Goal: Task Accomplishment & Management: Use online tool/utility

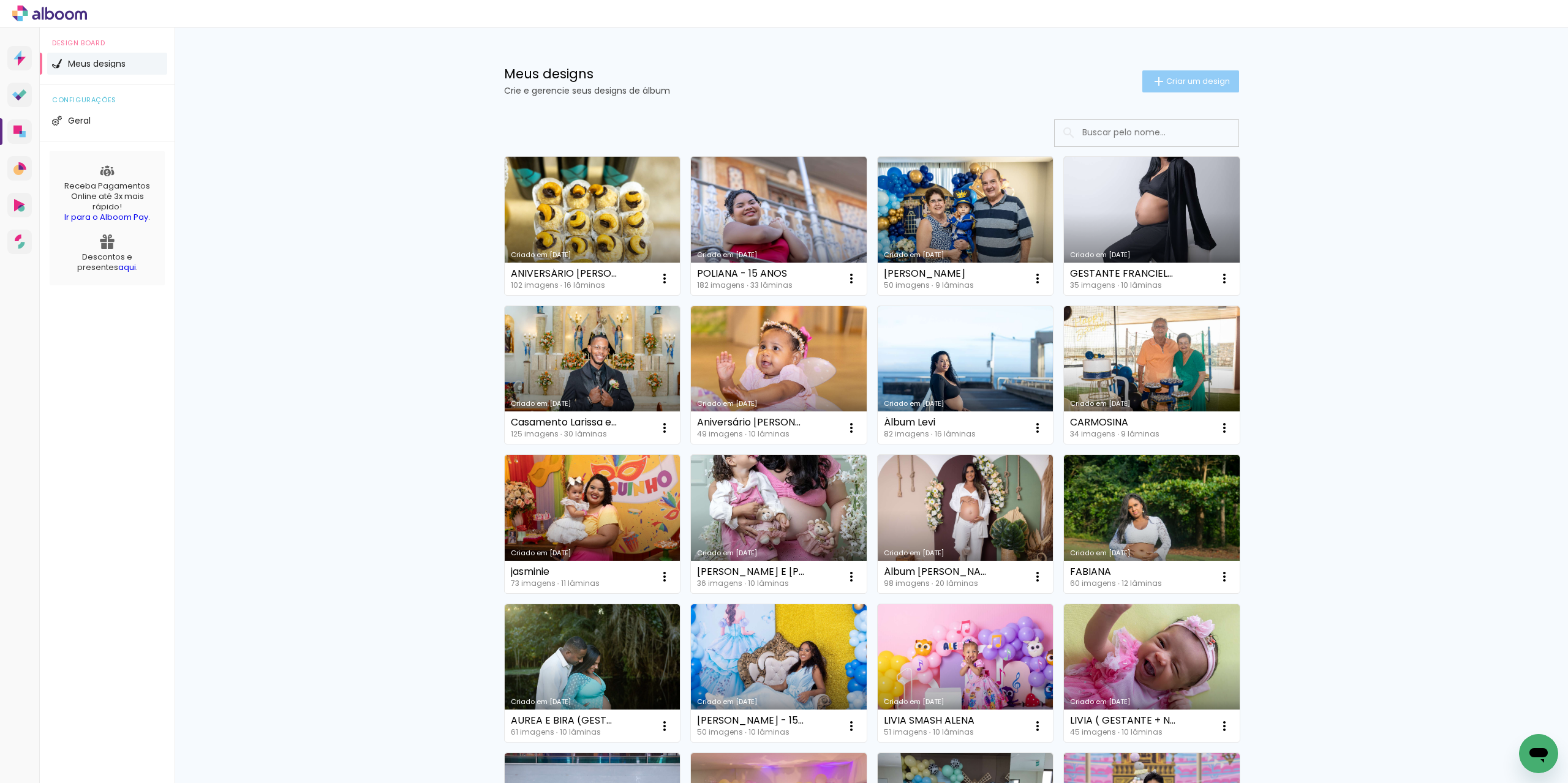
click at [1197, 88] on paper-button "Criar um design" at bounding box center [1190, 81] width 97 height 22
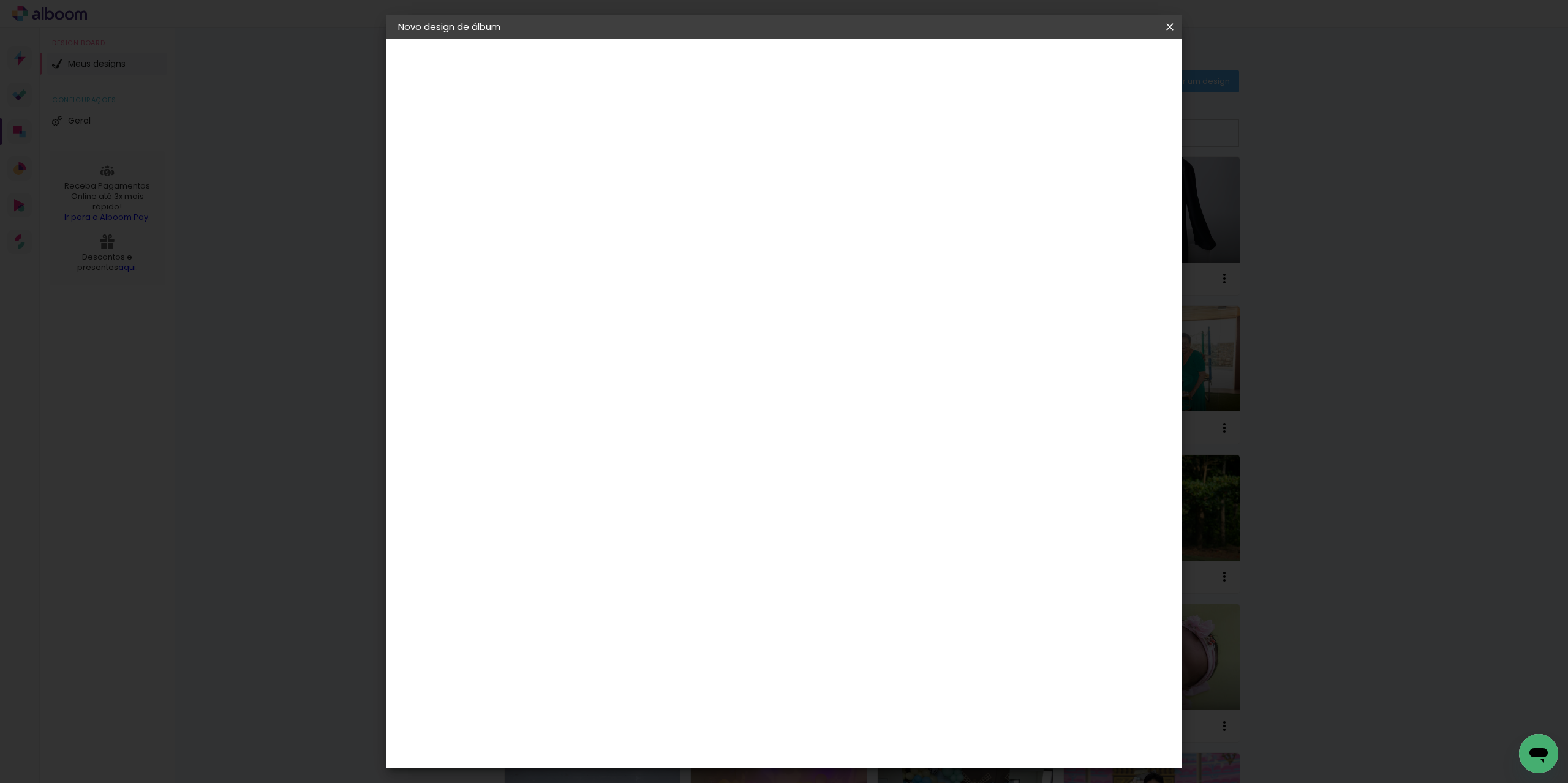
click at [598, 164] on input at bounding box center [598, 164] width 0 height 19
type input "D"
type input "15 ANOS DUDA"
type paper-input "15 ANOS DUDA"
click at [0, 0] on slot "Avançar" at bounding box center [0, 0] width 0 height 0
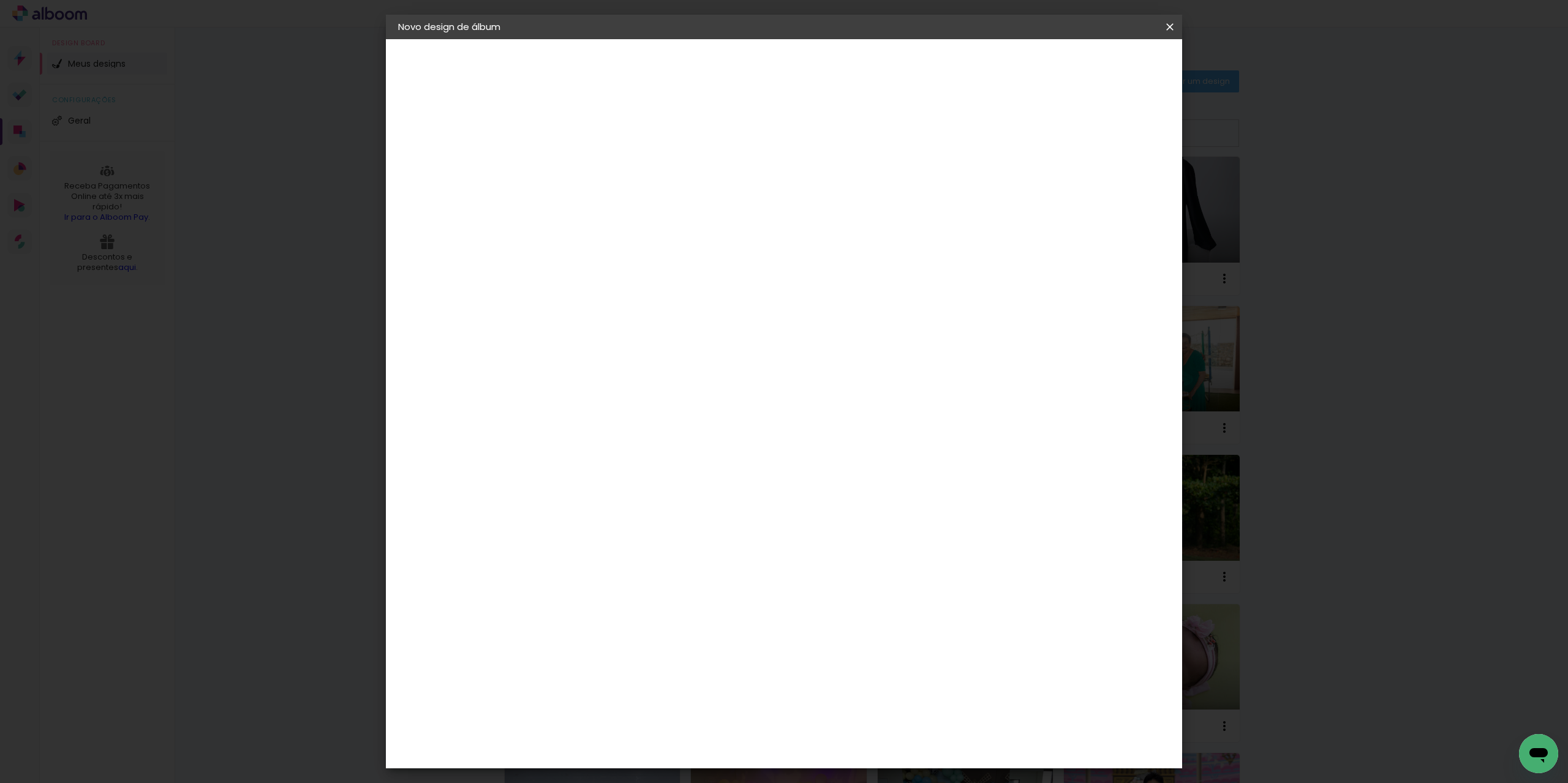
click at [597, 229] on input at bounding box center [629, 233] width 124 height 15
type input "SAL"
type paper-input "SAL"
click at [678, 376] on paper-item "[PERSON_NAME]" at bounding box center [620, 372] width 115 height 27
click at [0, 0] on slot "Avançar" at bounding box center [0, 0] width 0 height 0
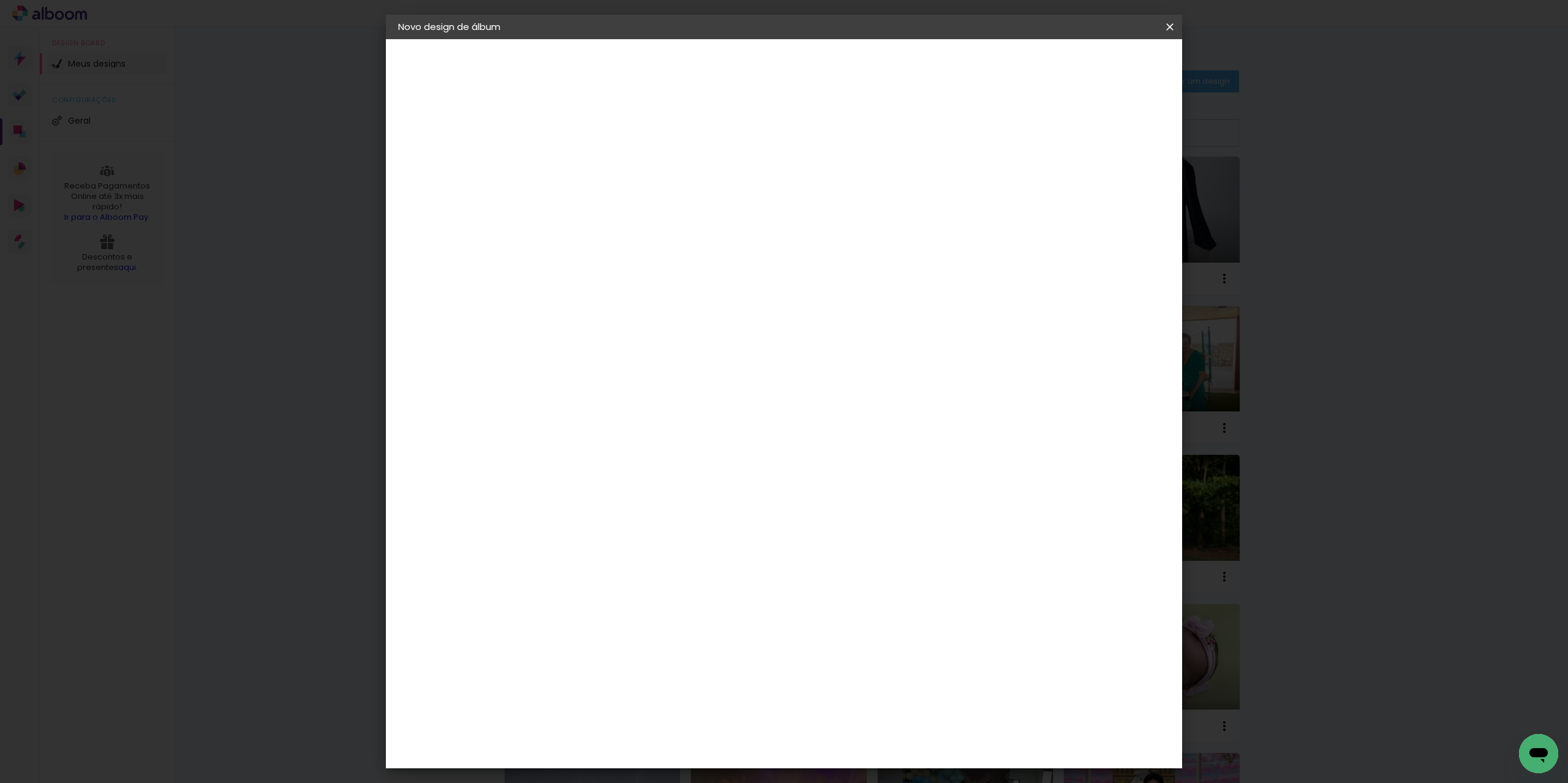
click at [726, 296] on span "20 × 30 cm" at bounding box center [703, 308] width 45 height 25
click at [0, 0] on slot "Avançar" at bounding box center [0, 0] width 0 height 0
click at [1093, 62] on span "Iniciar design" at bounding box center [1064, 65] width 56 height 8
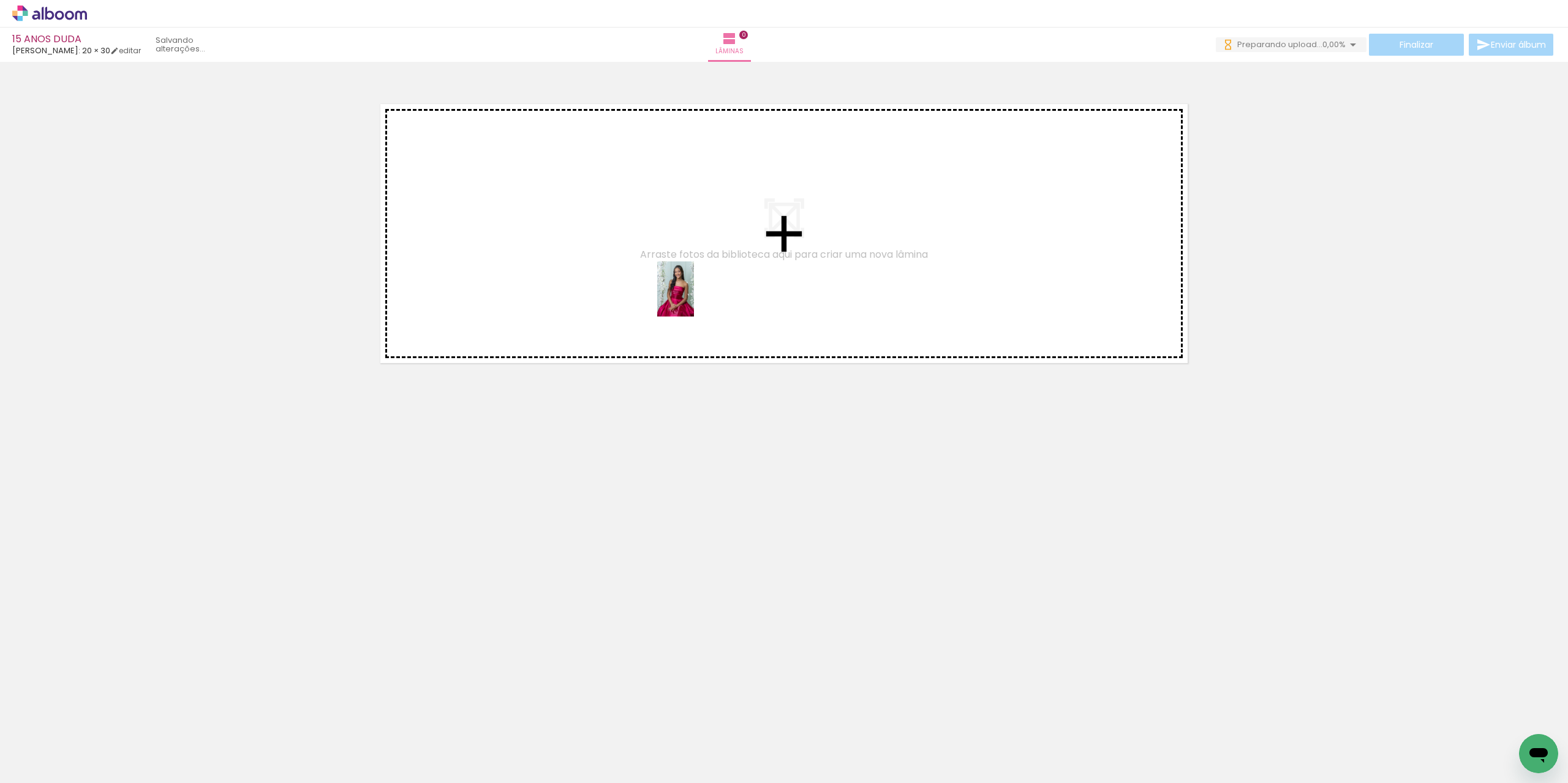
drag, startPoint x: 122, startPoint y: 759, endPoint x: 560, endPoint y: 399, distance: 567.0
click at [695, 293] on quentale-workspace at bounding box center [784, 391] width 1568 height 783
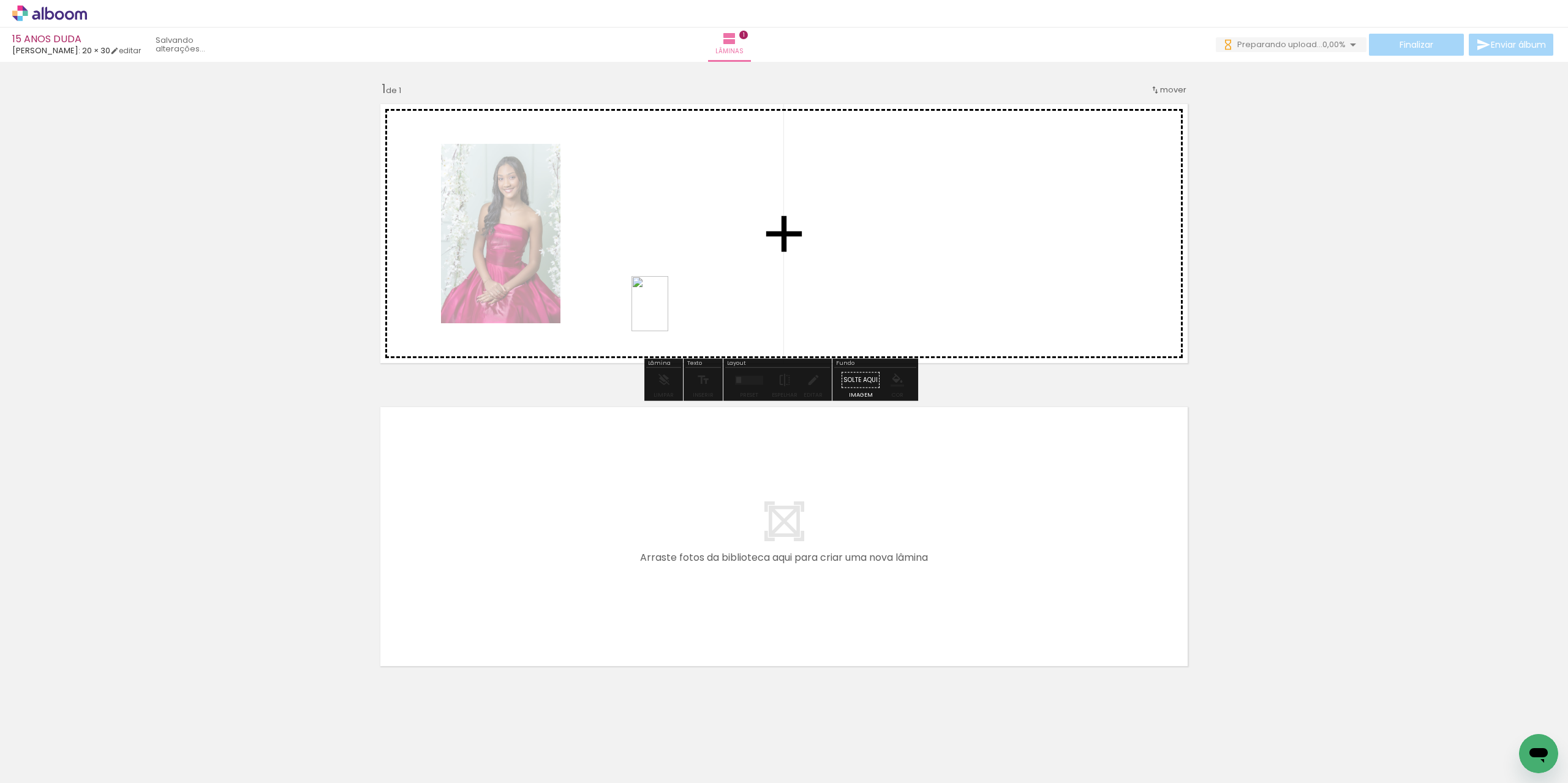
drag, startPoint x: 301, startPoint y: 664, endPoint x: 486, endPoint y: 482, distance: 259.5
click at [676, 299] on quentale-workspace at bounding box center [784, 391] width 1568 height 783
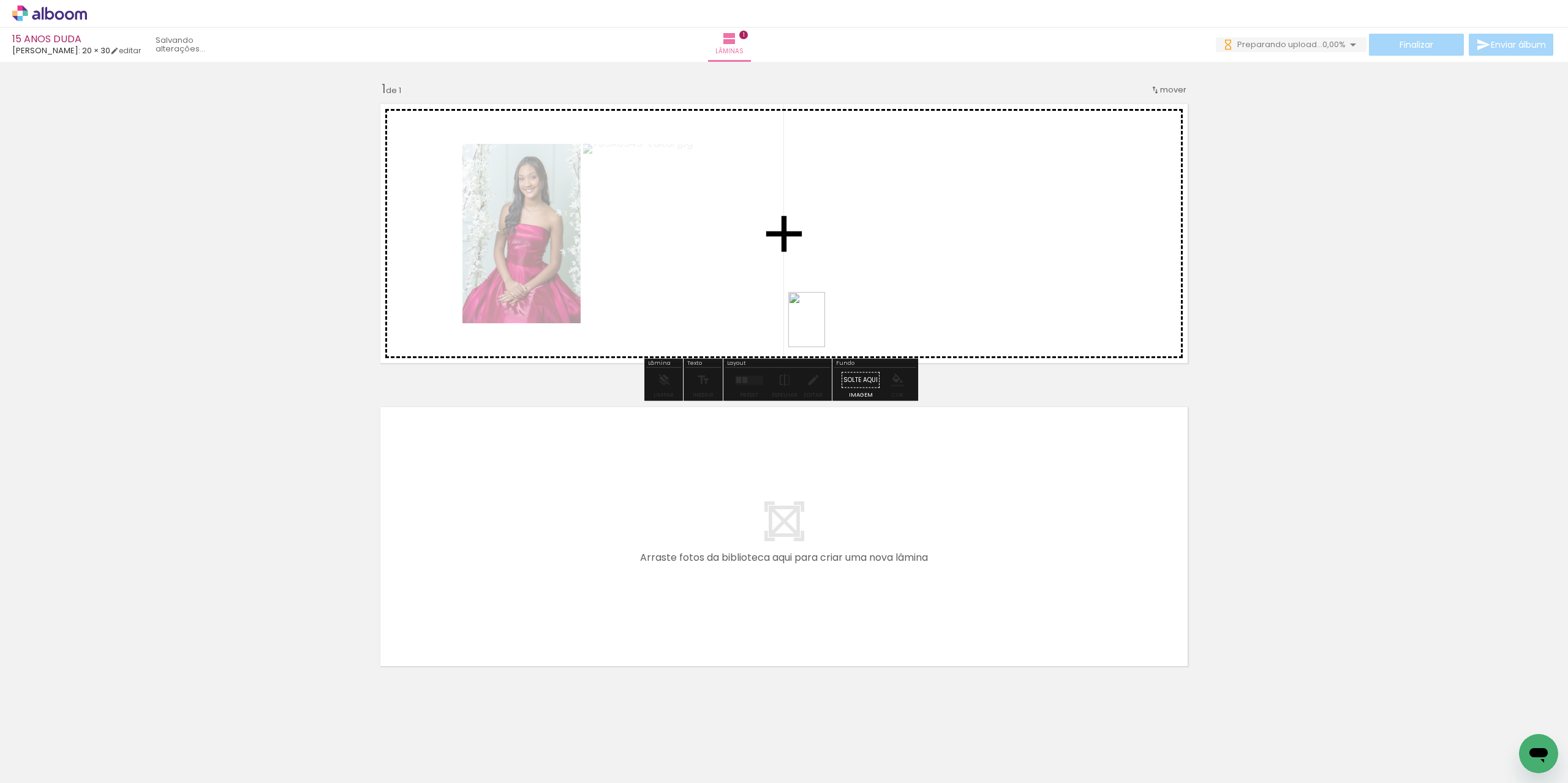
drag, startPoint x: 265, startPoint y: 750, endPoint x: 743, endPoint y: 425, distance: 578.0
click at [828, 317] on quentale-workspace at bounding box center [784, 391] width 1568 height 783
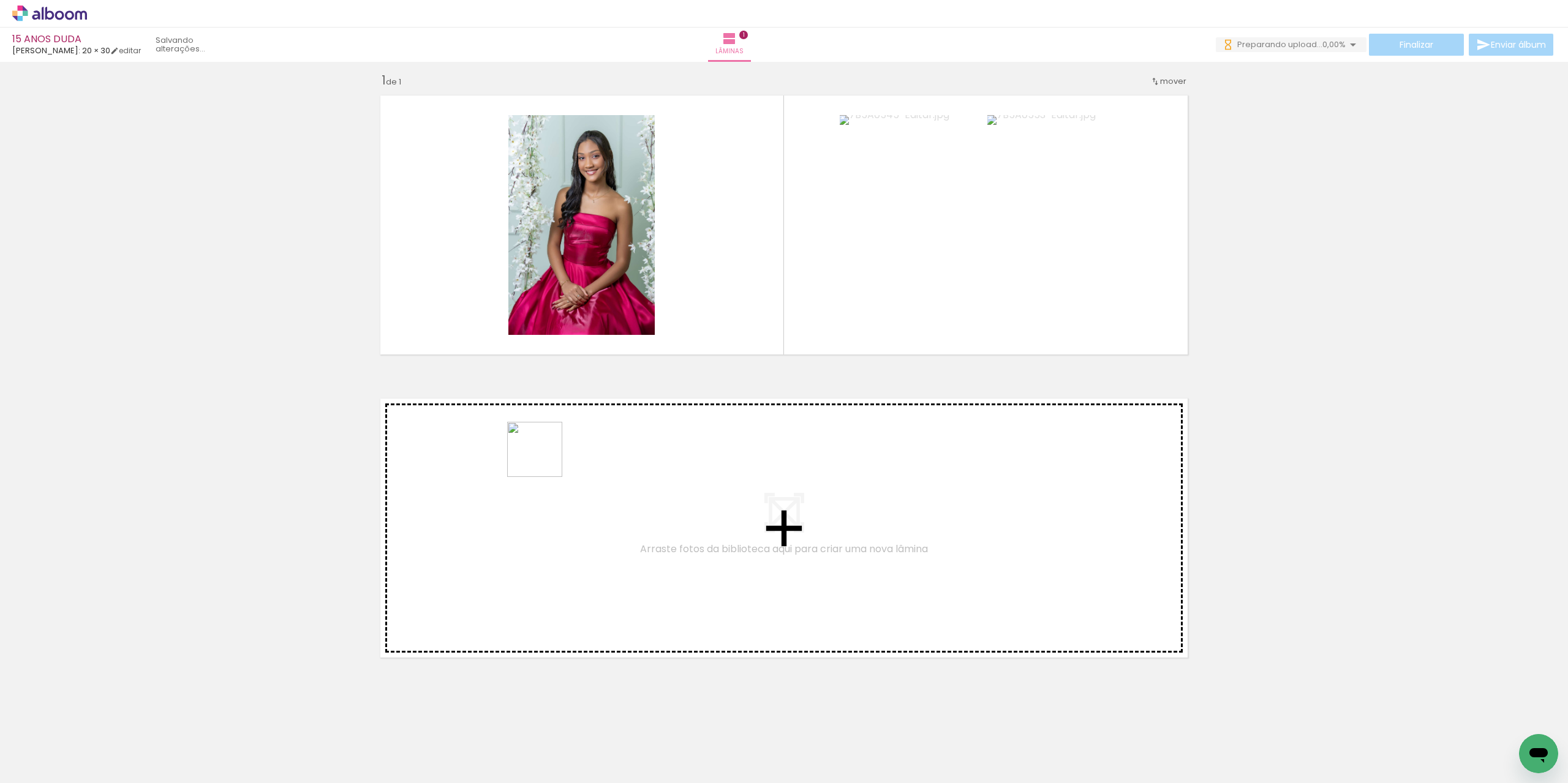
drag, startPoint x: 538, startPoint y: 550, endPoint x: 550, endPoint y: 447, distance: 103.7
click at [550, 447] on quentale-workspace at bounding box center [784, 391] width 1568 height 783
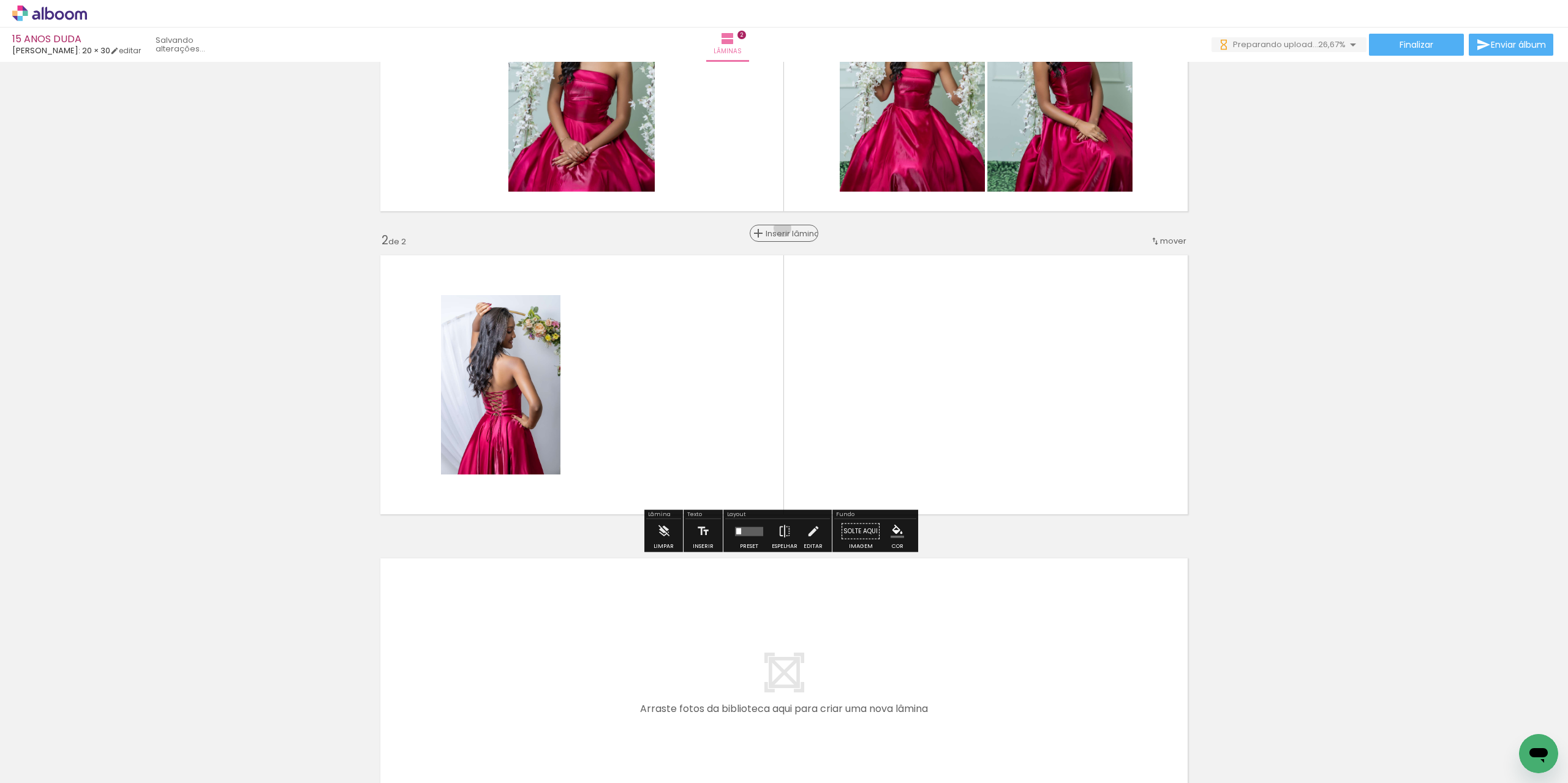
click at [779, 230] on span "Inserir lâmina" at bounding box center [789, 233] width 48 height 8
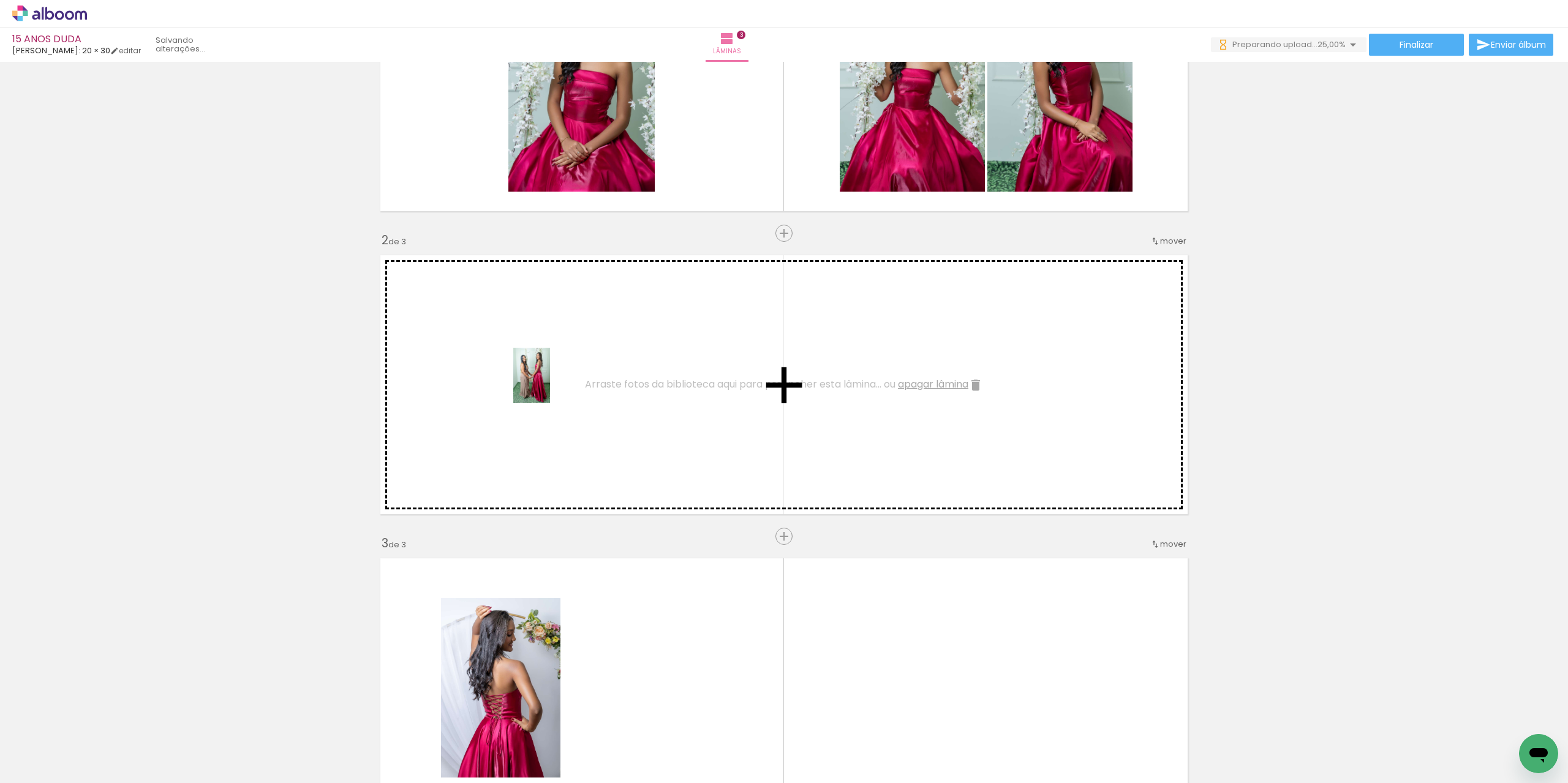
drag, startPoint x: 348, startPoint y: 750, endPoint x: 550, endPoint y: 385, distance: 417.2
click at [550, 385] on quentale-workspace at bounding box center [784, 391] width 1568 height 783
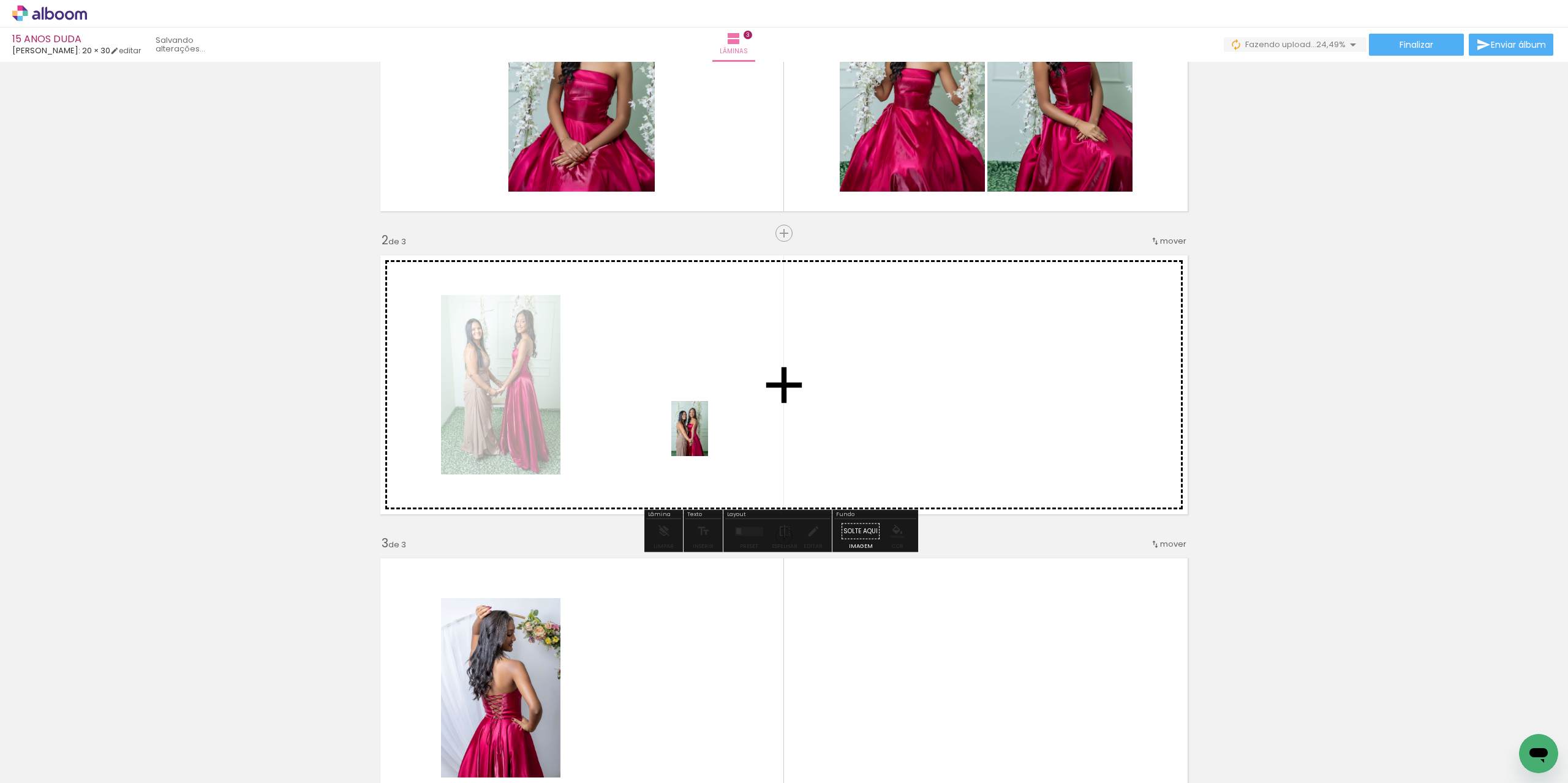
drag, startPoint x: 421, startPoint y: 766, endPoint x: 709, endPoint y: 436, distance: 438.0
click at [709, 436] on quentale-workspace at bounding box center [784, 391] width 1568 height 783
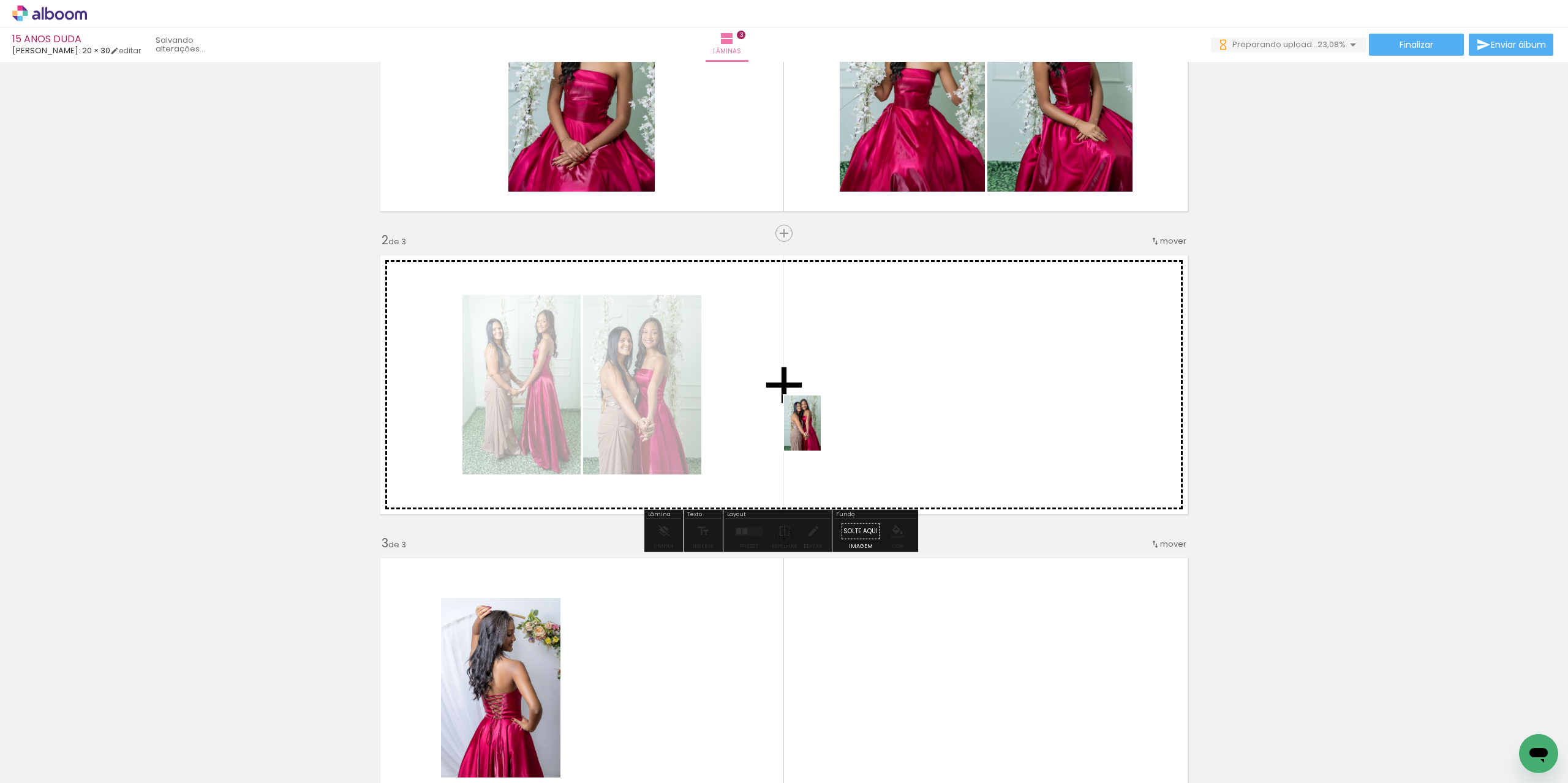
drag, startPoint x: 474, startPoint y: 757, endPoint x: 757, endPoint y: 599, distance: 324.1
click at [822, 431] on quentale-workspace at bounding box center [784, 391] width 1568 height 783
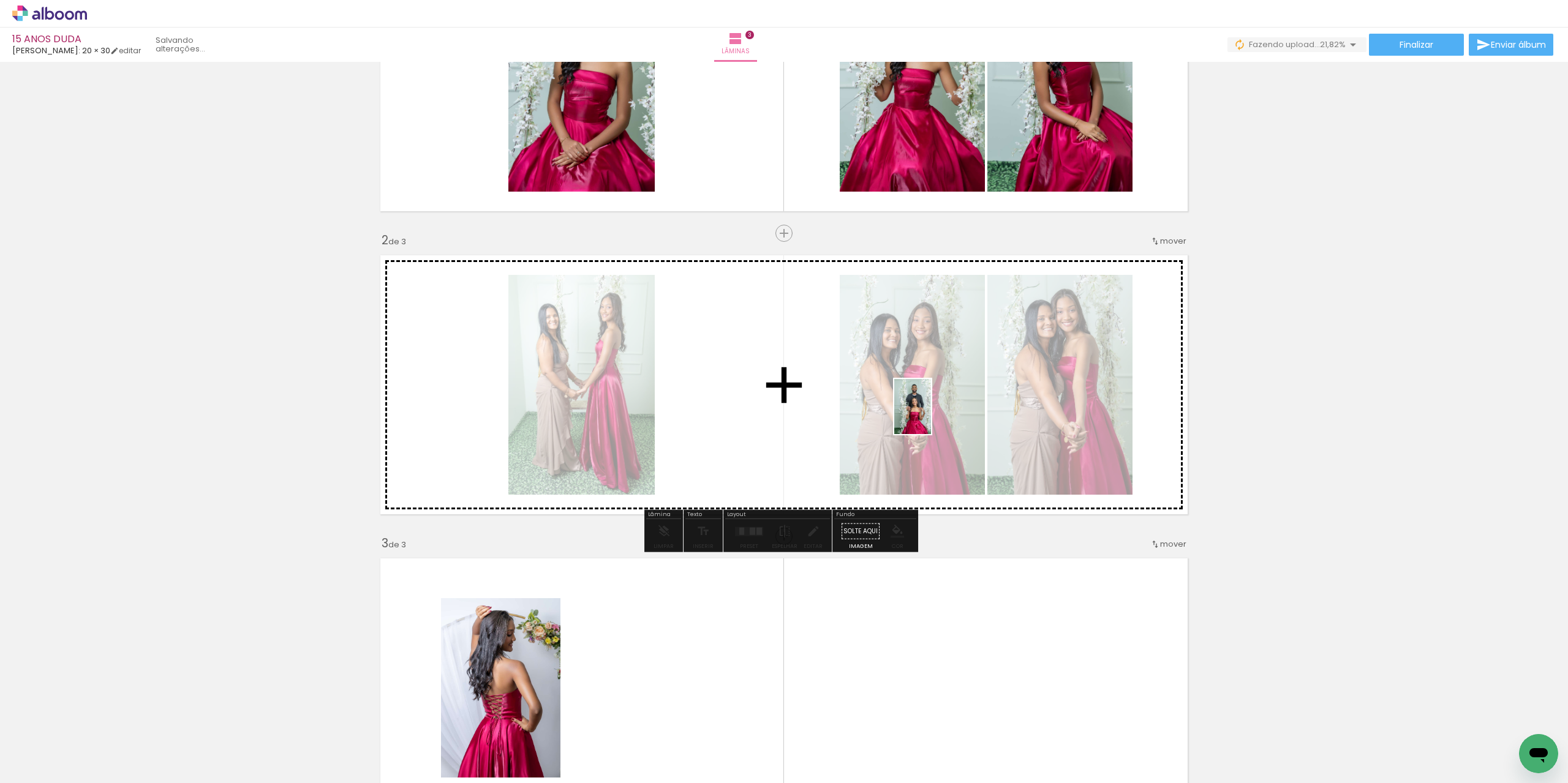
drag, startPoint x: 610, startPoint y: 765, endPoint x: 931, endPoint y: 416, distance: 474.2
click at [931, 416] on quentale-workspace at bounding box center [784, 391] width 1568 height 783
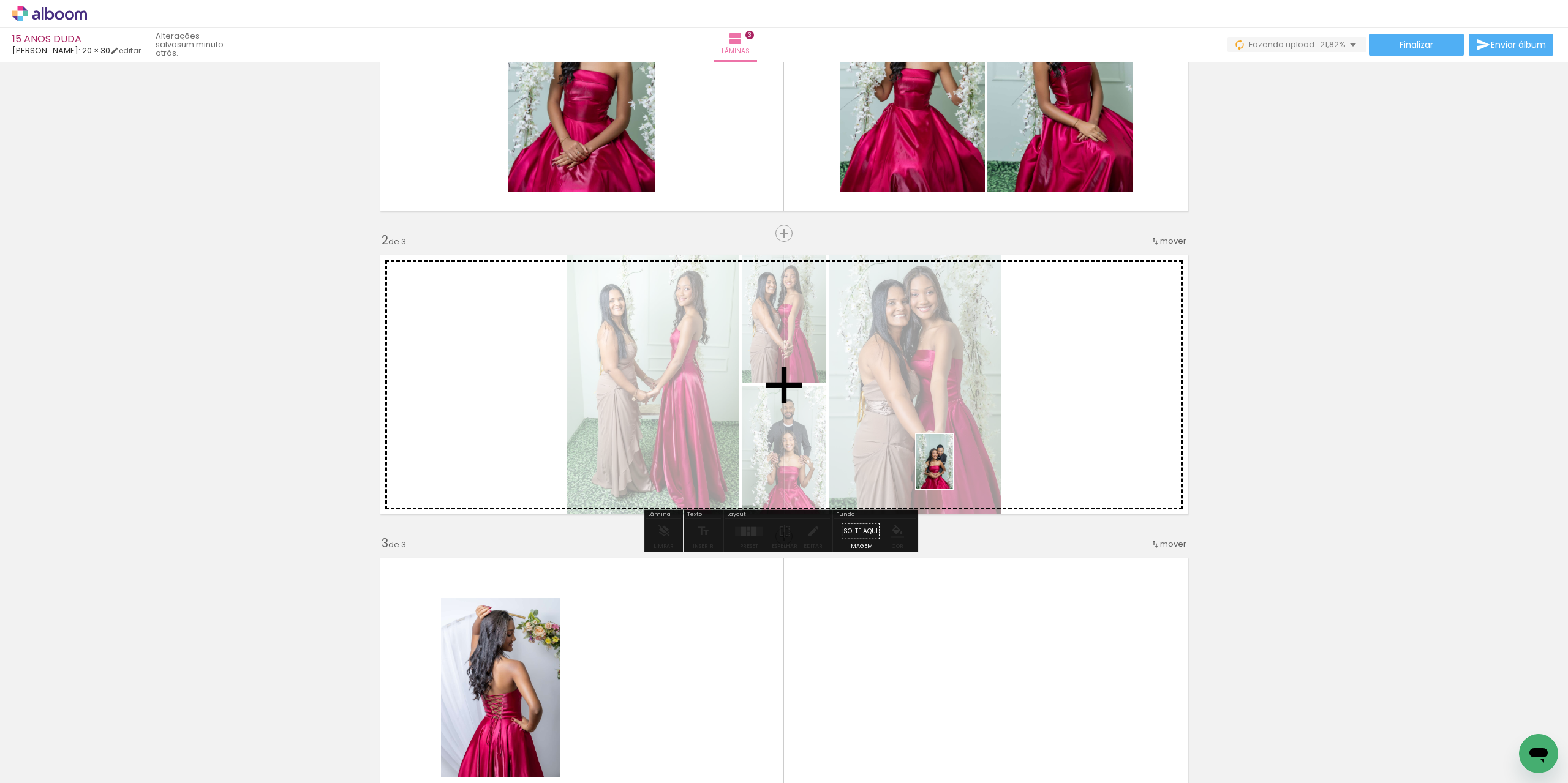
drag, startPoint x: 734, startPoint y: 706, endPoint x: 952, endPoint y: 471, distance: 320.5
click at [955, 468] on quentale-workspace at bounding box center [784, 391] width 1568 height 783
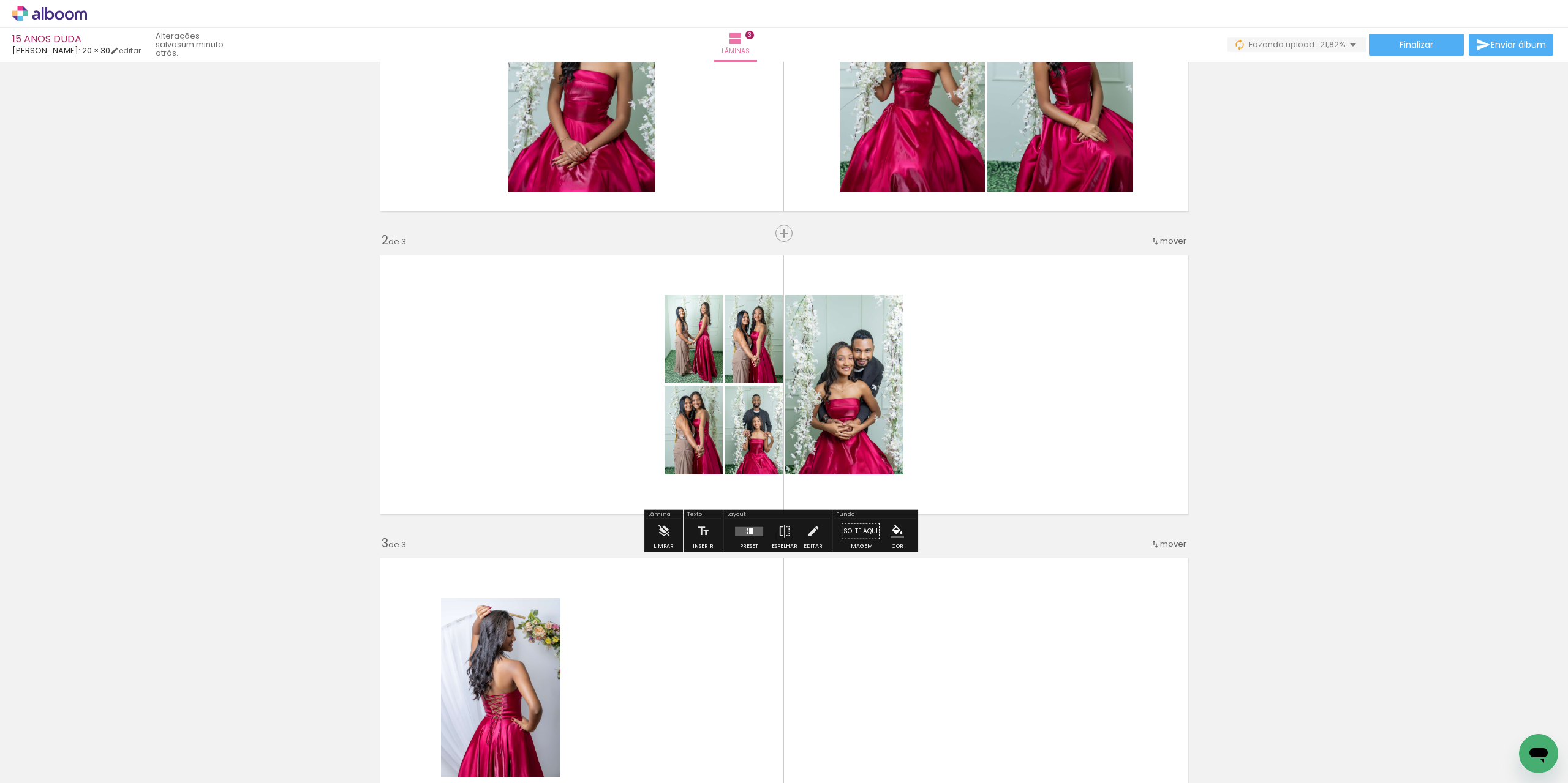
click at [750, 531] on div at bounding box center [750, 531] width 3 height 6
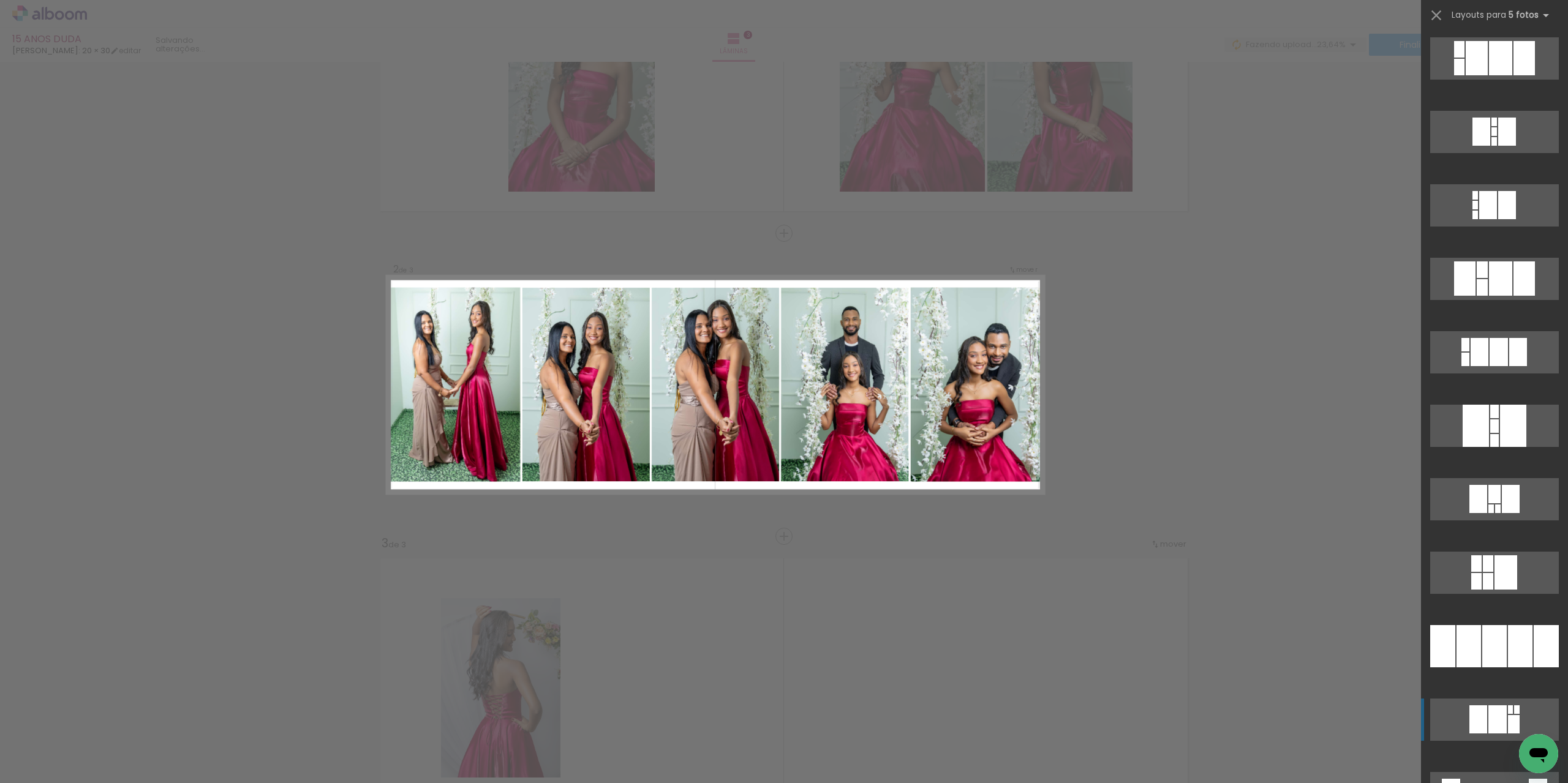
scroll to position [2756, 0]
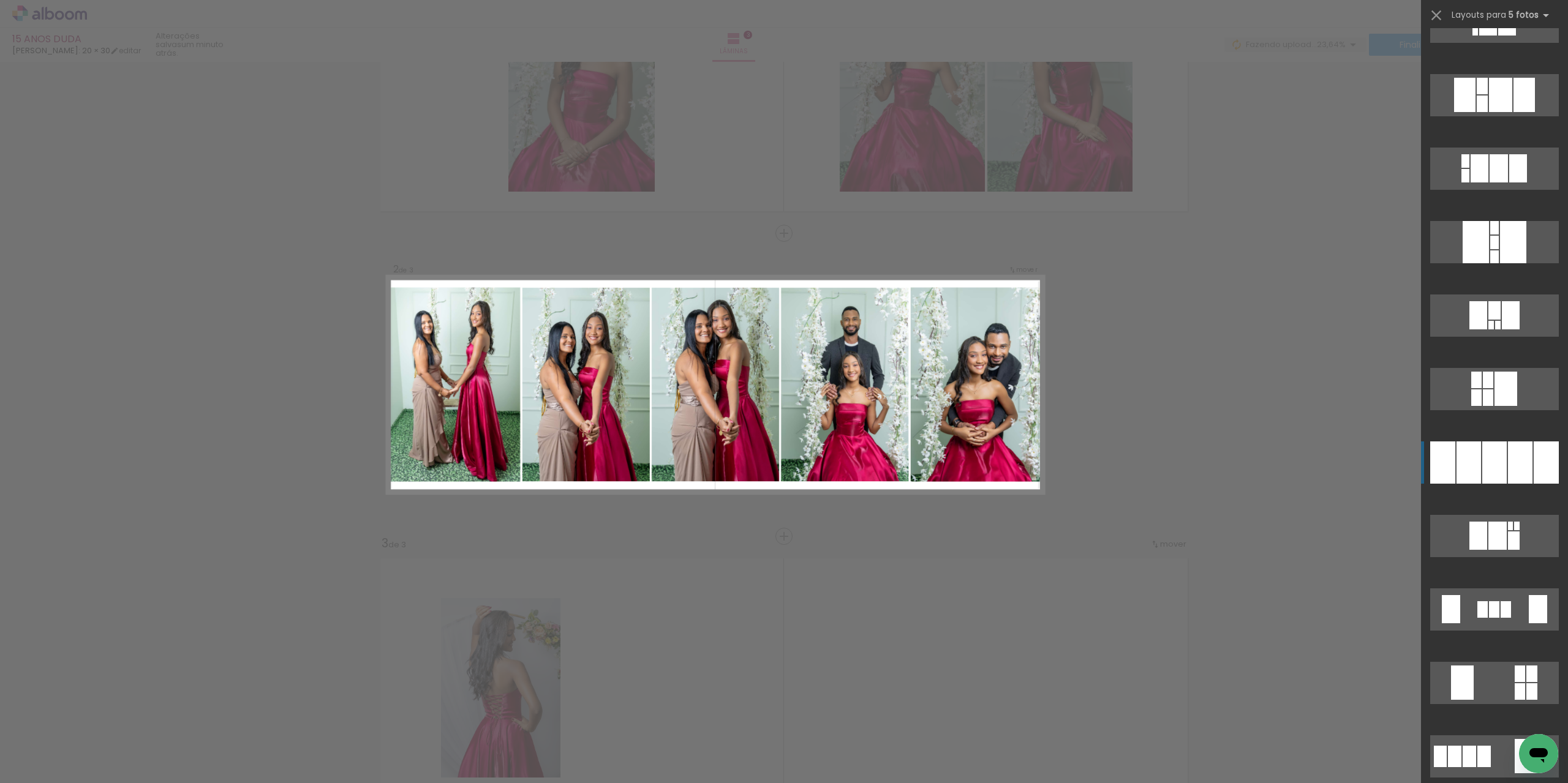
click at [1485, 468] on div at bounding box center [1494, 463] width 24 height 42
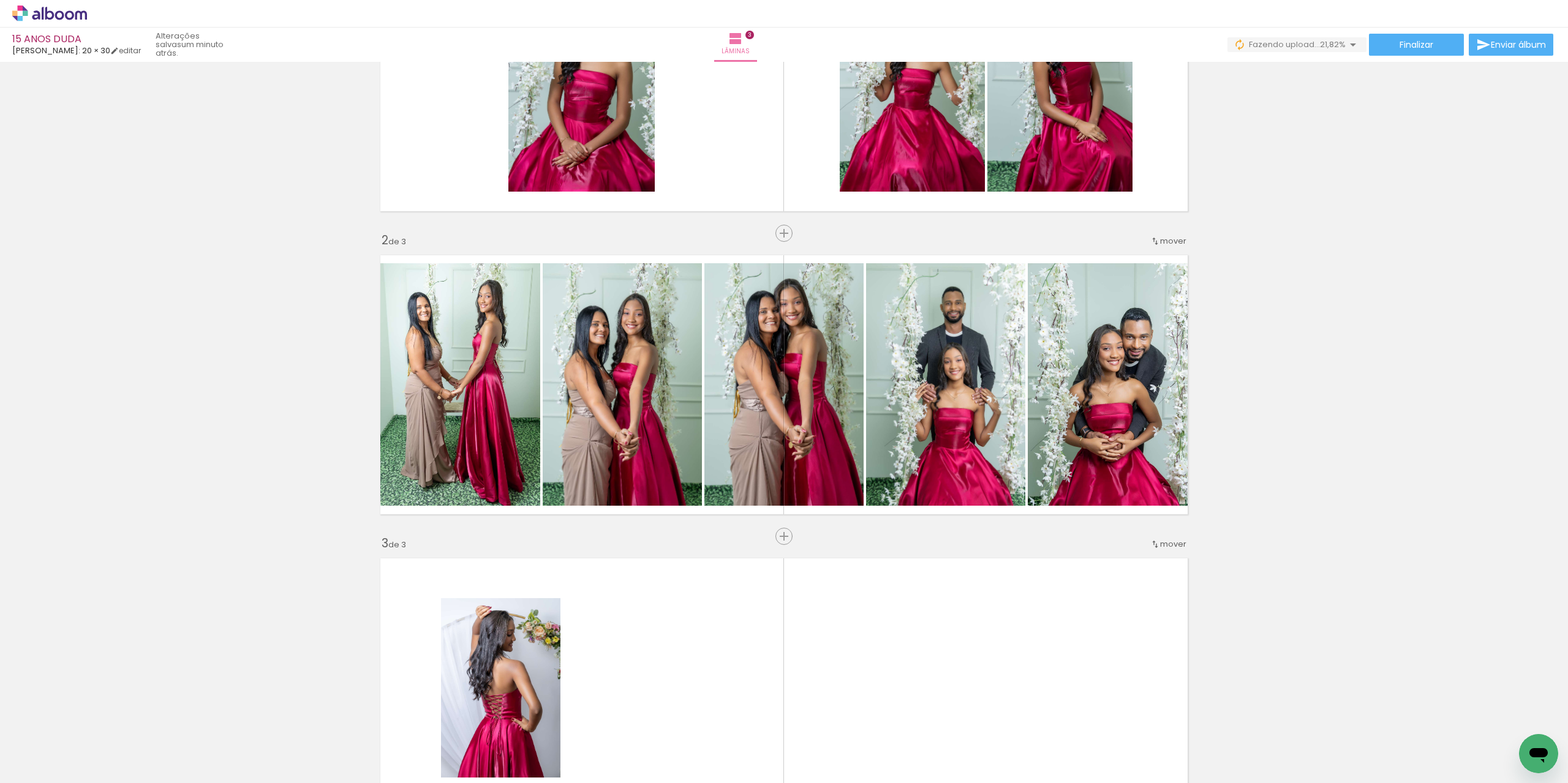
click at [1337, 327] on div "Inserir lâmina 1 de 3 Inserir lâmina 2 de 3 Inserir lâmina 3 de 3" at bounding box center [784, 521] width 1568 height 1213
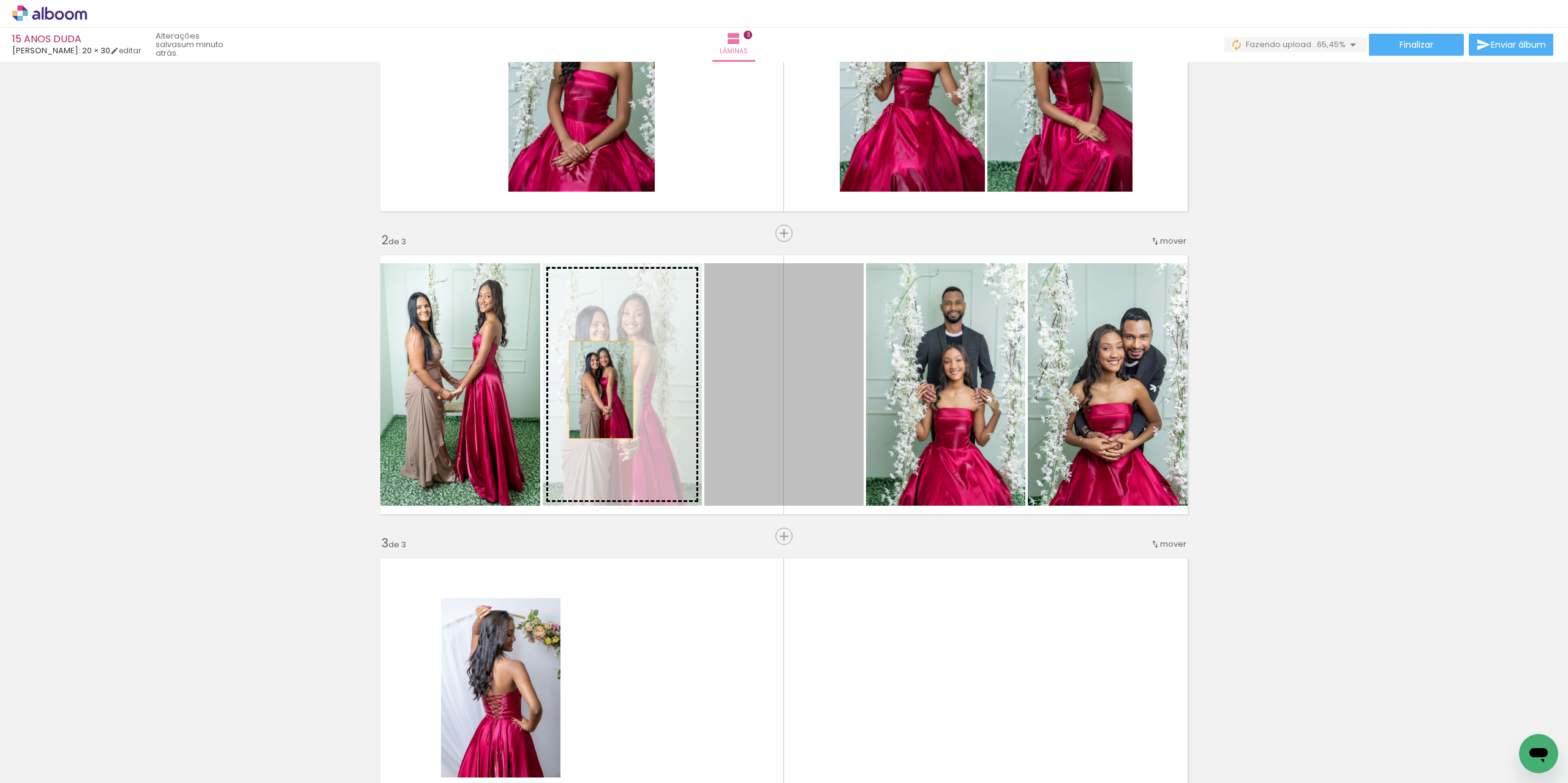
drag, startPoint x: 811, startPoint y: 377, endPoint x: 597, endPoint y: 390, distance: 214.4
click at [0, 0] on slot at bounding box center [0, 0] width 0 height 0
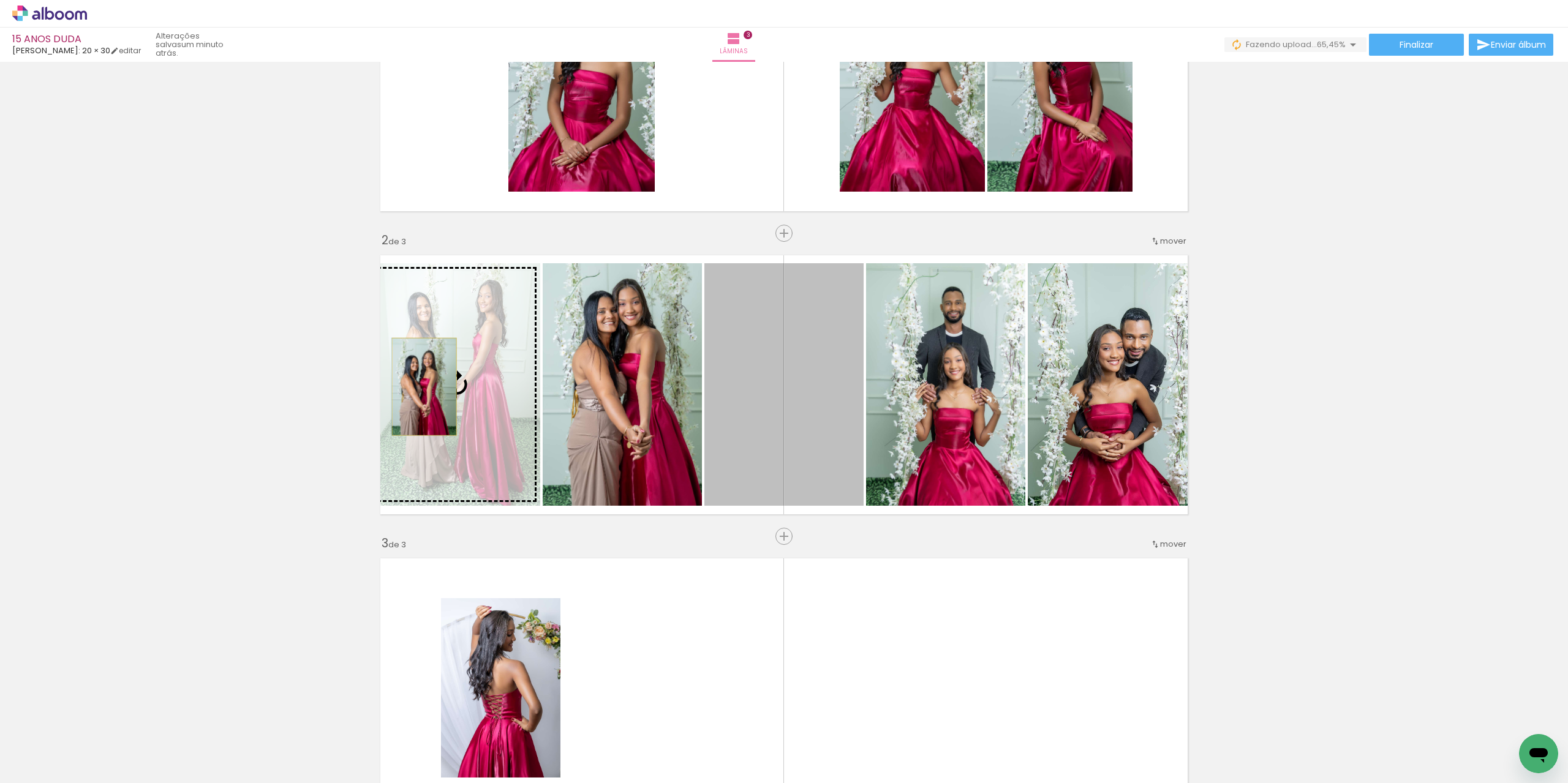
drag, startPoint x: 803, startPoint y: 395, endPoint x: 420, endPoint y: 386, distance: 383.1
click at [0, 0] on slot at bounding box center [0, 0] width 0 height 0
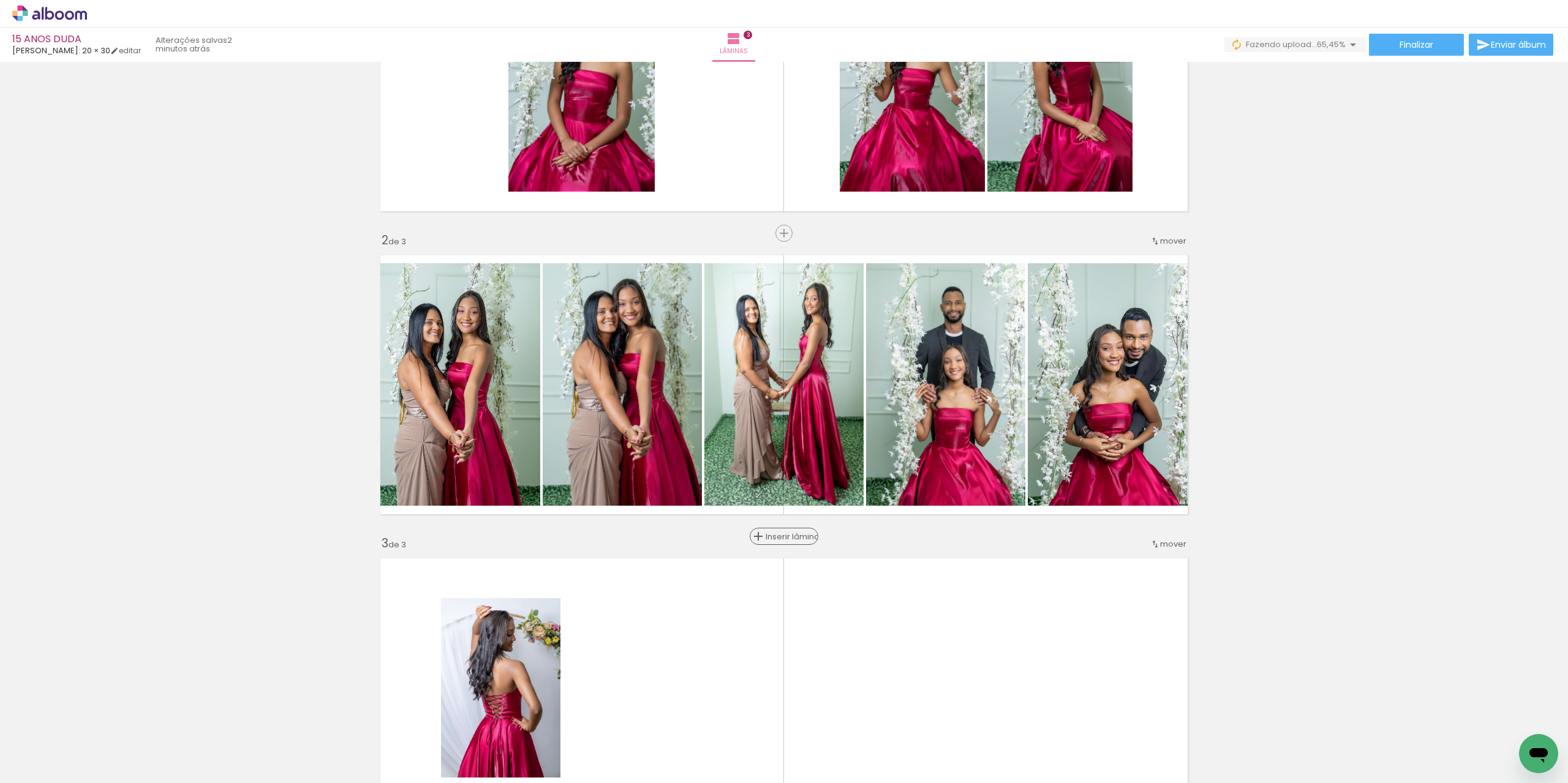
click at [775, 536] on span "Inserir lâmina" at bounding box center [789, 536] width 48 height 8
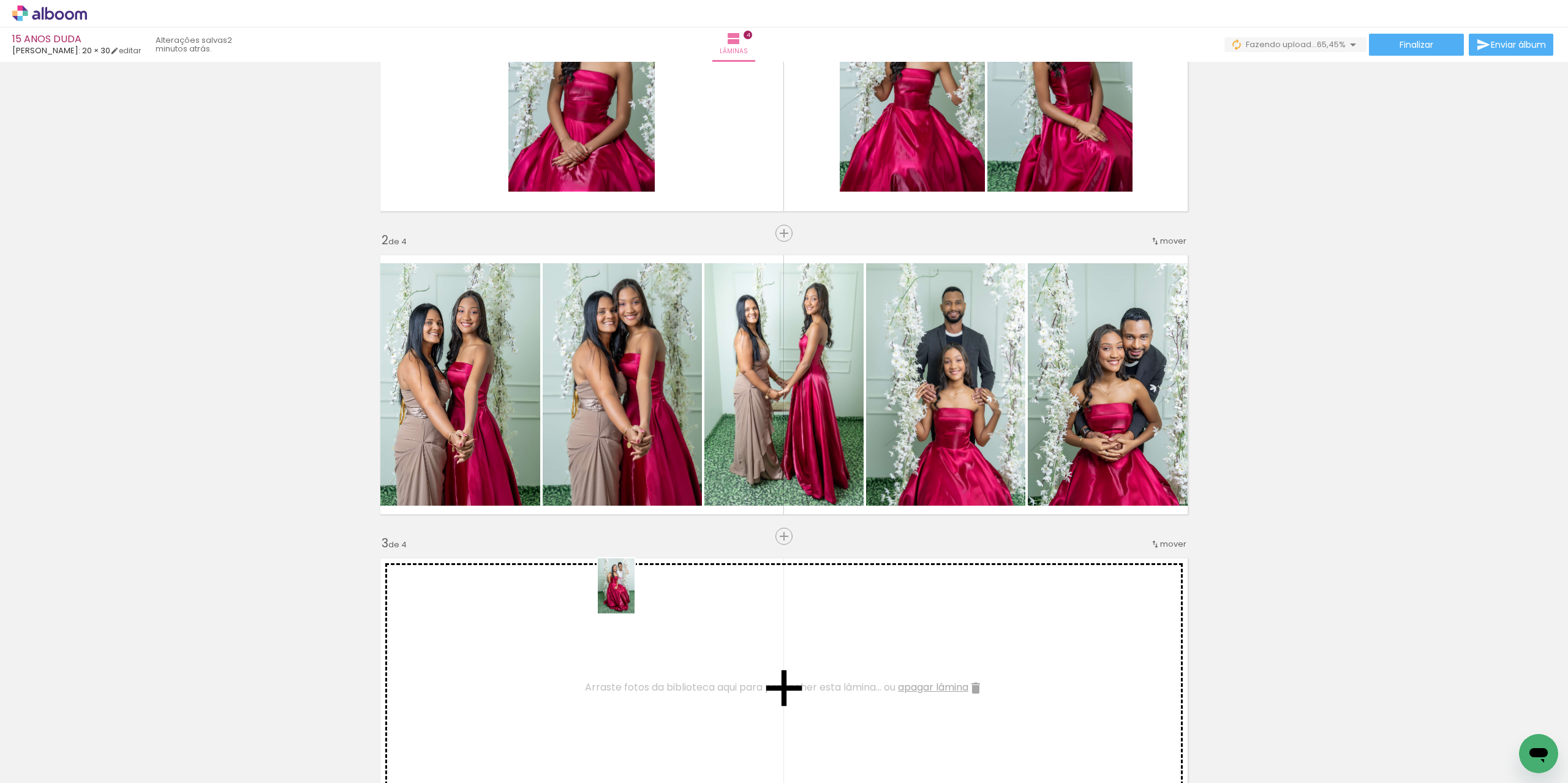
drag, startPoint x: 753, startPoint y: 751, endPoint x: 725, endPoint y: 668, distance: 87.6
click at [633, 593] on quentale-workspace at bounding box center [784, 391] width 1568 height 783
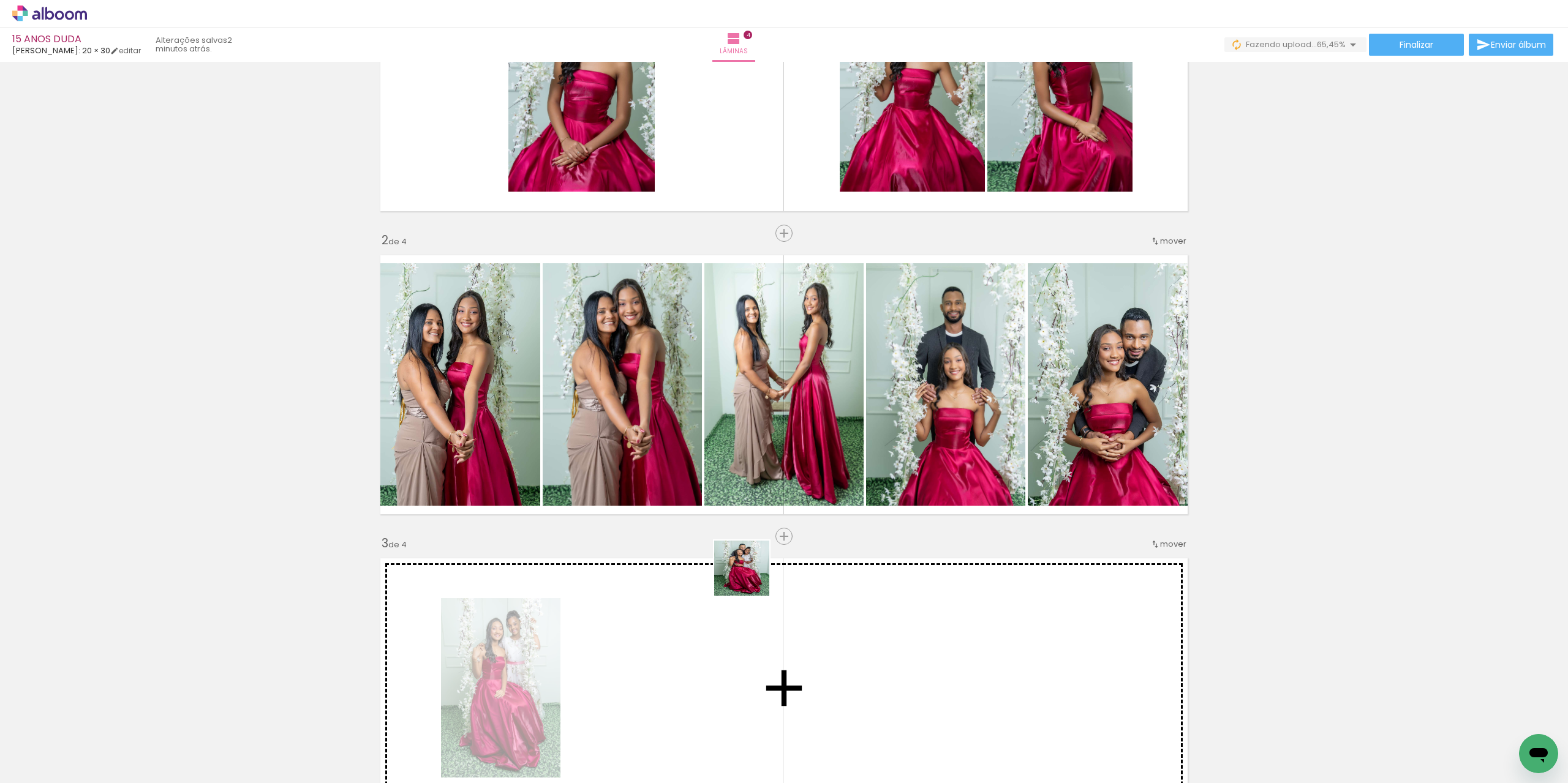
drag, startPoint x: 814, startPoint y: 745, endPoint x: 850, endPoint y: 684, distance: 70.8
click at [751, 578] on quentale-workspace at bounding box center [784, 391] width 1568 height 783
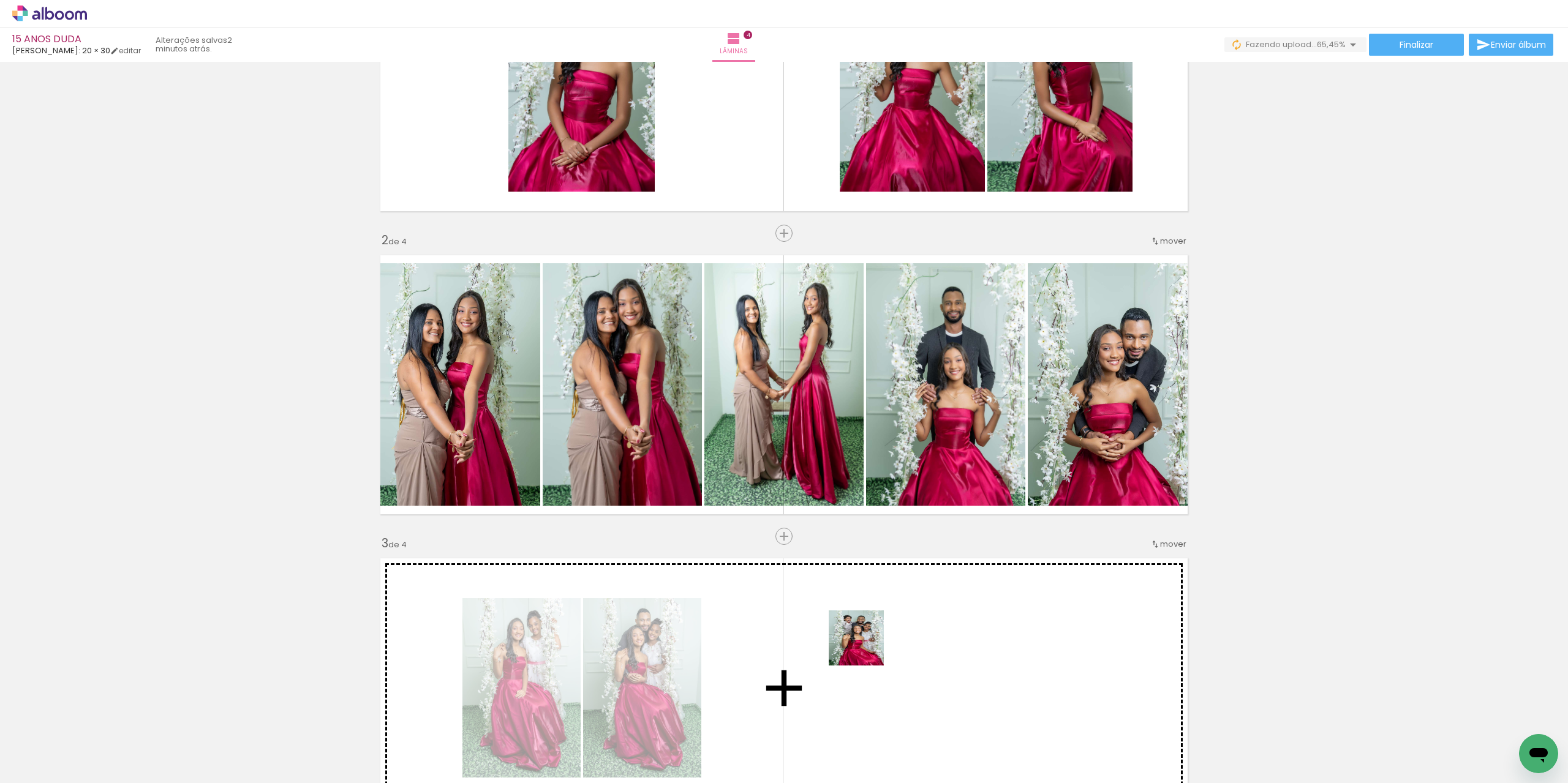
drag, startPoint x: 883, startPoint y: 735, endPoint x: 916, endPoint y: 676, distance: 67.6
click at [850, 579] on quentale-workspace at bounding box center [784, 391] width 1568 height 783
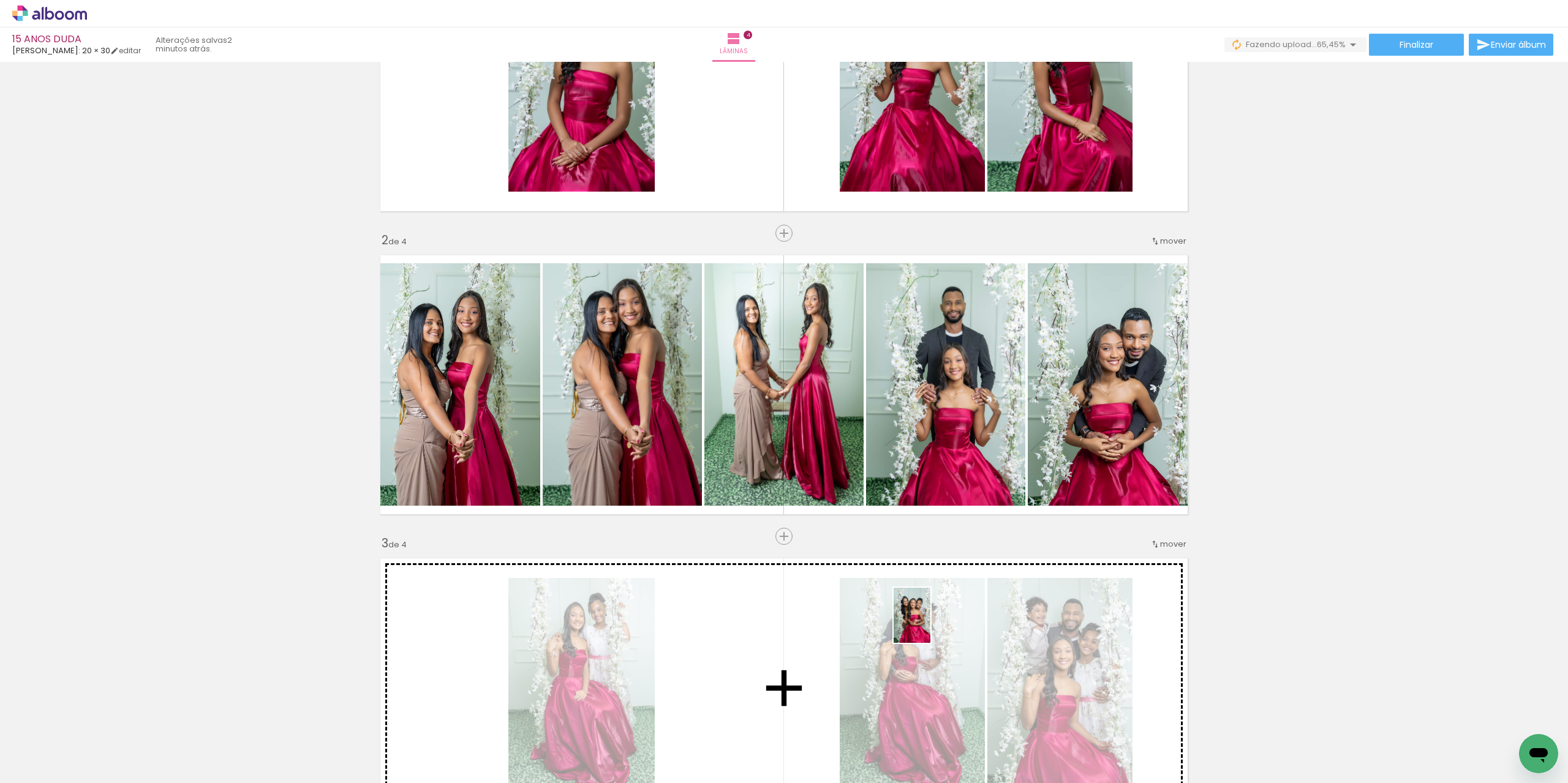
drag, startPoint x: 950, startPoint y: 643, endPoint x: 930, endPoint y: 625, distance: 26.9
click at [930, 625] on quentale-workspace at bounding box center [784, 391] width 1568 height 783
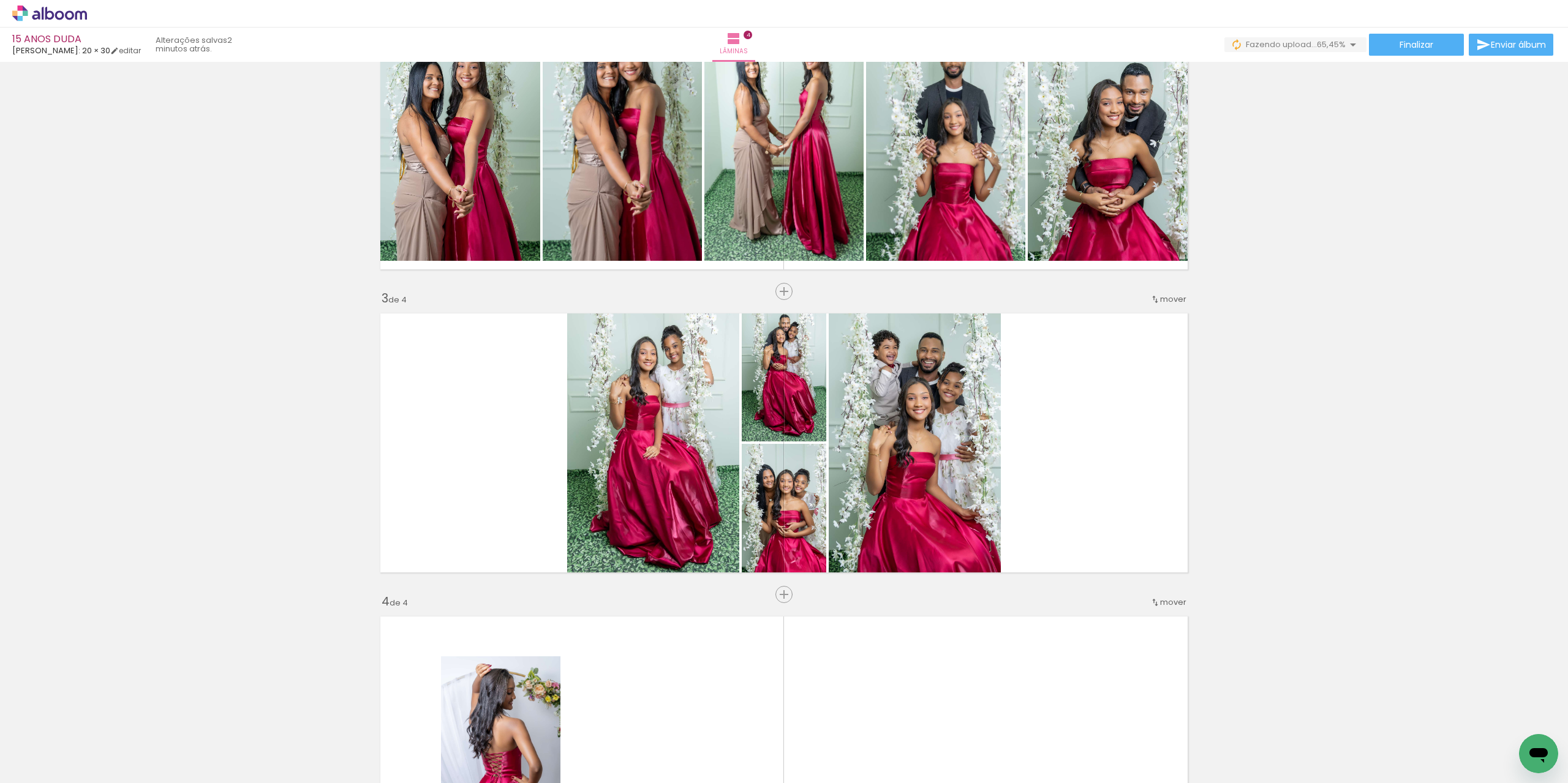
scroll to position [0, 195]
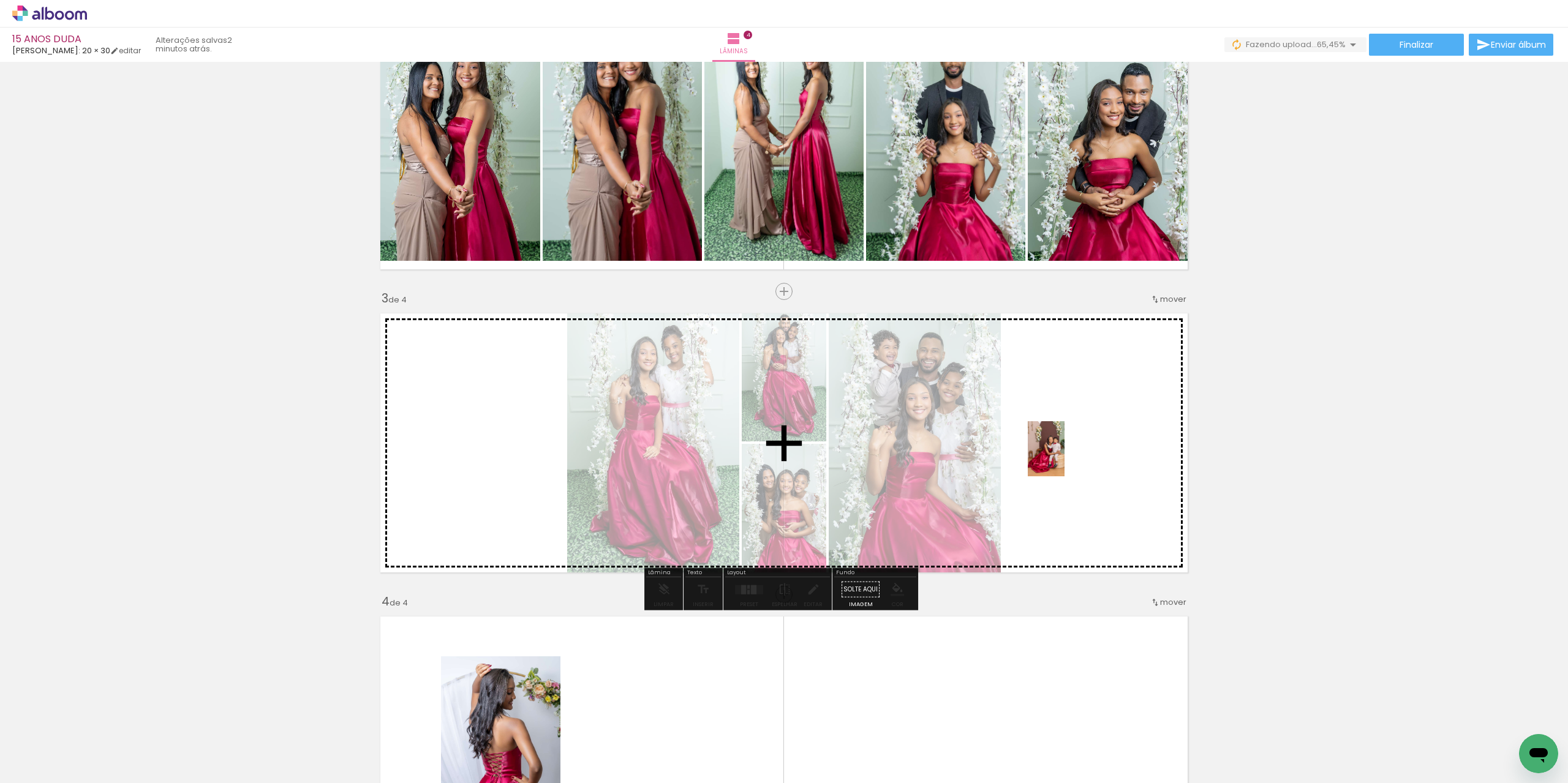
drag, startPoint x: 822, startPoint y: 761, endPoint x: 857, endPoint y: 718, distance: 55.4
click at [1068, 443] on quentale-workspace at bounding box center [784, 391] width 1568 height 783
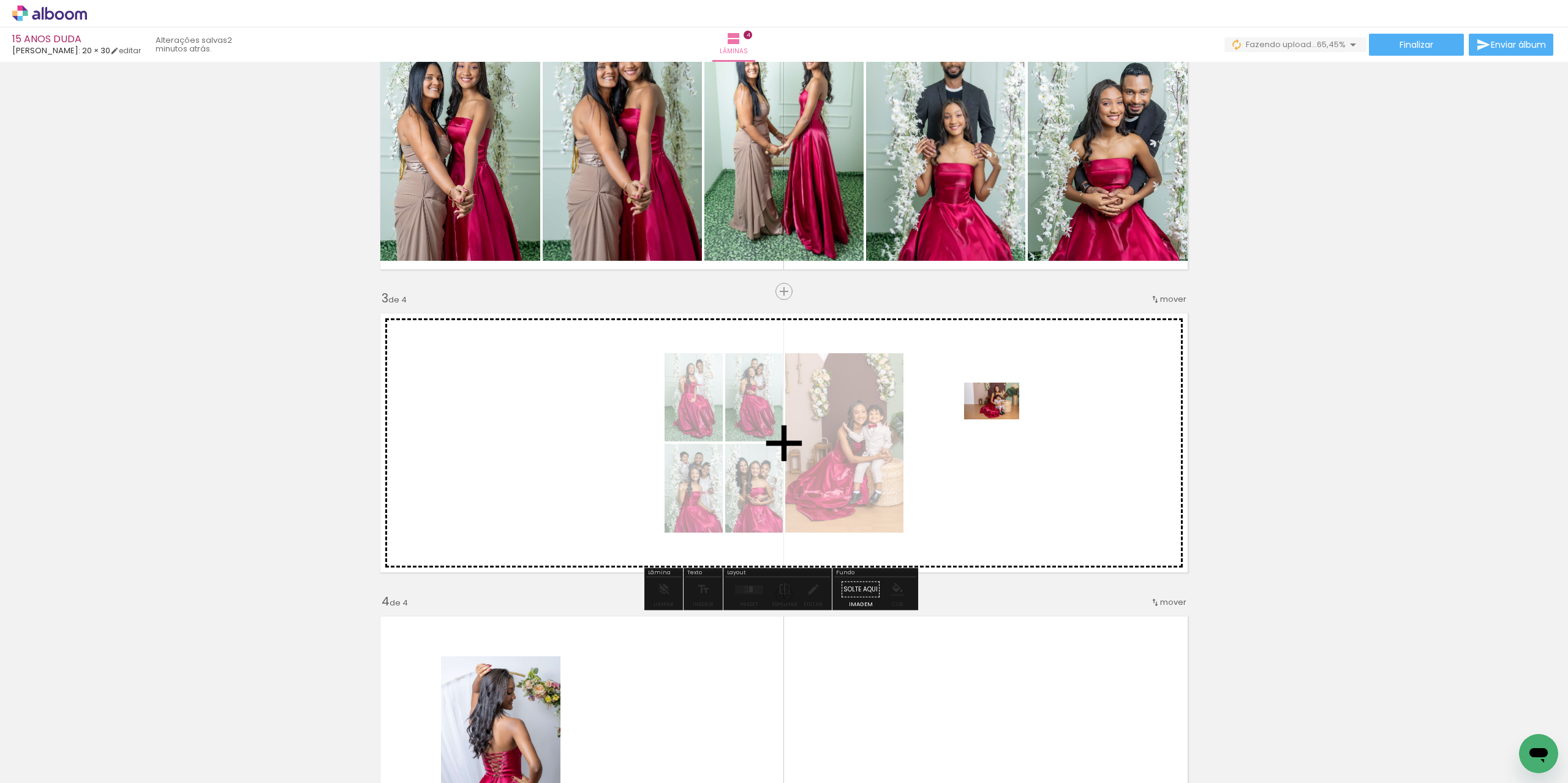
drag, startPoint x: 894, startPoint y: 745, endPoint x: 923, endPoint y: 480, distance: 266.6
click at [1000, 408] on quentale-workspace at bounding box center [784, 391] width 1568 height 783
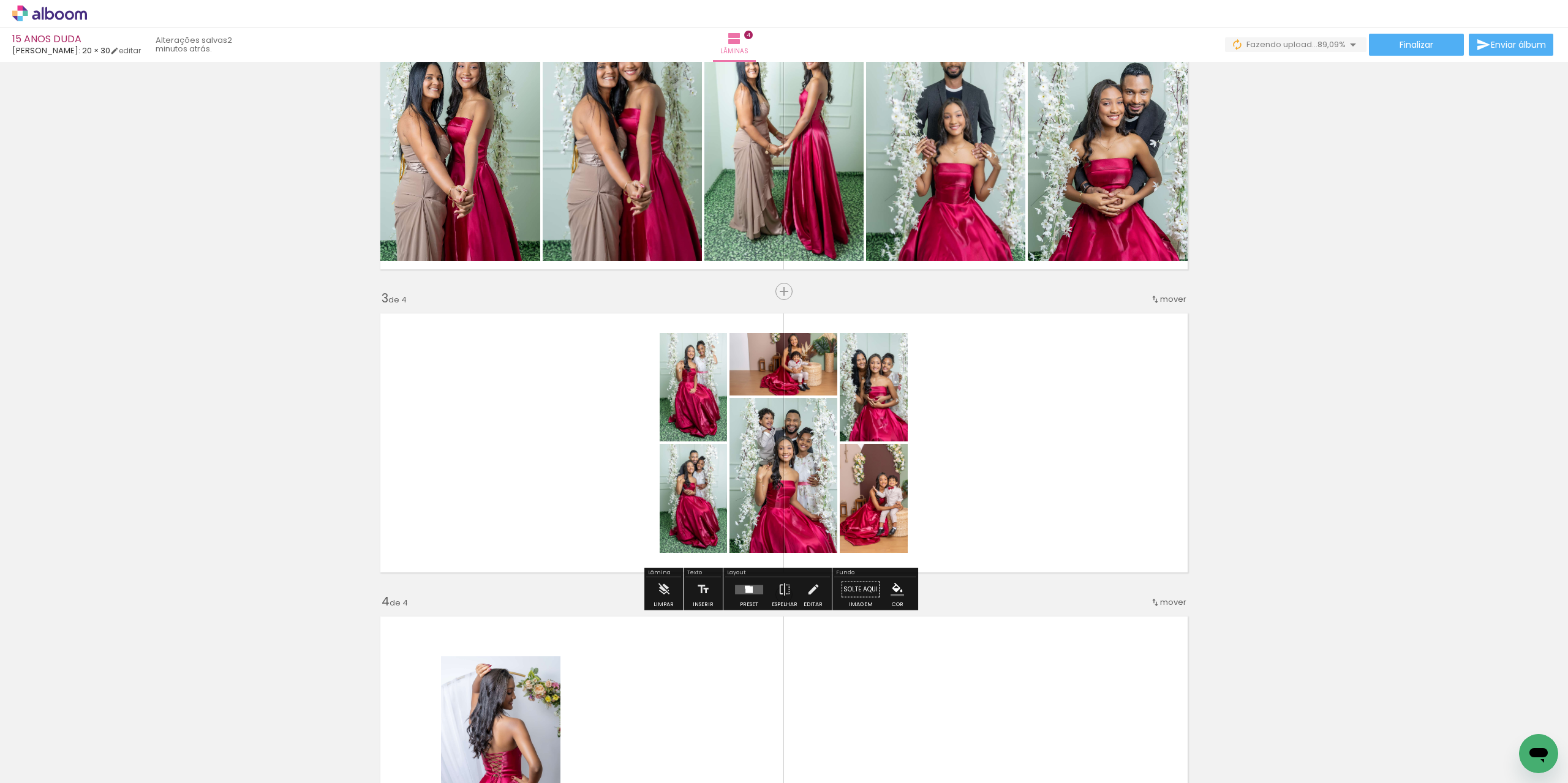
click at [741, 592] on quentale-layouter at bounding box center [749, 589] width 28 height 9
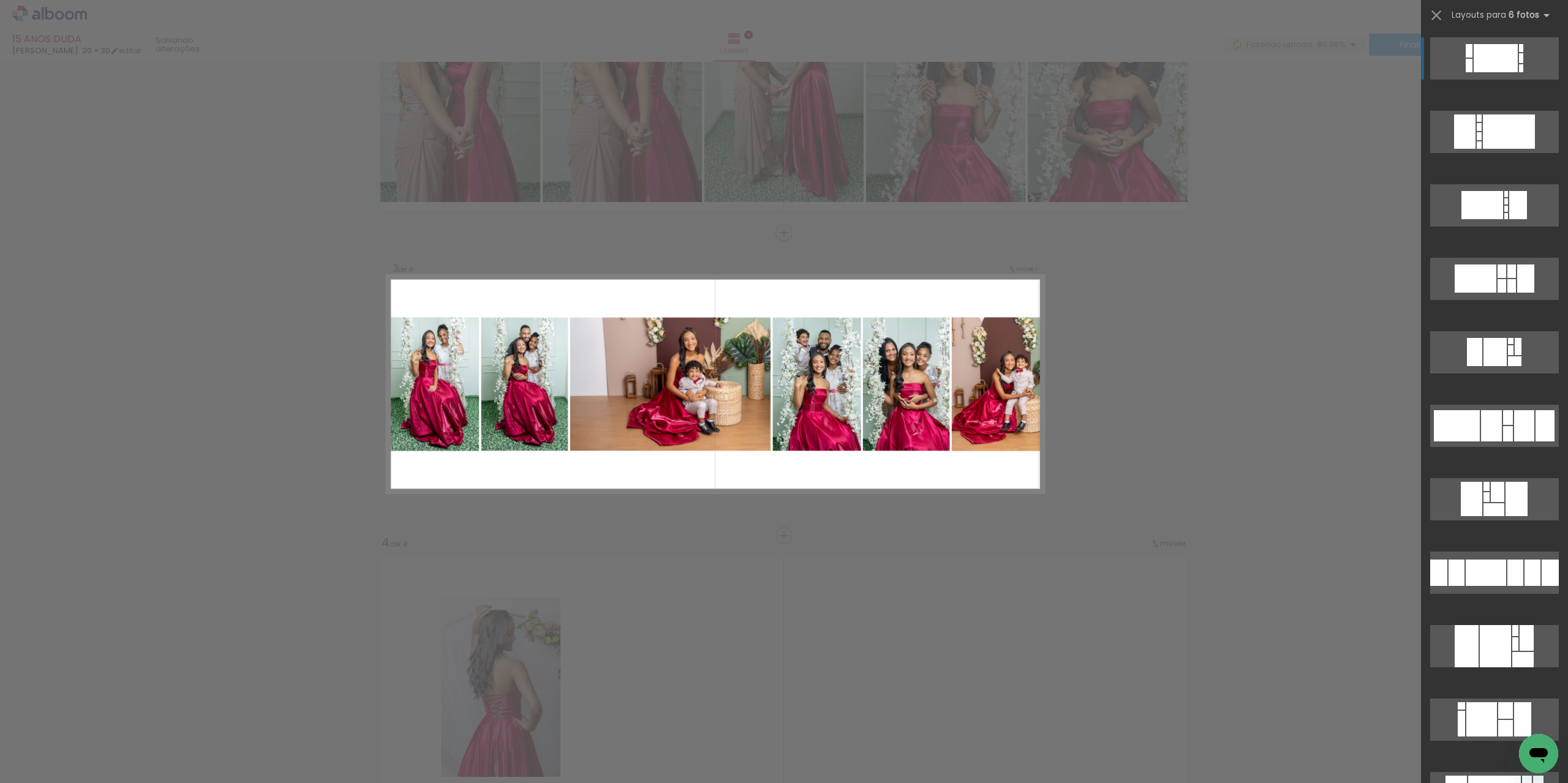
scroll to position [3062, 0]
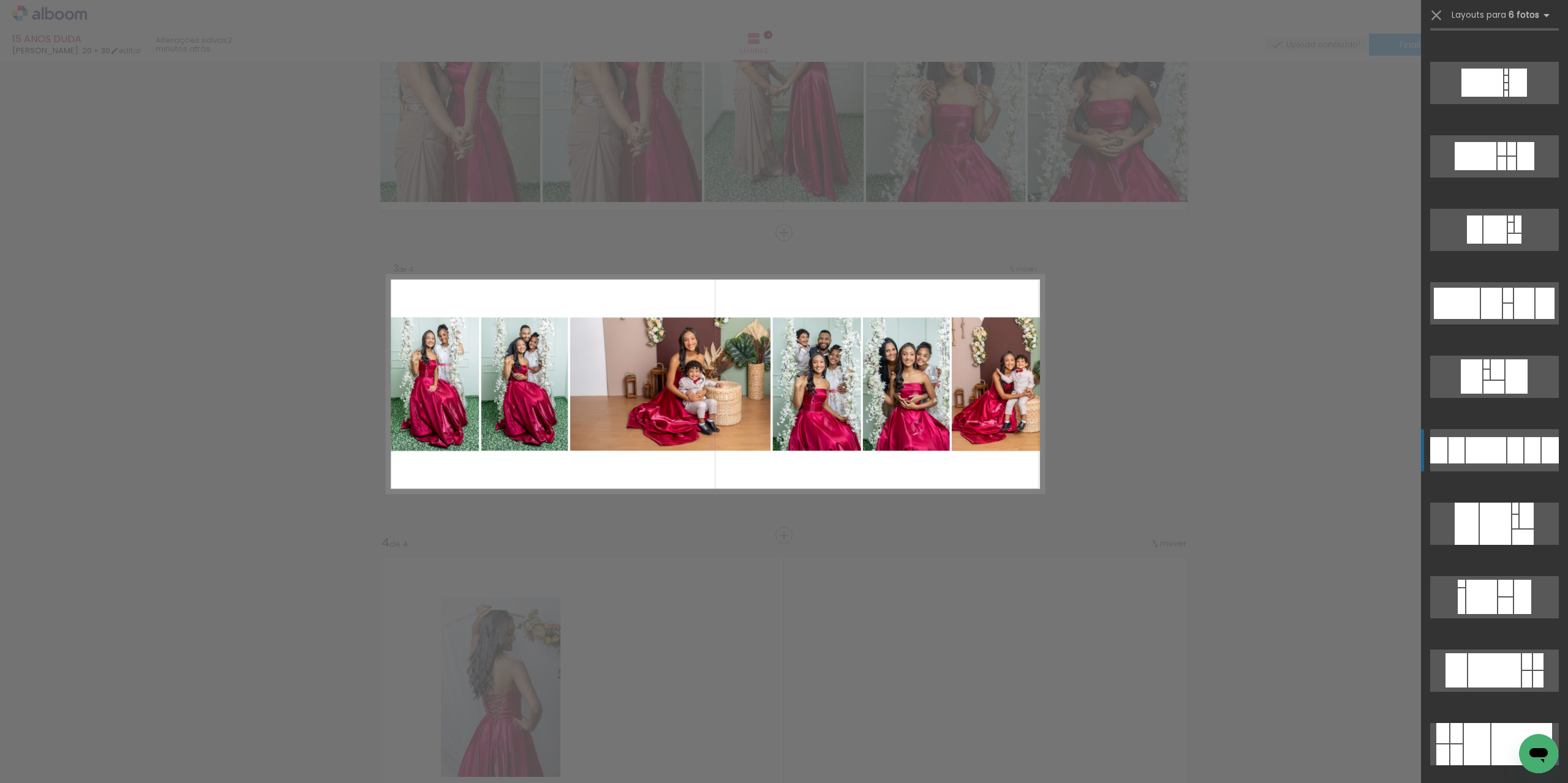
click at [1501, 456] on div at bounding box center [1485, 450] width 40 height 26
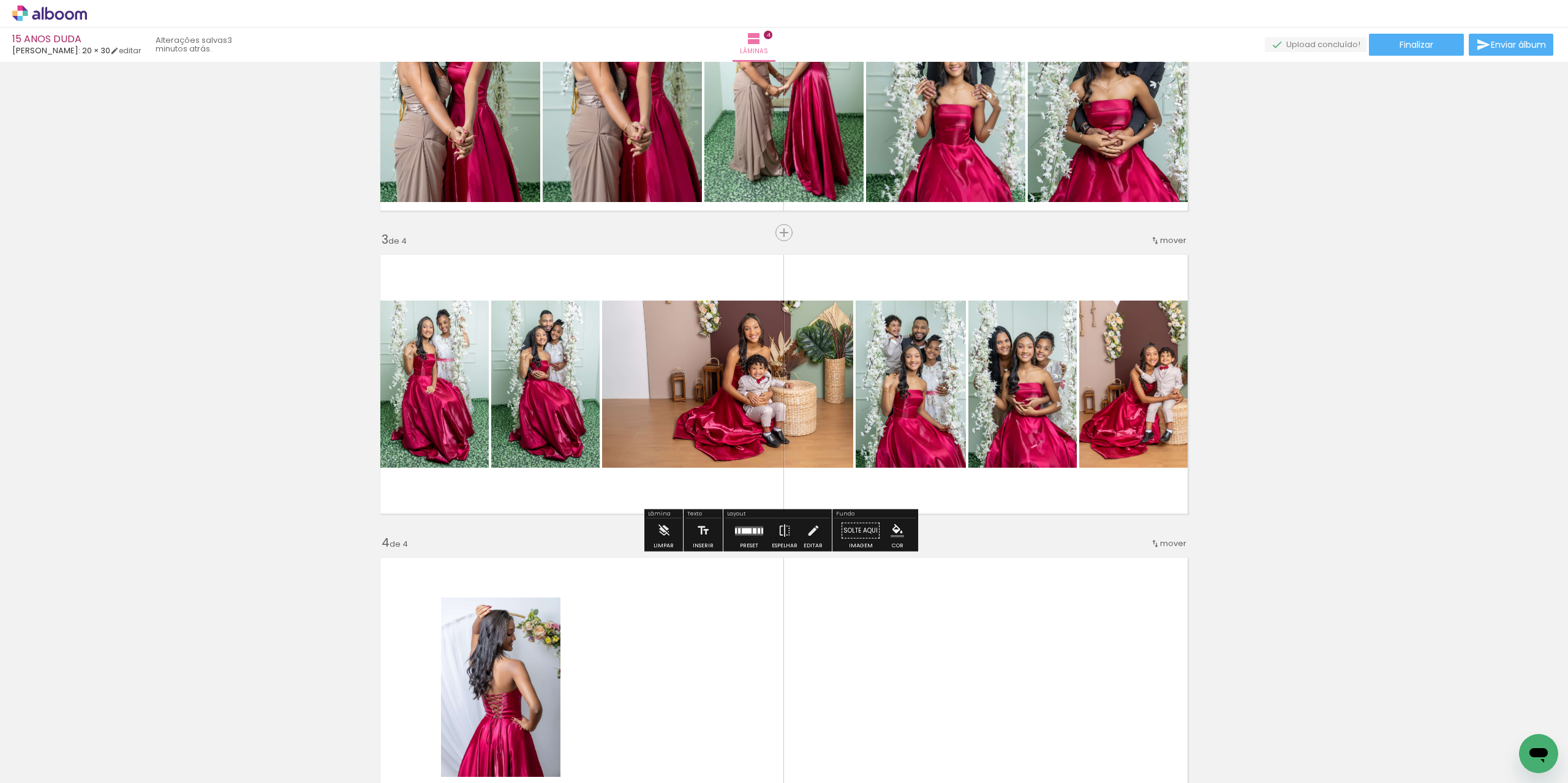
click at [731, 451] on quentale-photo at bounding box center [727, 384] width 251 height 167
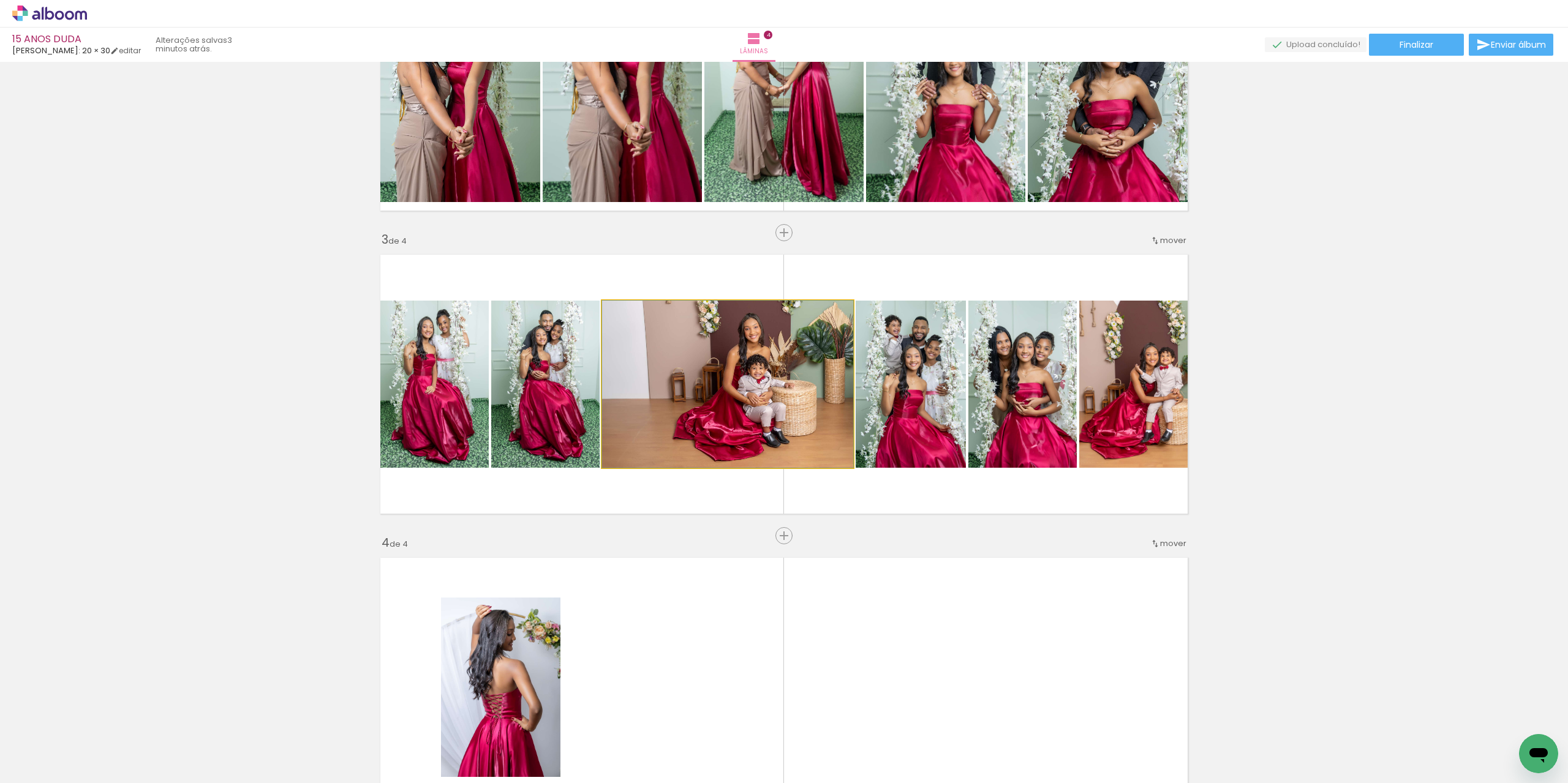
click at [731, 451] on quentale-photo at bounding box center [727, 384] width 251 height 167
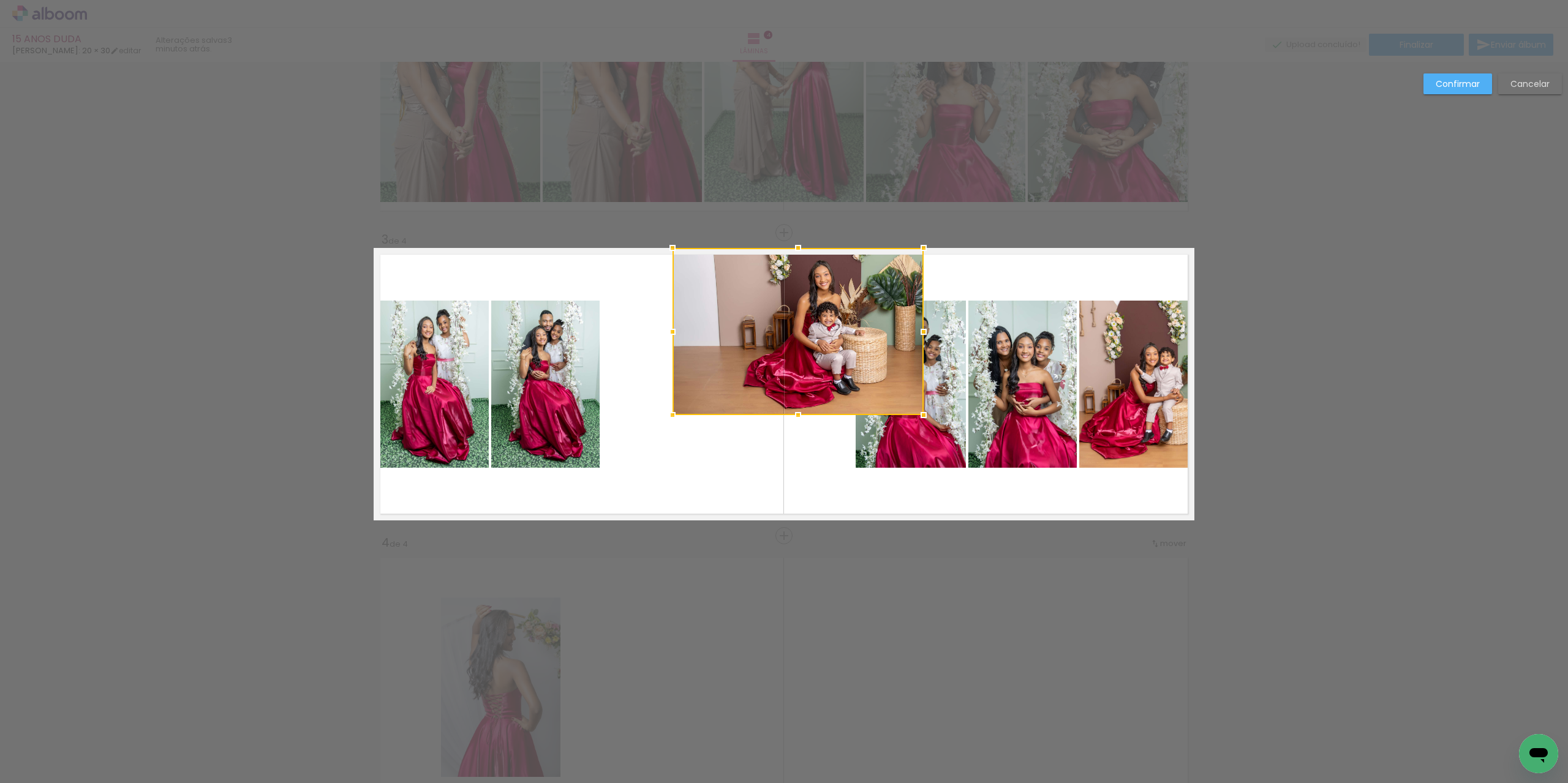
drag, startPoint x: 721, startPoint y: 415, endPoint x: 785, endPoint y: 358, distance: 85.7
click at [785, 358] on div at bounding box center [798, 331] width 251 height 167
drag, startPoint x: 938, startPoint y: 461, endPoint x: 944, endPoint y: 416, distance: 45.4
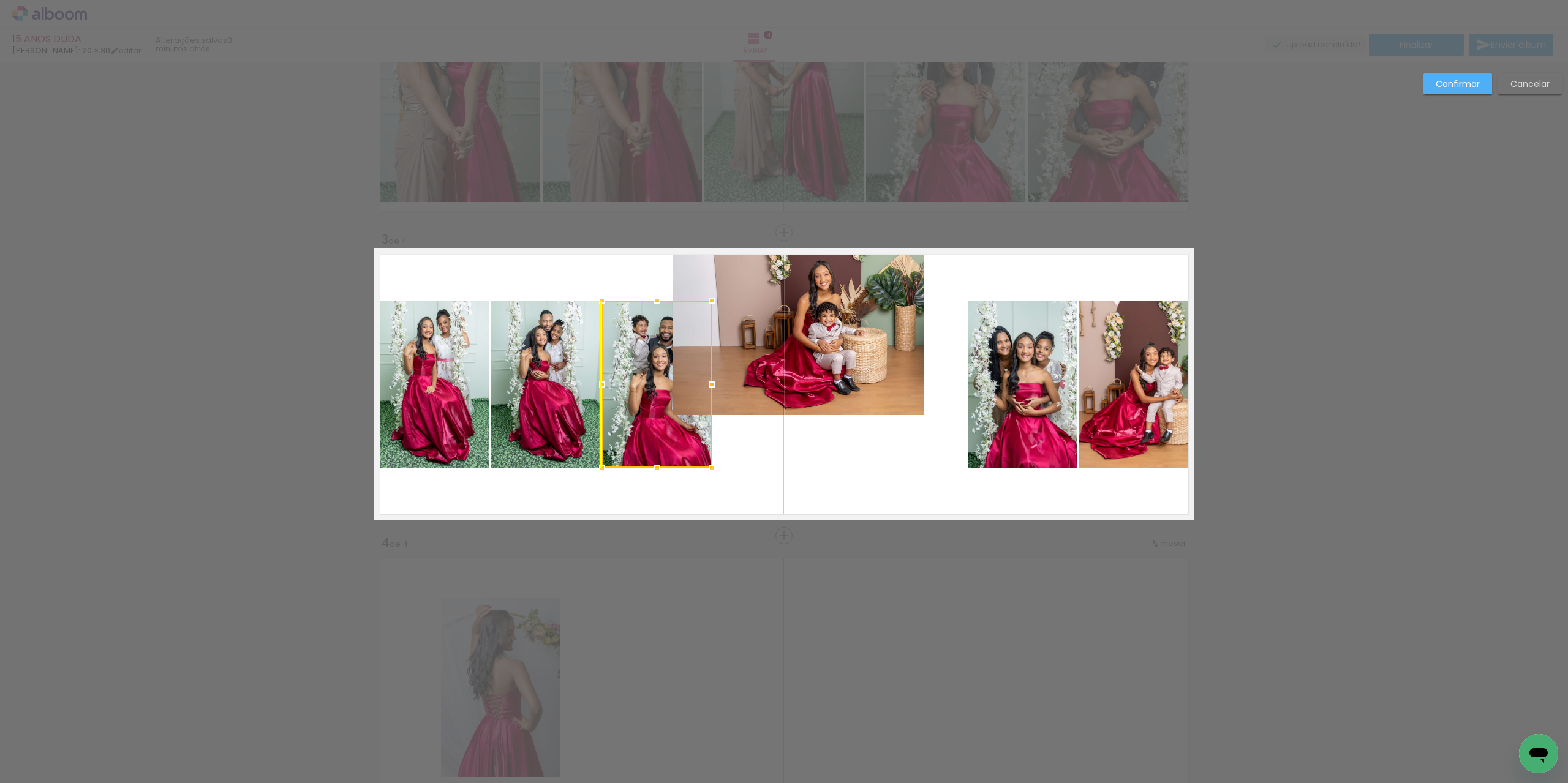
drag, startPoint x: 944, startPoint y: 441, endPoint x: 694, endPoint y: 442, distance: 250.0
click at [694, 442] on div at bounding box center [657, 384] width 110 height 167
click at [1031, 429] on quentale-photo at bounding box center [1023, 384] width 108 height 167
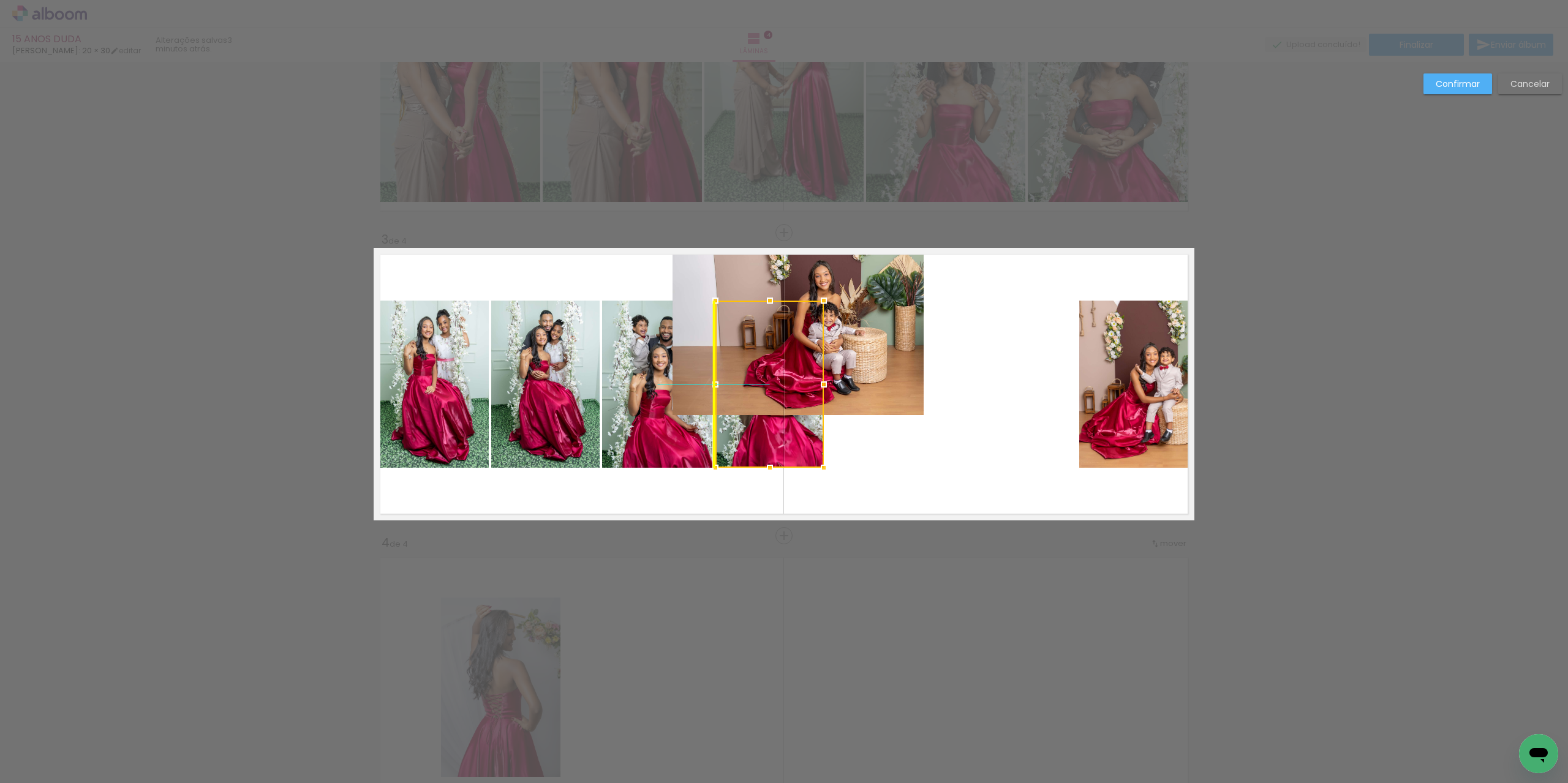
drag, startPoint x: 1032, startPoint y: 428, endPoint x: 780, endPoint y: 427, distance: 252.0
click at [780, 427] on div at bounding box center [770, 384] width 108 height 167
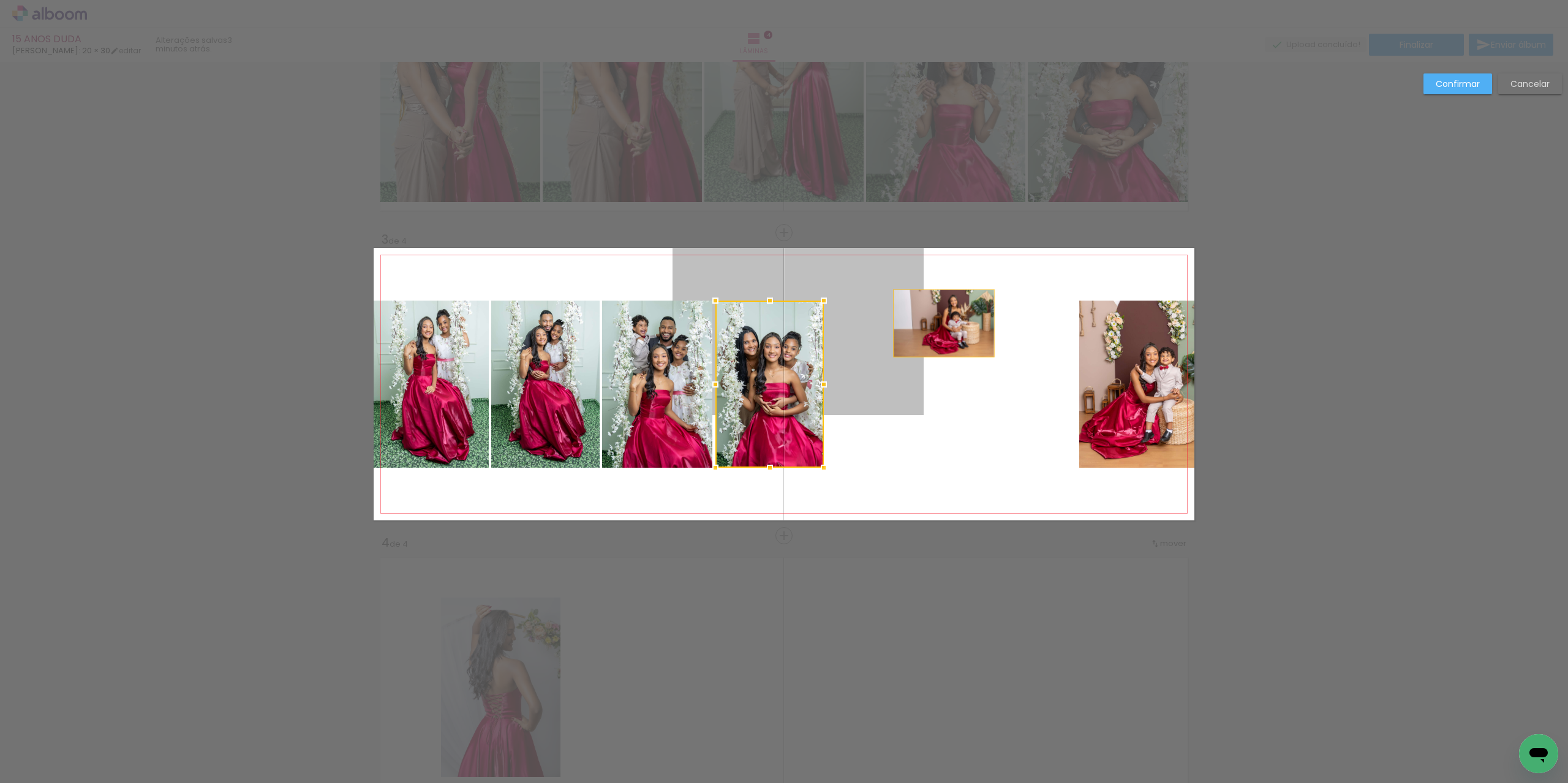
drag, startPoint x: 870, startPoint y: 340, endPoint x: 939, endPoint y: 323, distance: 71.1
click at [939, 323] on quentale-layouter at bounding box center [784, 384] width 820 height 272
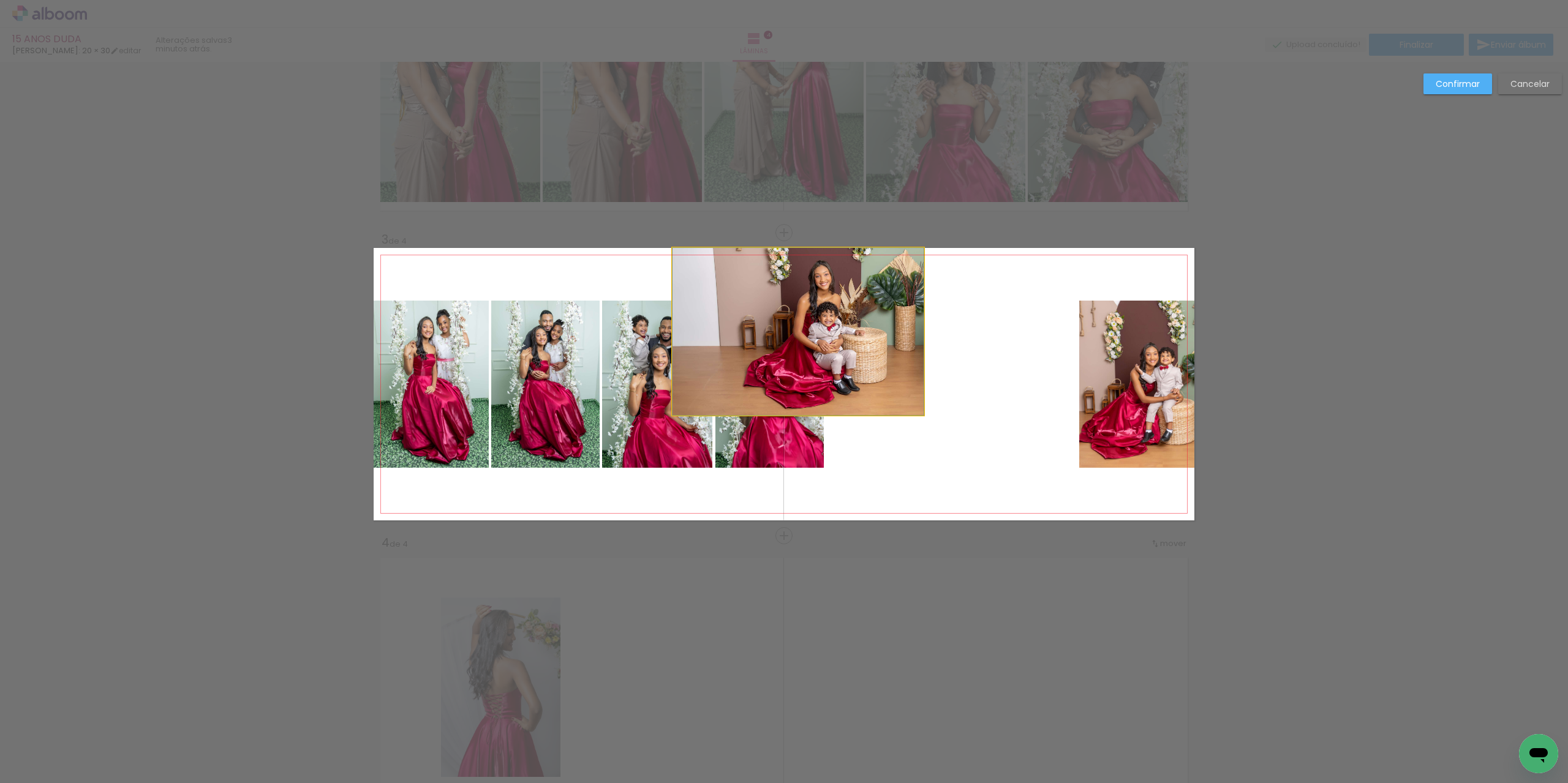
drag, startPoint x: 843, startPoint y: 349, endPoint x: 828, endPoint y: 318, distance: 34.4
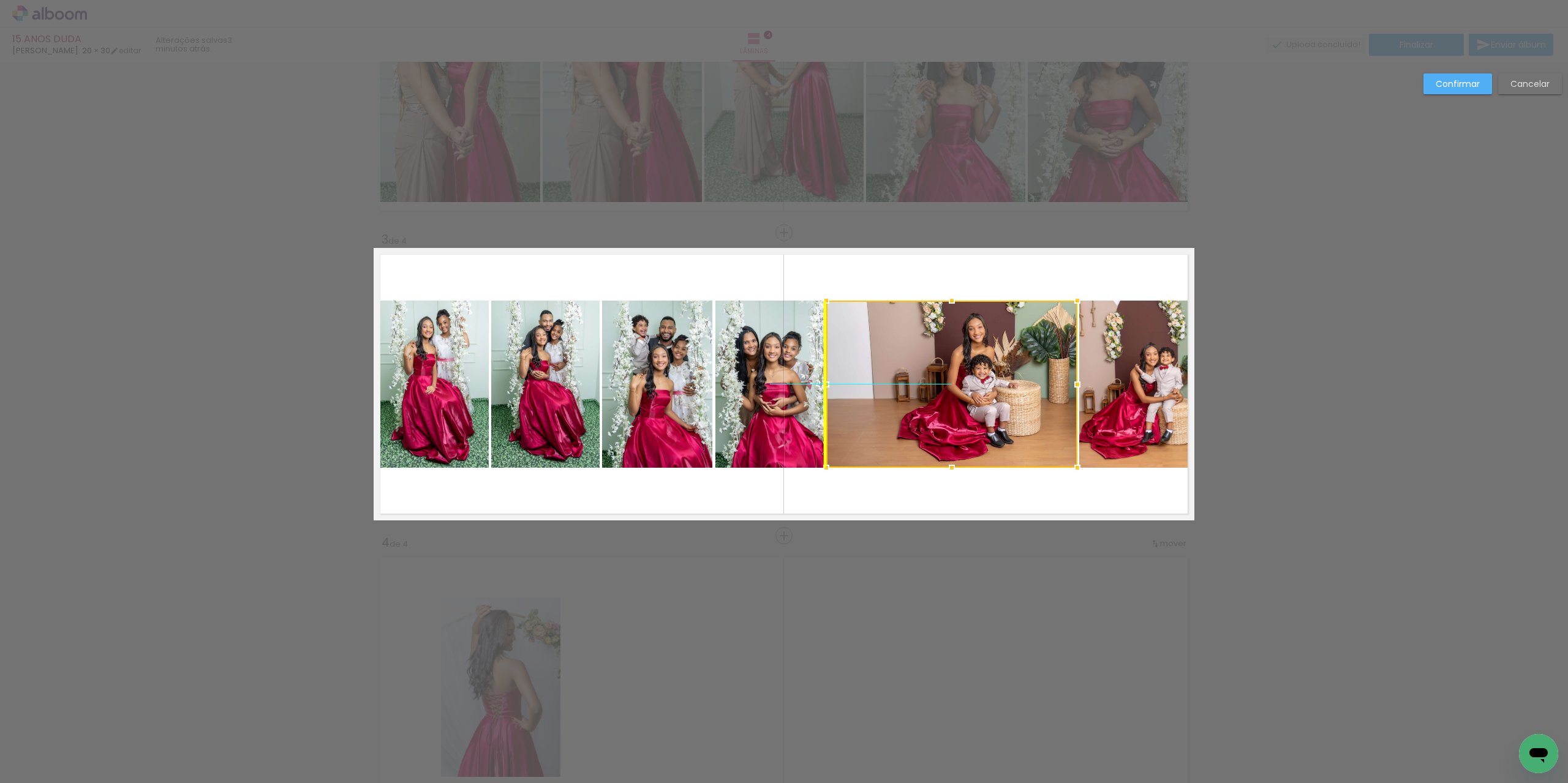
drag, startPoint x: 727, startPoint y: 328, endPoint x: 886, endPoint y: 382, distance: 167.9
click at [886, 382] on div at bounding box center [951, 384] width 251 height 167
click at [1469, 77] on paper-button "Confirmar" at bounding box center [1458, 84] width 69 height 21
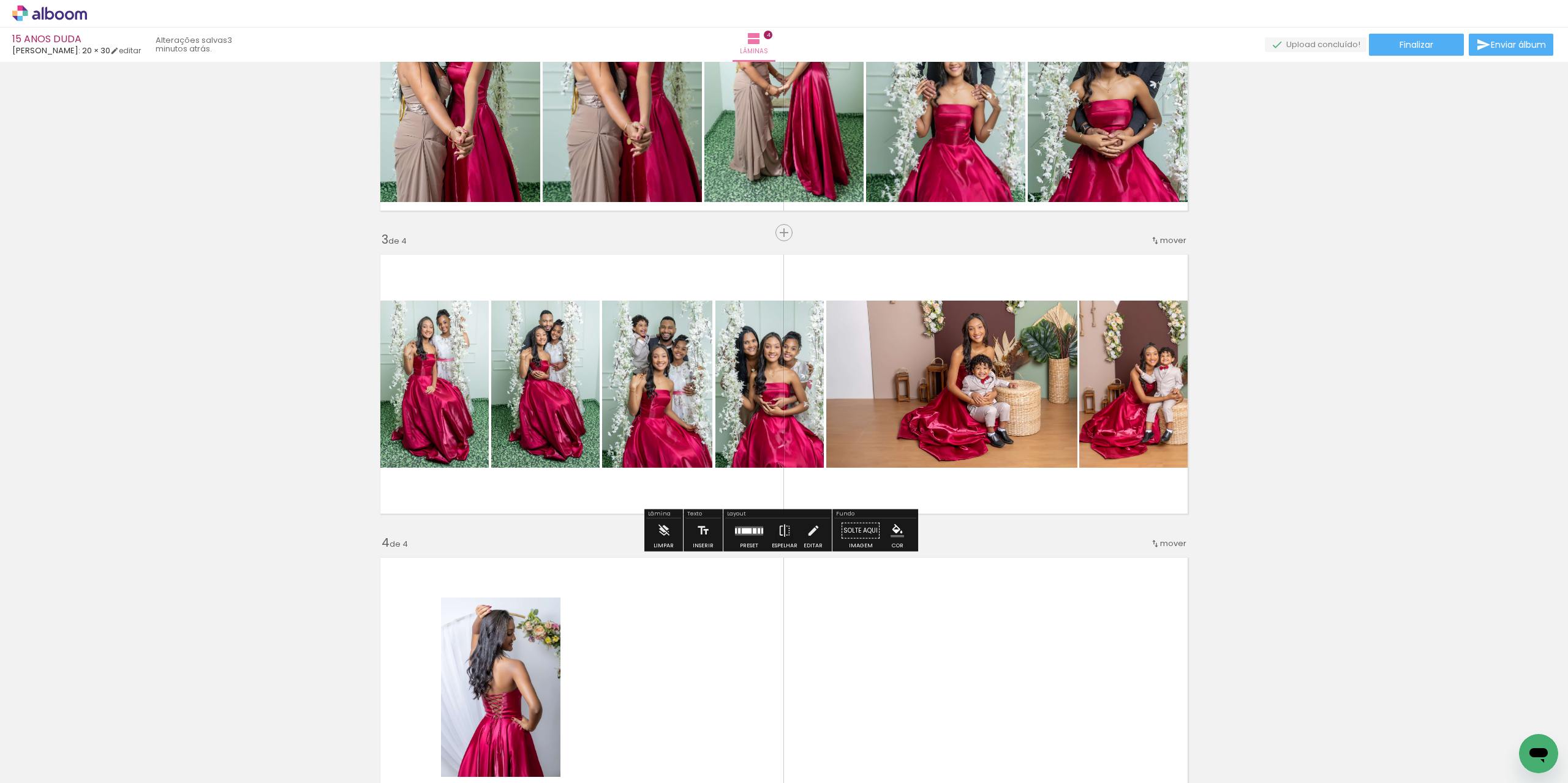
click at [761, 428] on quentale-photo at bounding box center [770, 384] width 108 height 167
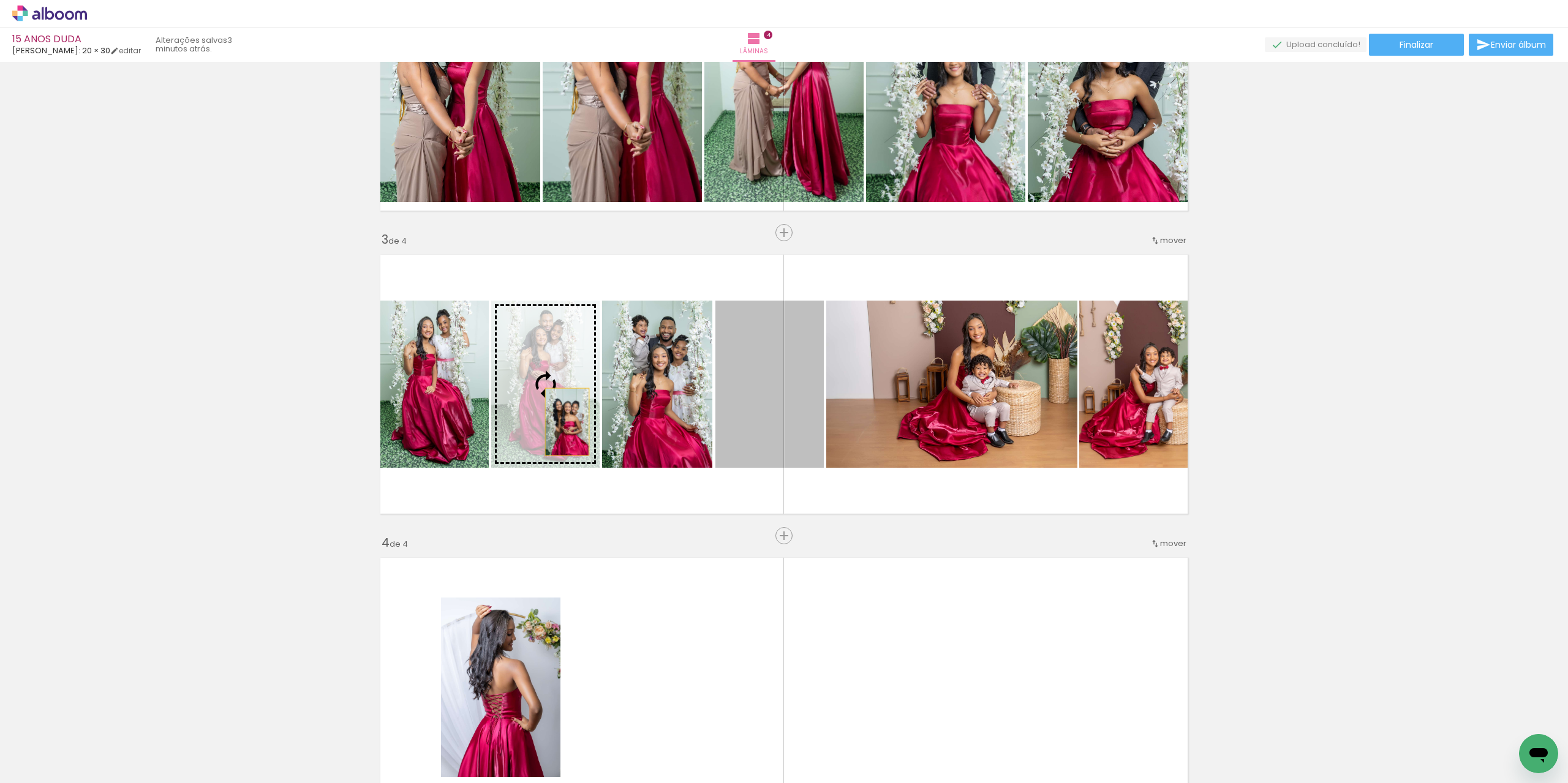
drag, startPoint x: 757, startPoint y: 429, endPoint x: 562, endPoint y: 422, distance: 195.1
click at [0, 0] on slot at bounding box center [0, 0] width 0 height 0
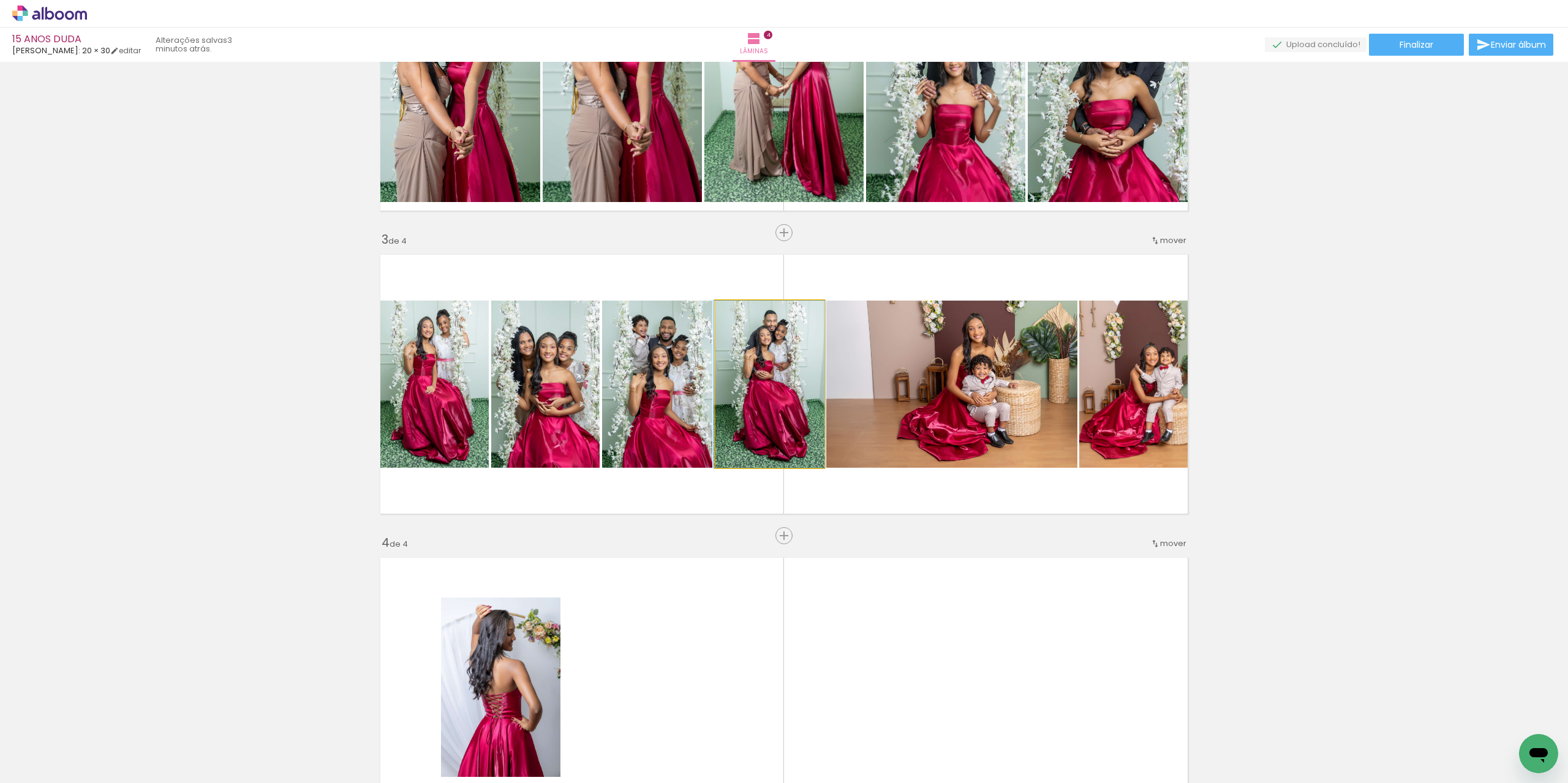
click at [747, 381] on quentale-photo at bounding box center [770, 384] width 108 height 167
click at [1278, 432] on div "Inserir lâmina 1 de 4 Inserir lâmina 2 de 4 Inserir lâmina 3 de 4 Inserir lâmin…" at bounding box center [784, 368] width 1568 height 1517
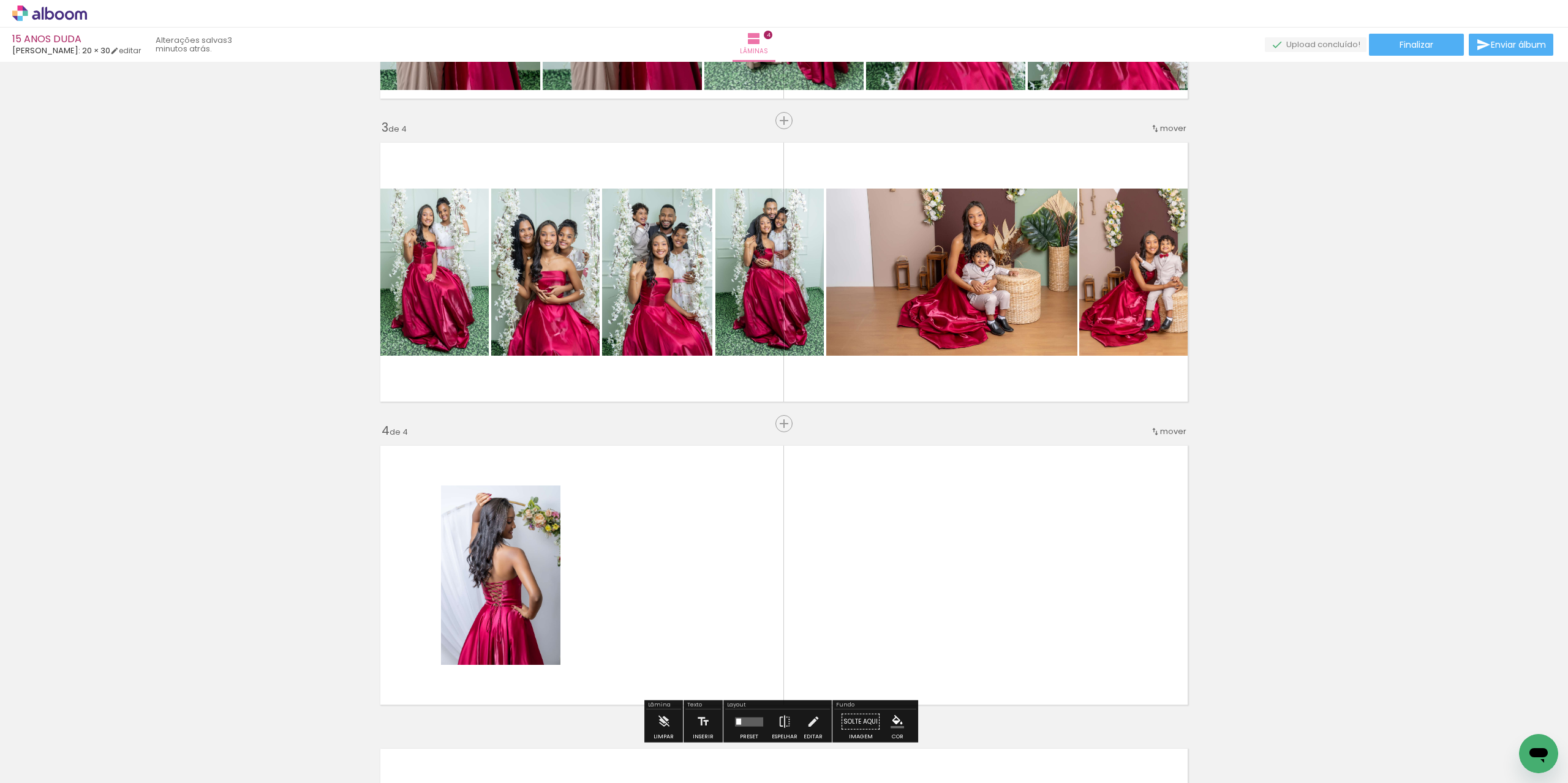
scroll to position [639, 0]
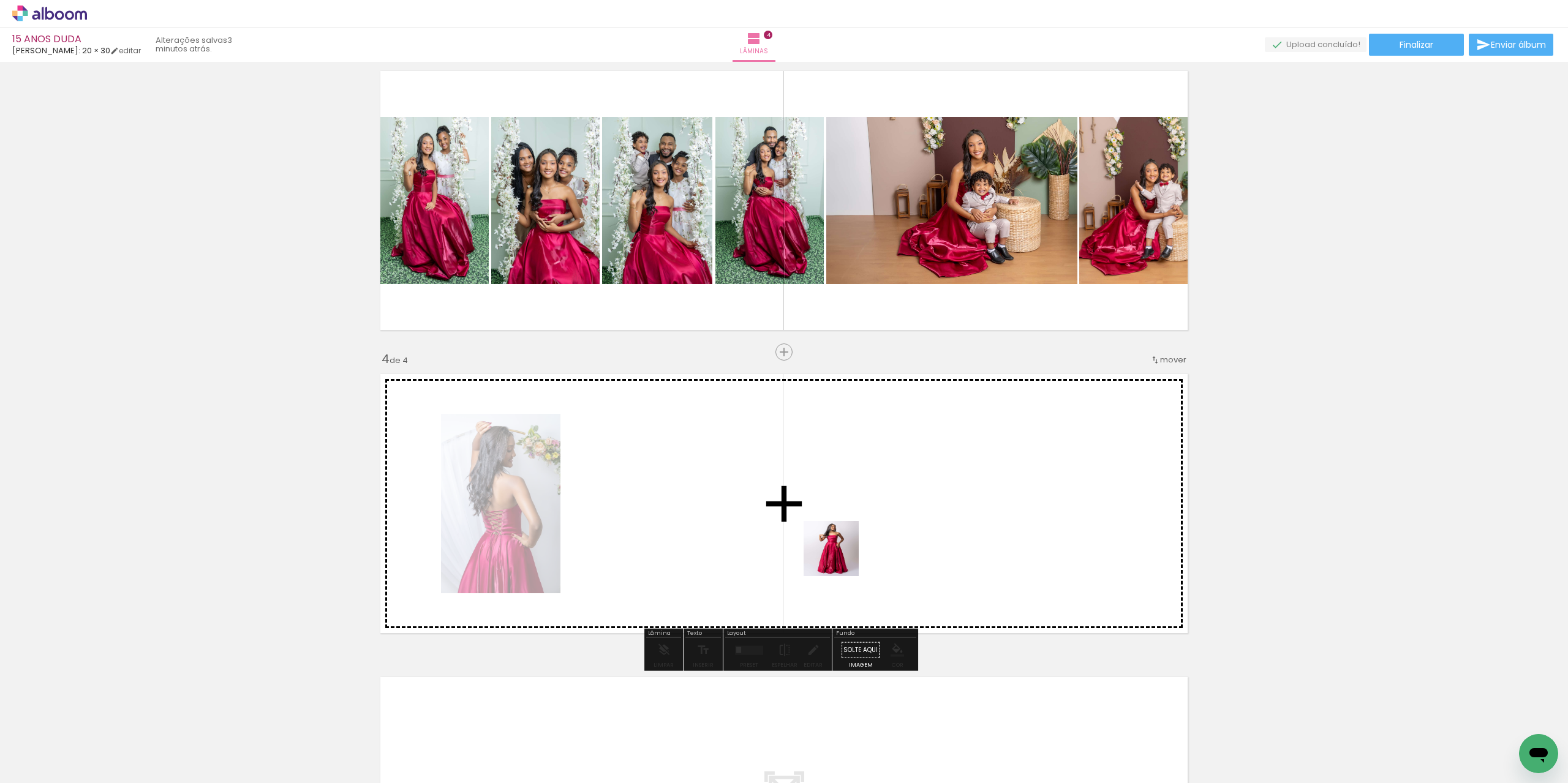
drag, startPoint x: 966, startPoint y: 752, endPoint x: 838, endPoint y: 549, distance: 240.0
click at [838, 549] on quentale-workspace at bounding box center [784, 391] width 1568 height 783
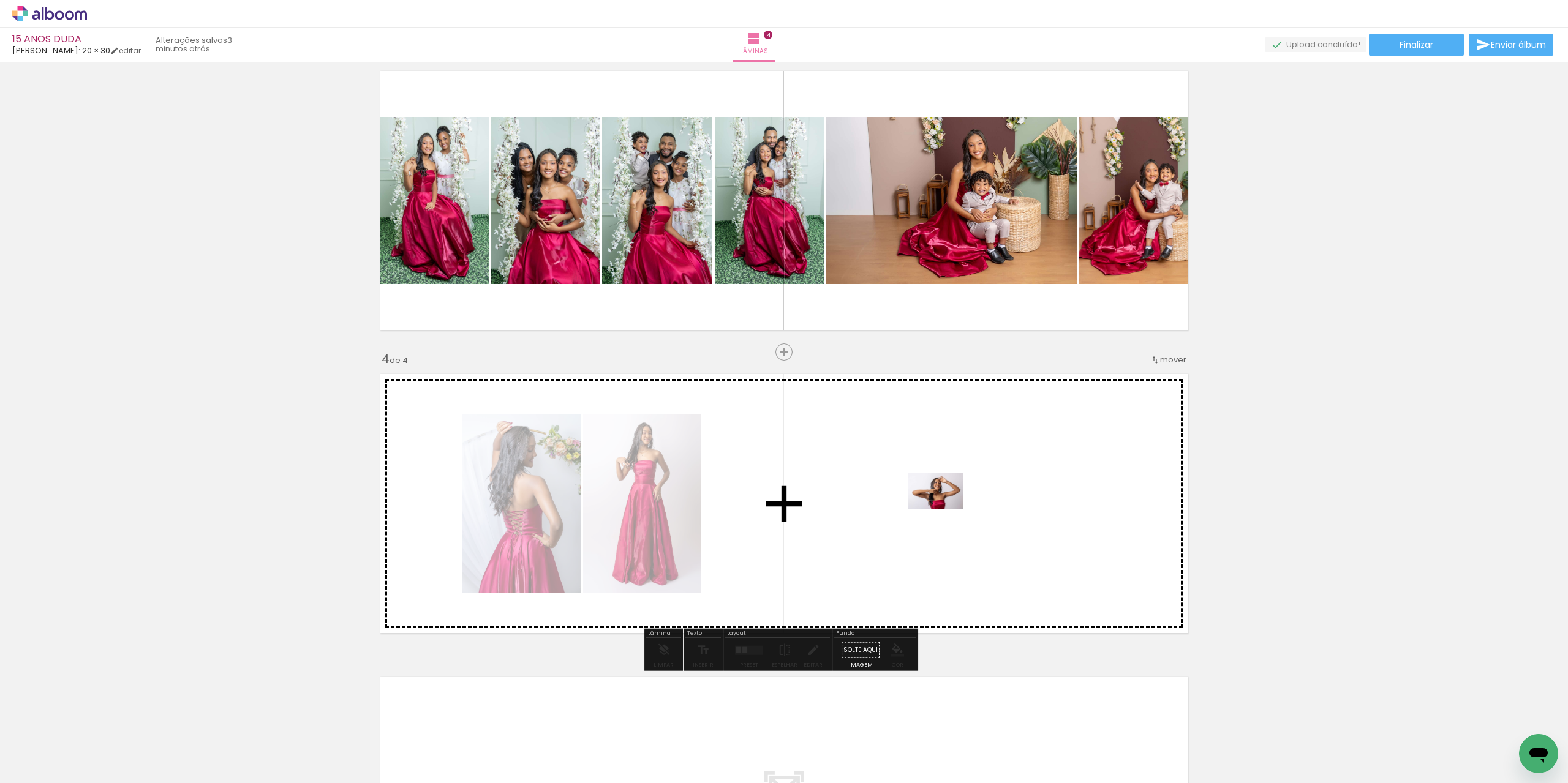
drag, startPoint x: 1036, startPoint y: 750, endPoint x: 945, endPoint y: 509, distance: 257.6
click at [945, 509] on quentale-workspace at bounding box center [784, 391] width 1568 height 783
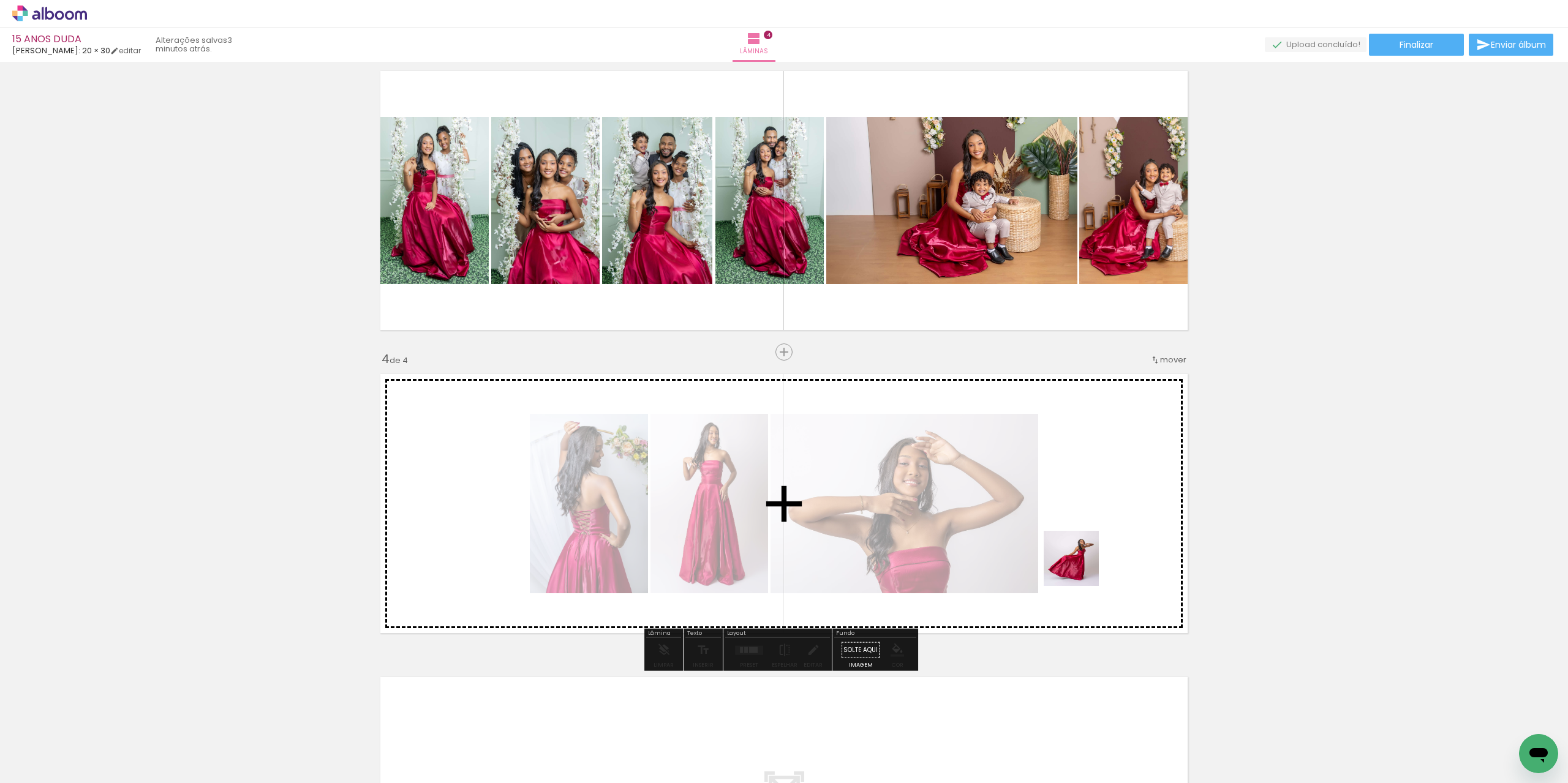
drag, startPoint x: 1104, startPoint y: 711, endPoint x: 1166, endPoint y: 696, distance: 63.8
click at [1055, 489] on quentale-workspace at bounding box center [784, 391] width 1568 height 783
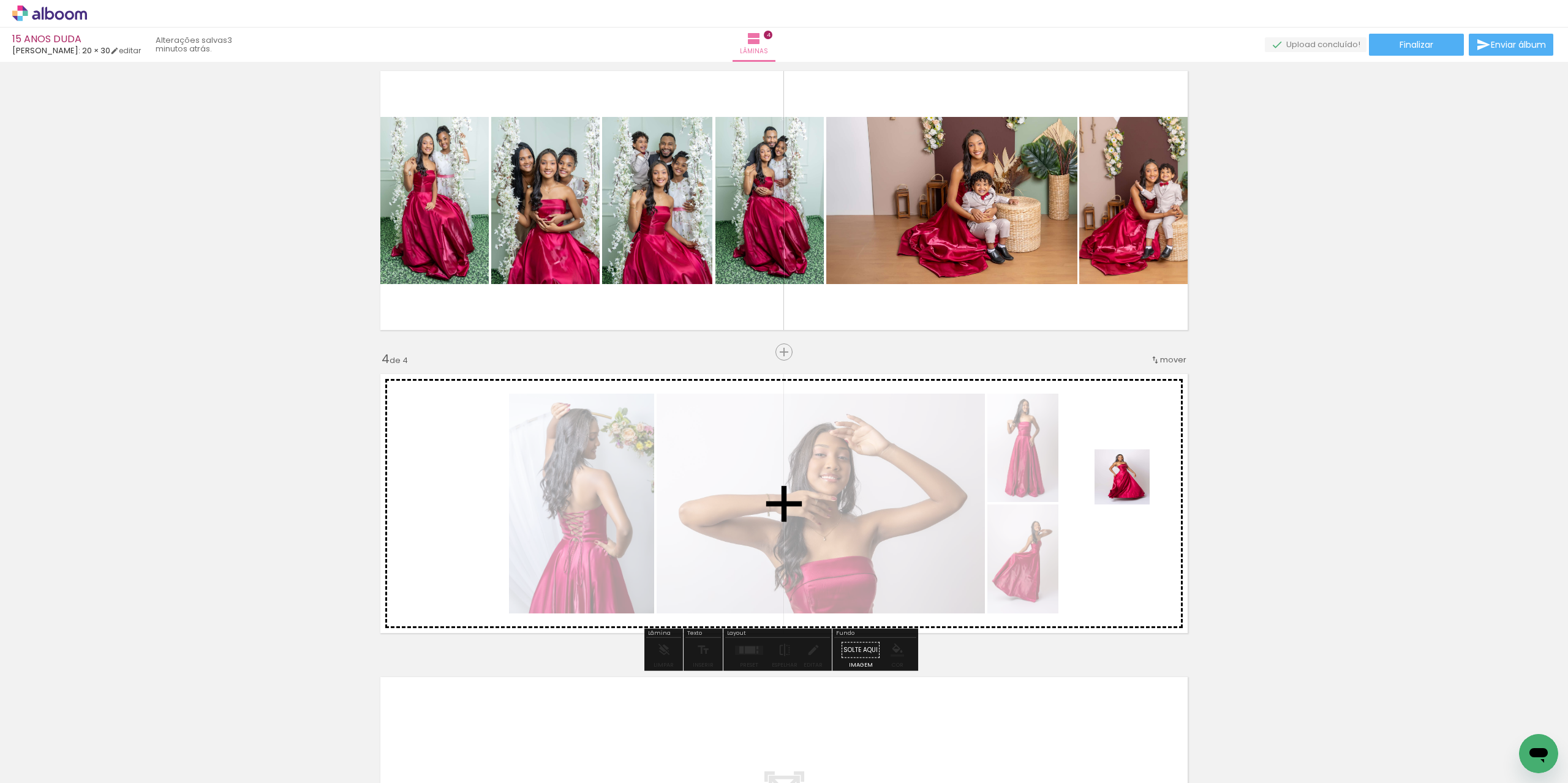
drag, startPoint x: 1153, startPoint y: 587, endPoint x: 1128, endPoint y: 475, distance: 114.8
click at [1128, 475] on quentale-workspace at bounding box center [784, 391] width 1568 height 783
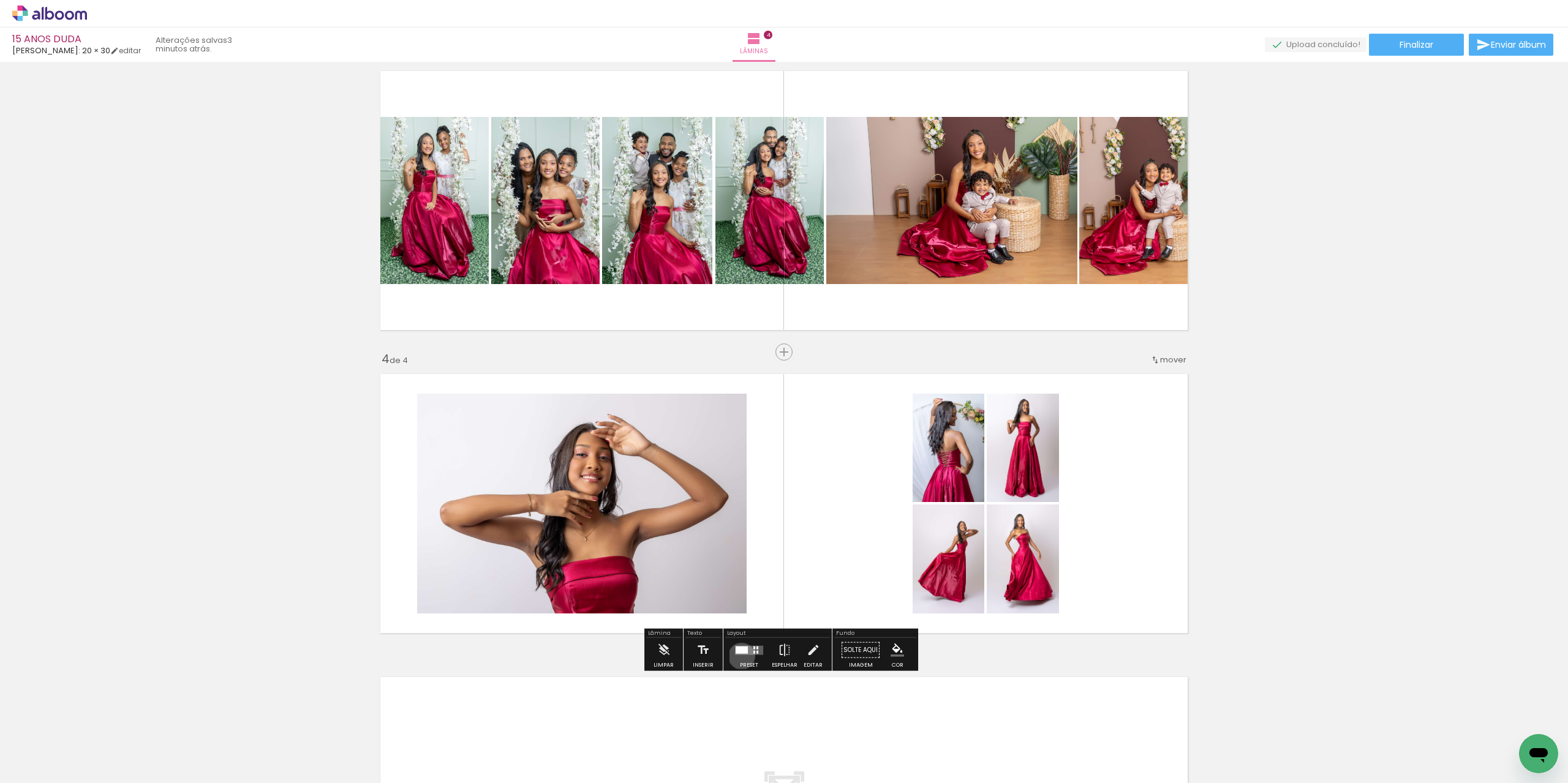
click at [738, 656] on div at bounding box center [749, 650] width 33 height 24
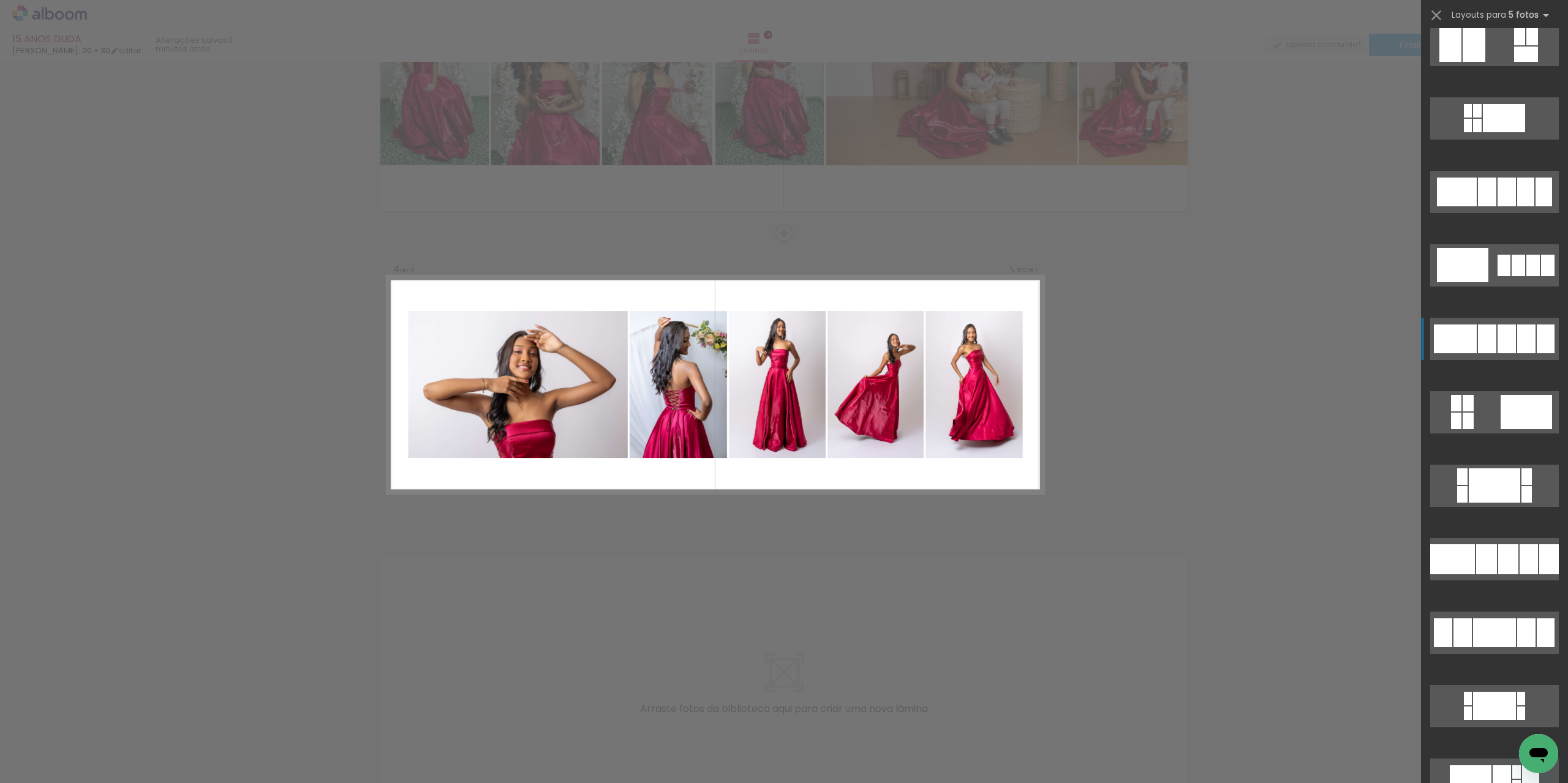
scroll to position [612, 0]
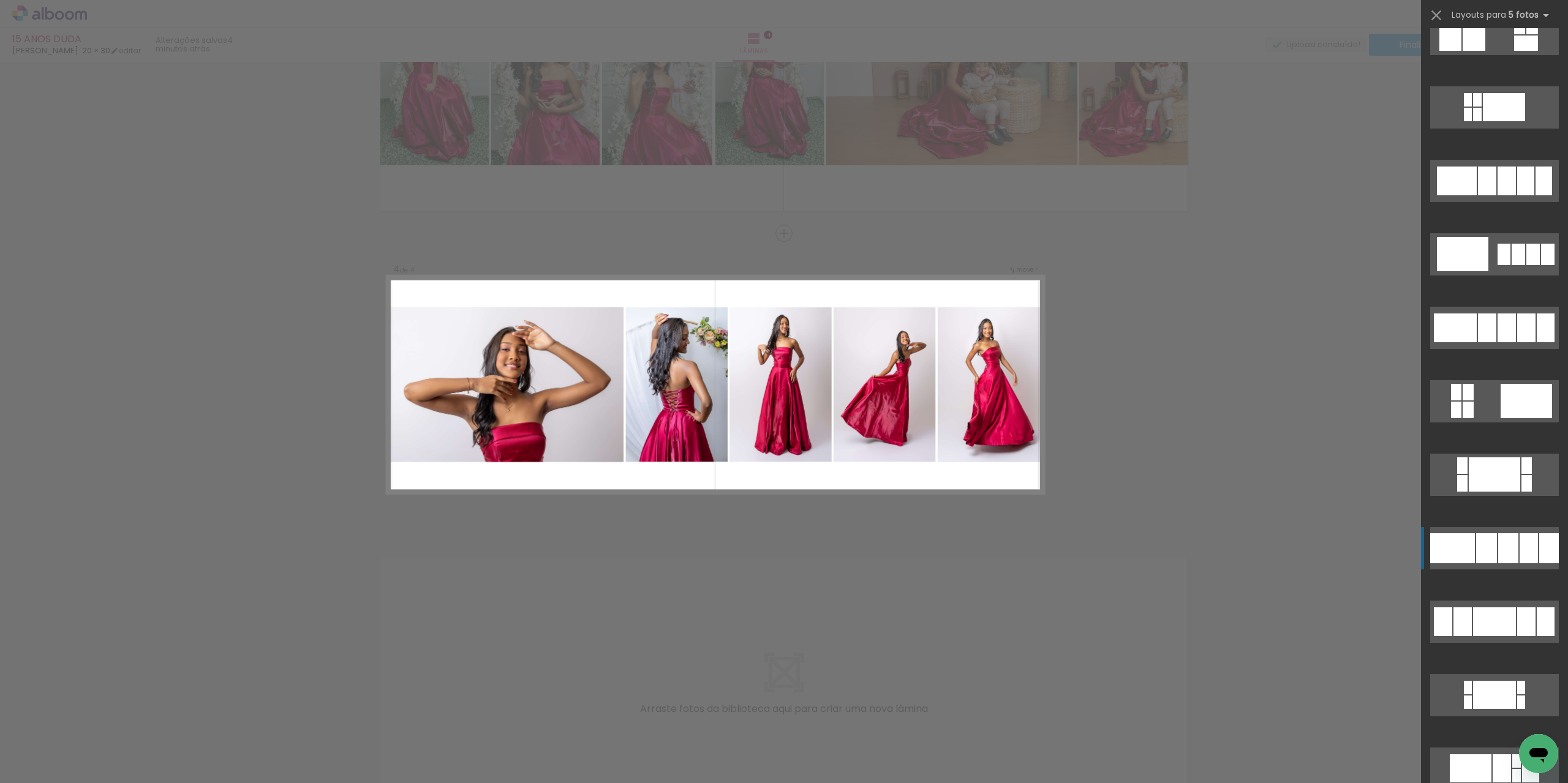
click at [1490, 547] on div at bounding box center [1486, 548] width 21 height 30
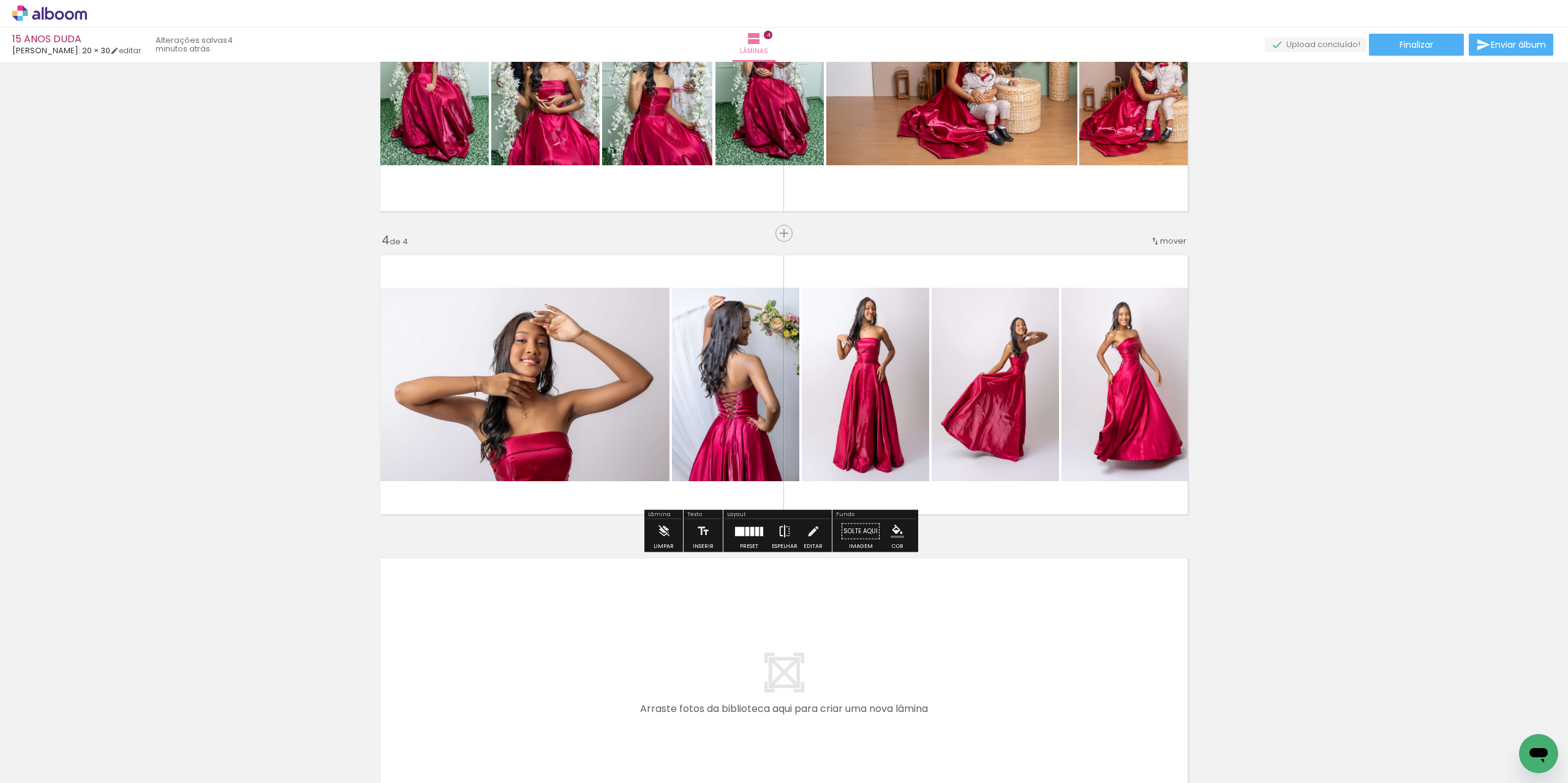
click at [786, 541] on iron-icon at bounding box center [784, 531] width 13 height 24
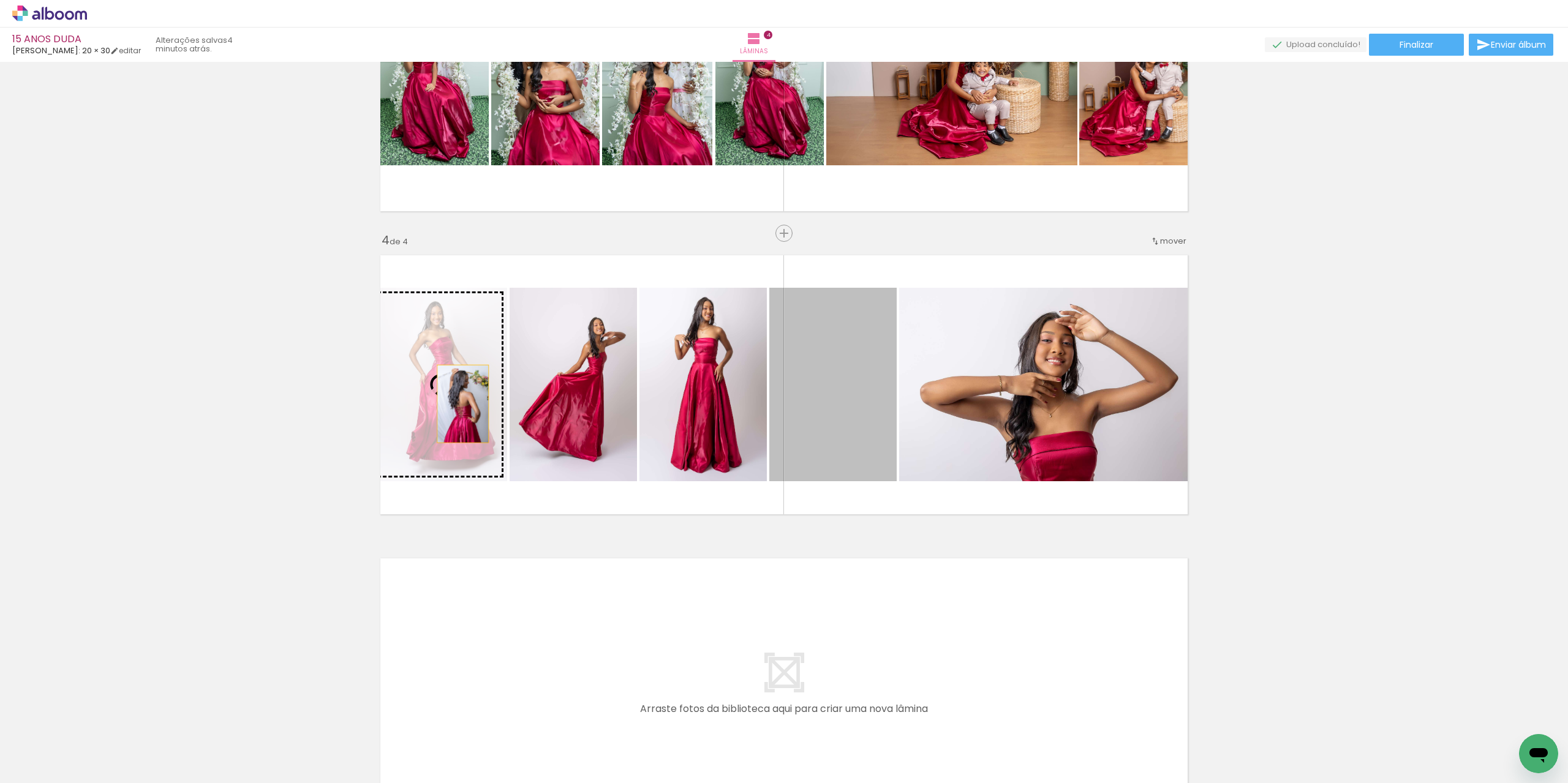
drag, startPoint x: 866, startPoint y: 392, endPoint x: 458, endPoint y: 404, distance: 408.2
click at [0, 0] on slot at bounding box center [0, 0] width 0 height 0
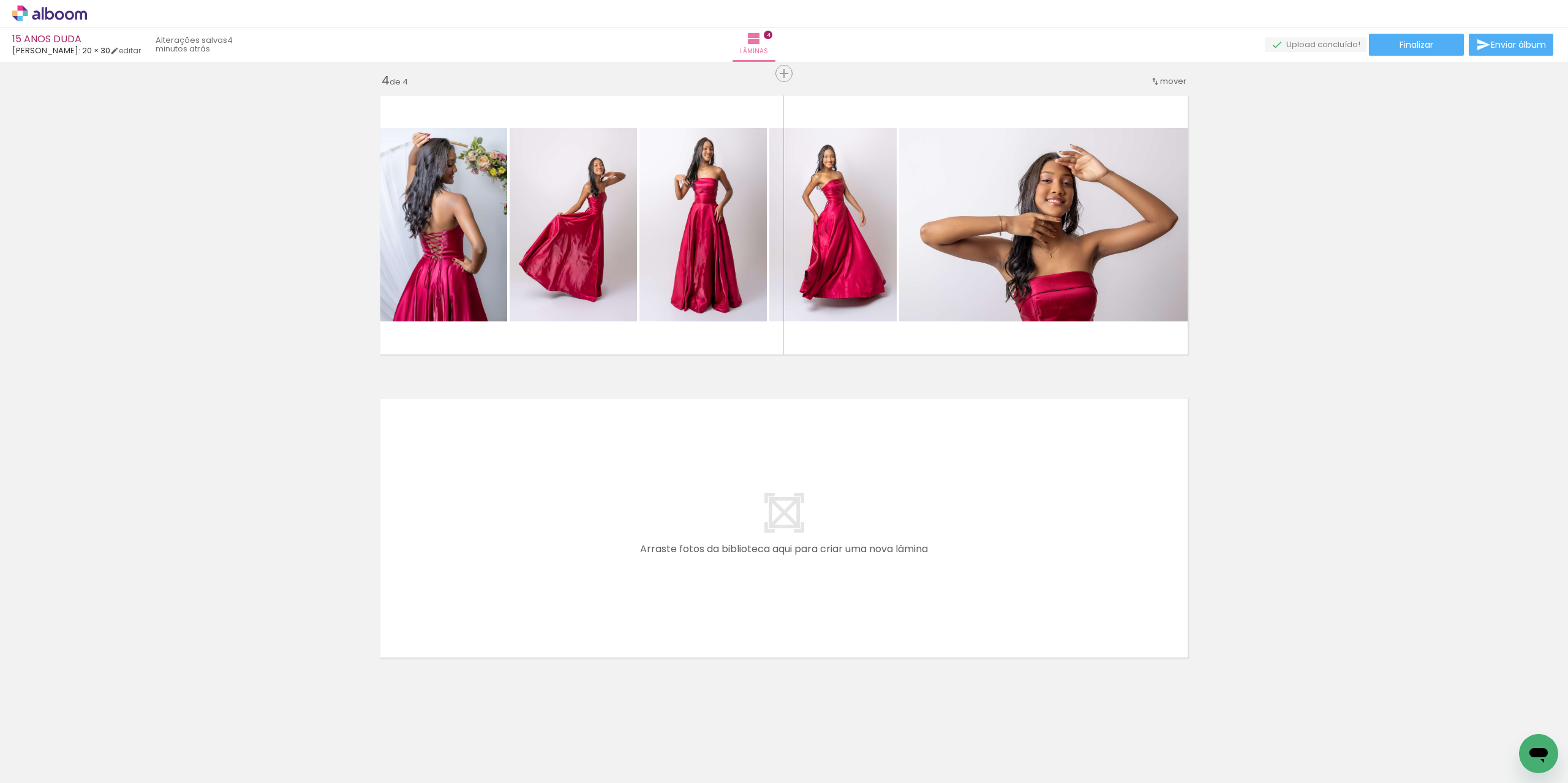
scroll to position [0, 890]
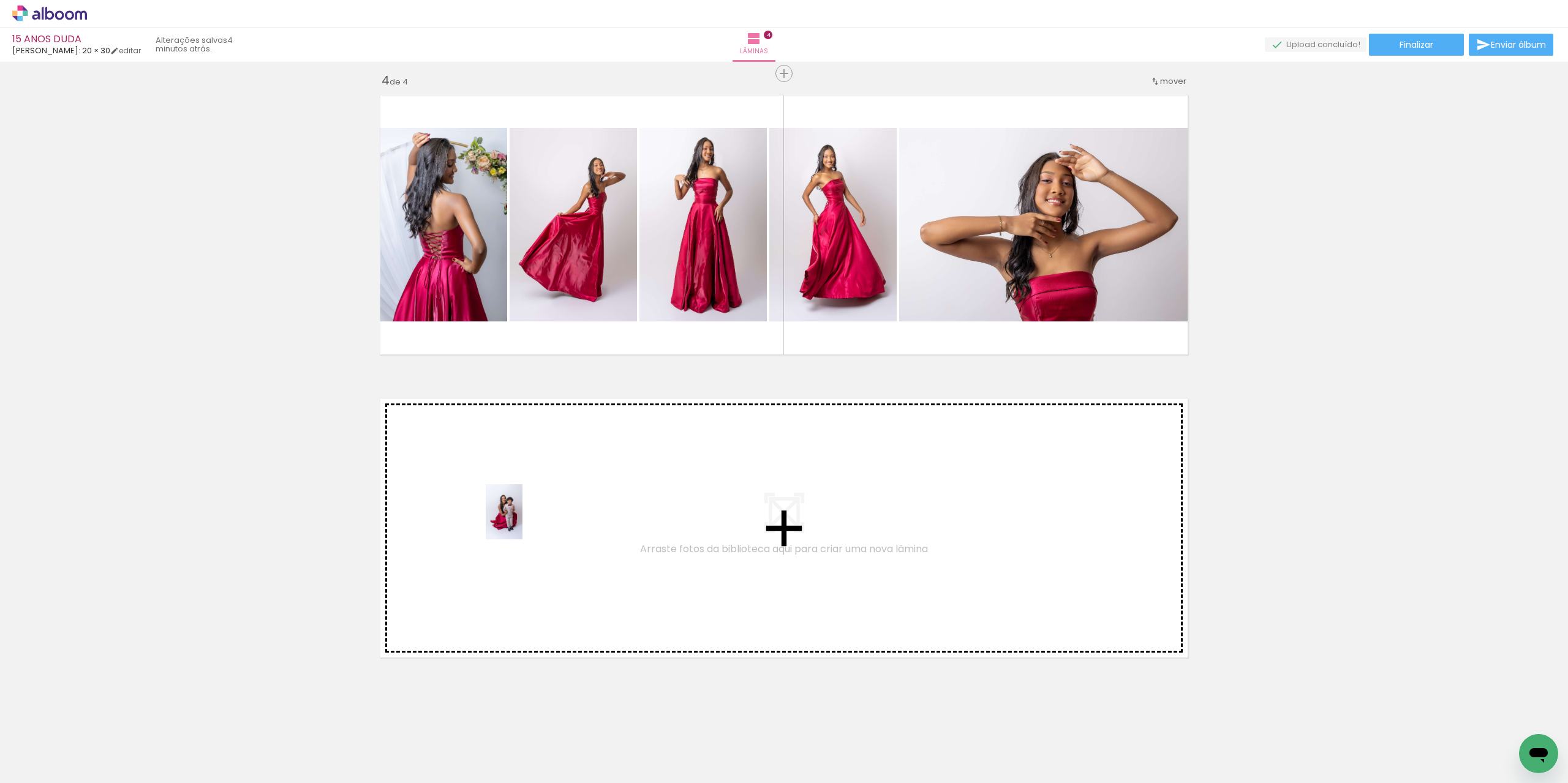
drag, startPoint x: 556, startPoint y: 752, endPoint x: 601, endPoint y: 701, distance: 68.0
click at [522, 522] on quentale-workspace at bounding box center [784, 391] width 1568 height 783
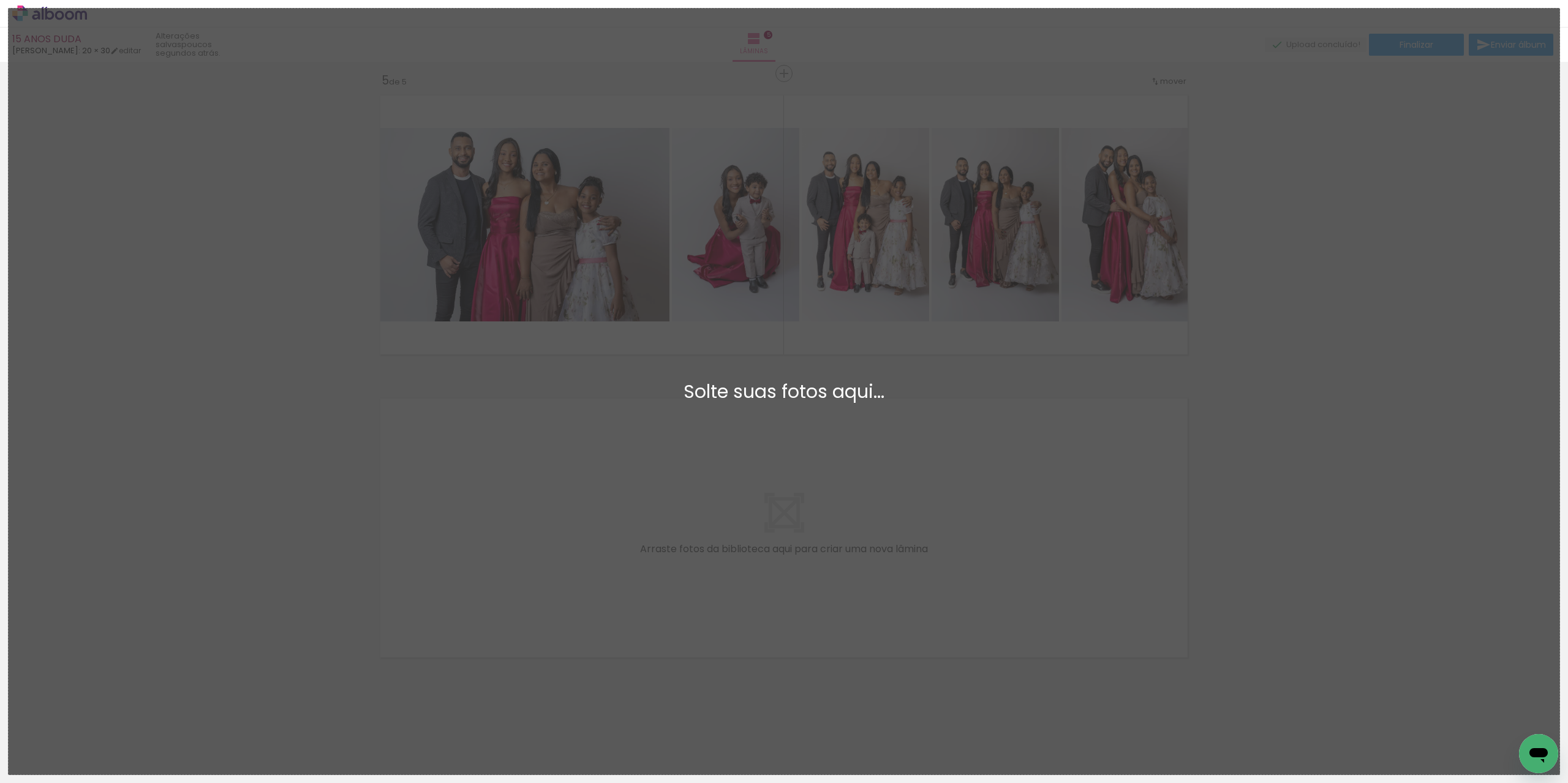
scroll to position [0, 890]
click at [1214, 407] on div "Adicionar Fotos Solte suas fotos aqui..." at bounding box center [784, 391] width 1551 height 766
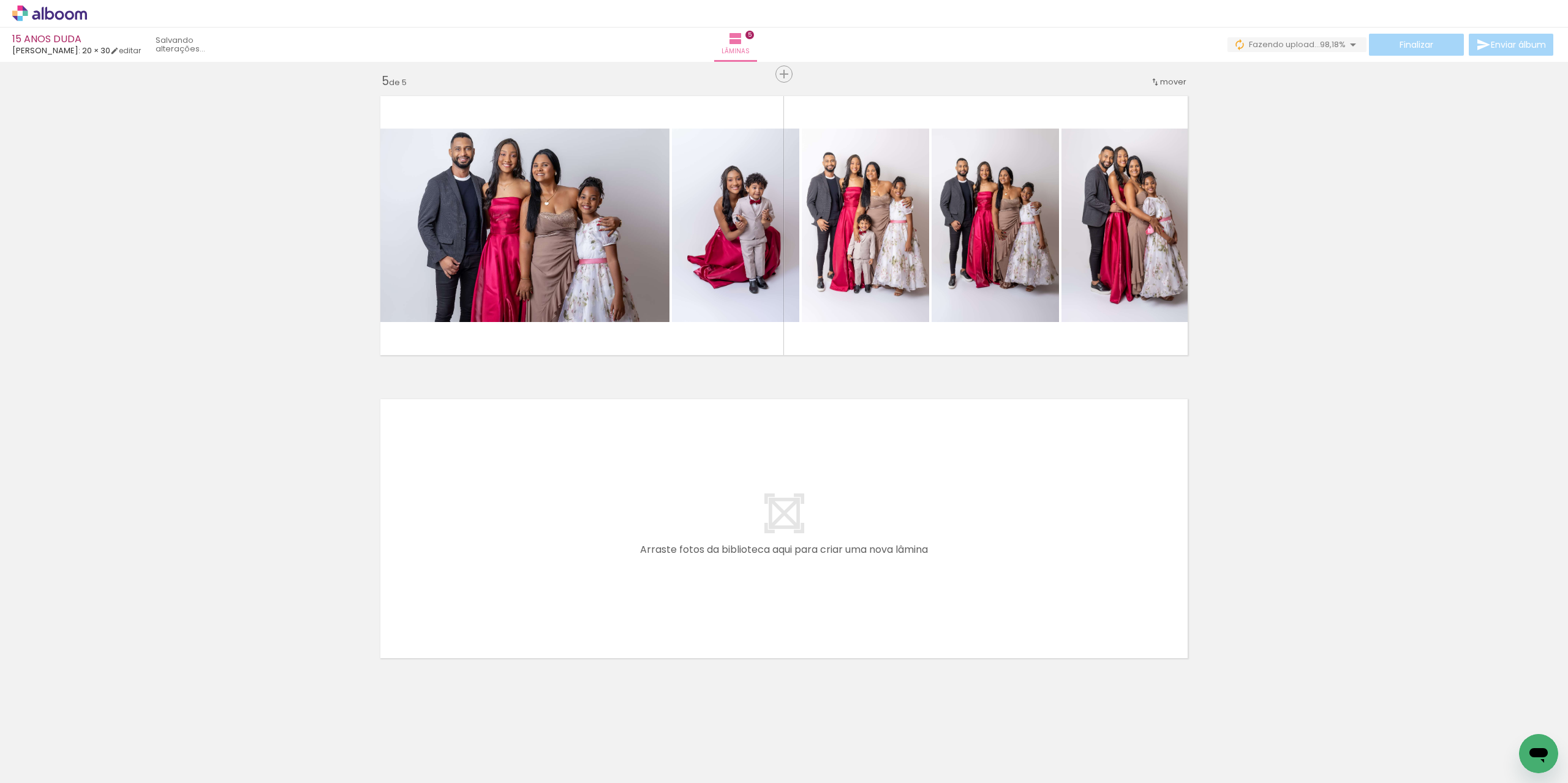
scroll to position [1221, 0]
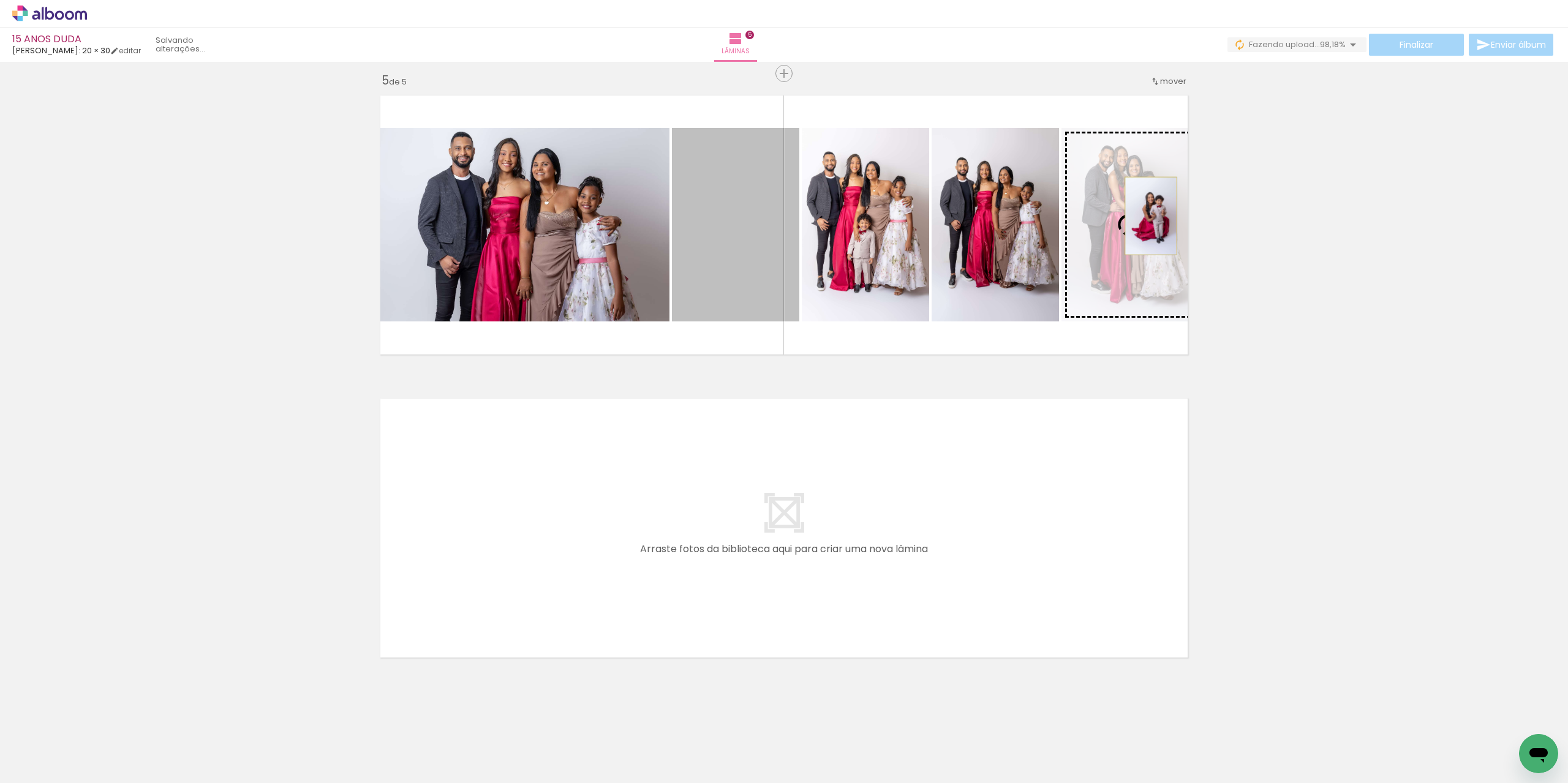
drag, startPoint x: 987, startPoint y: 232, endPoint x: 1146, endPoint y: 215, distance: 159.9
click at [0, 0] on slot at bounding box center [0, 0] width 0 height 0
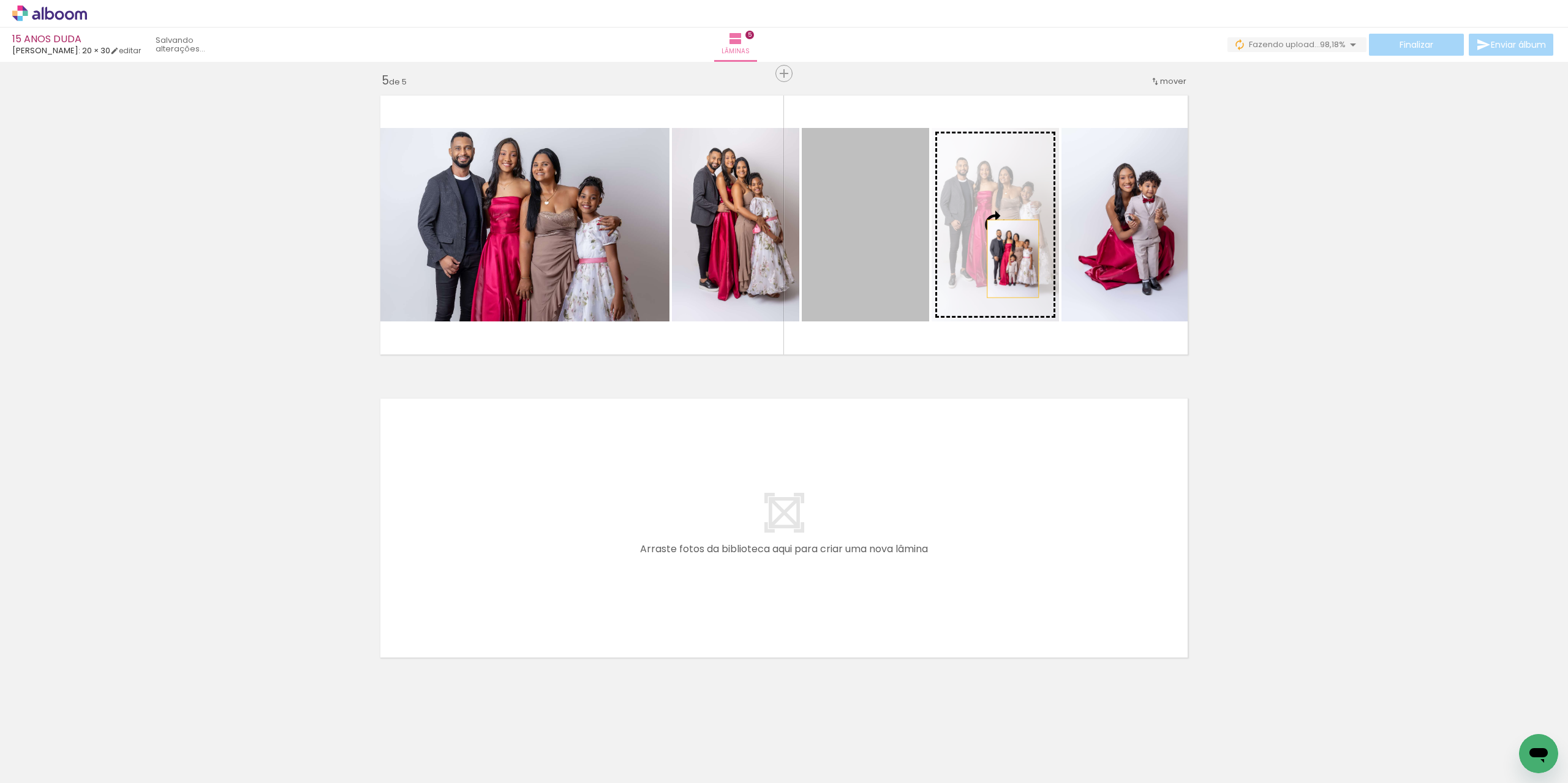
drag, startPoint x: 872, startPoint y: 269, endPoint x: 1008, endPoint y: 258, distance: 136.4
click at [0, 0] on slot at bounding box center [0, 0] width 0 height 0
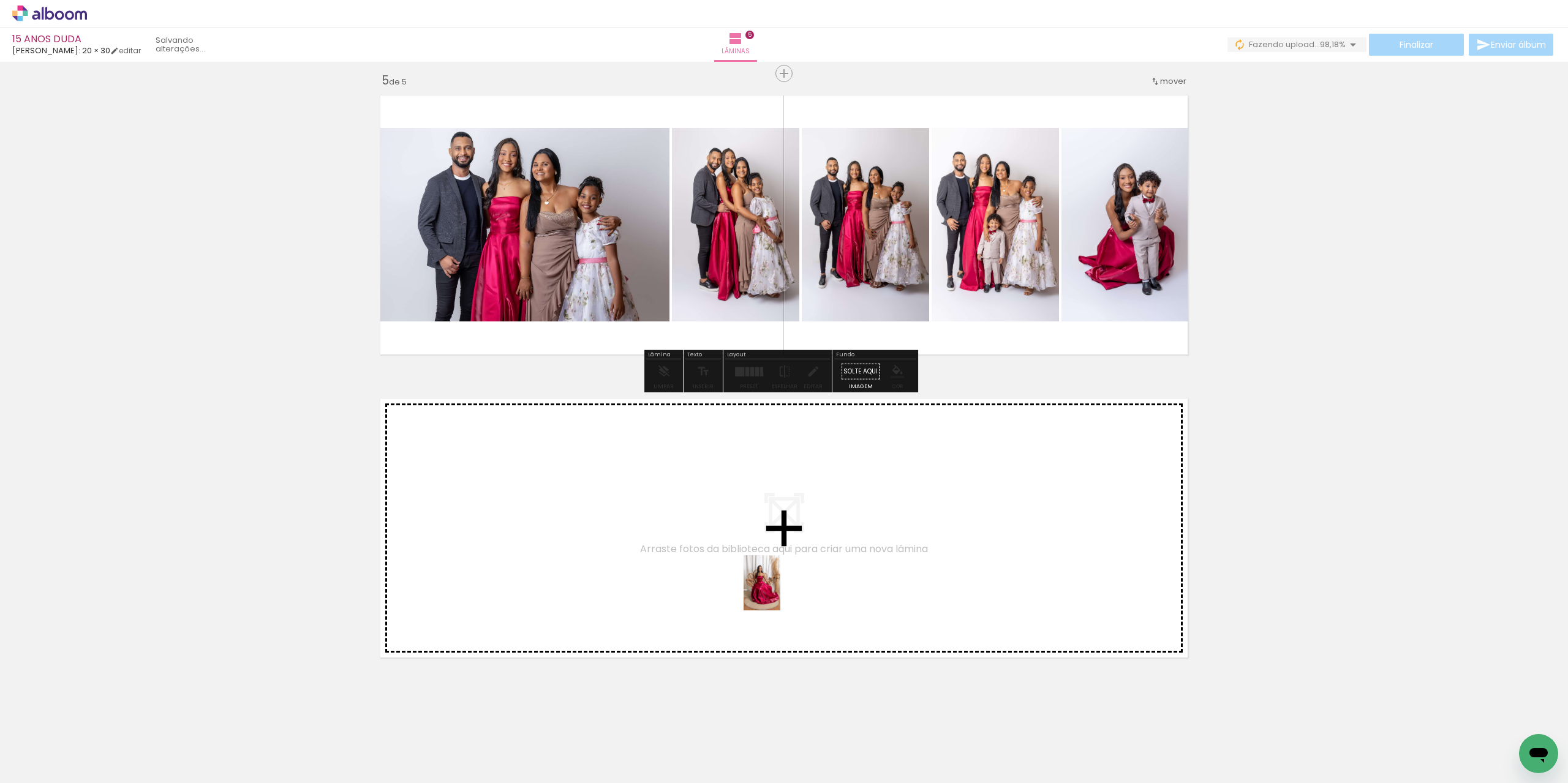
drag, startPoint x: 886, startPoint y: 755, endPoint x: 885, endPoint y: 667, distance: 88.0
click at [730, 549] on quentale-workspace at bounding box center [784, 391] width 1568 height 783
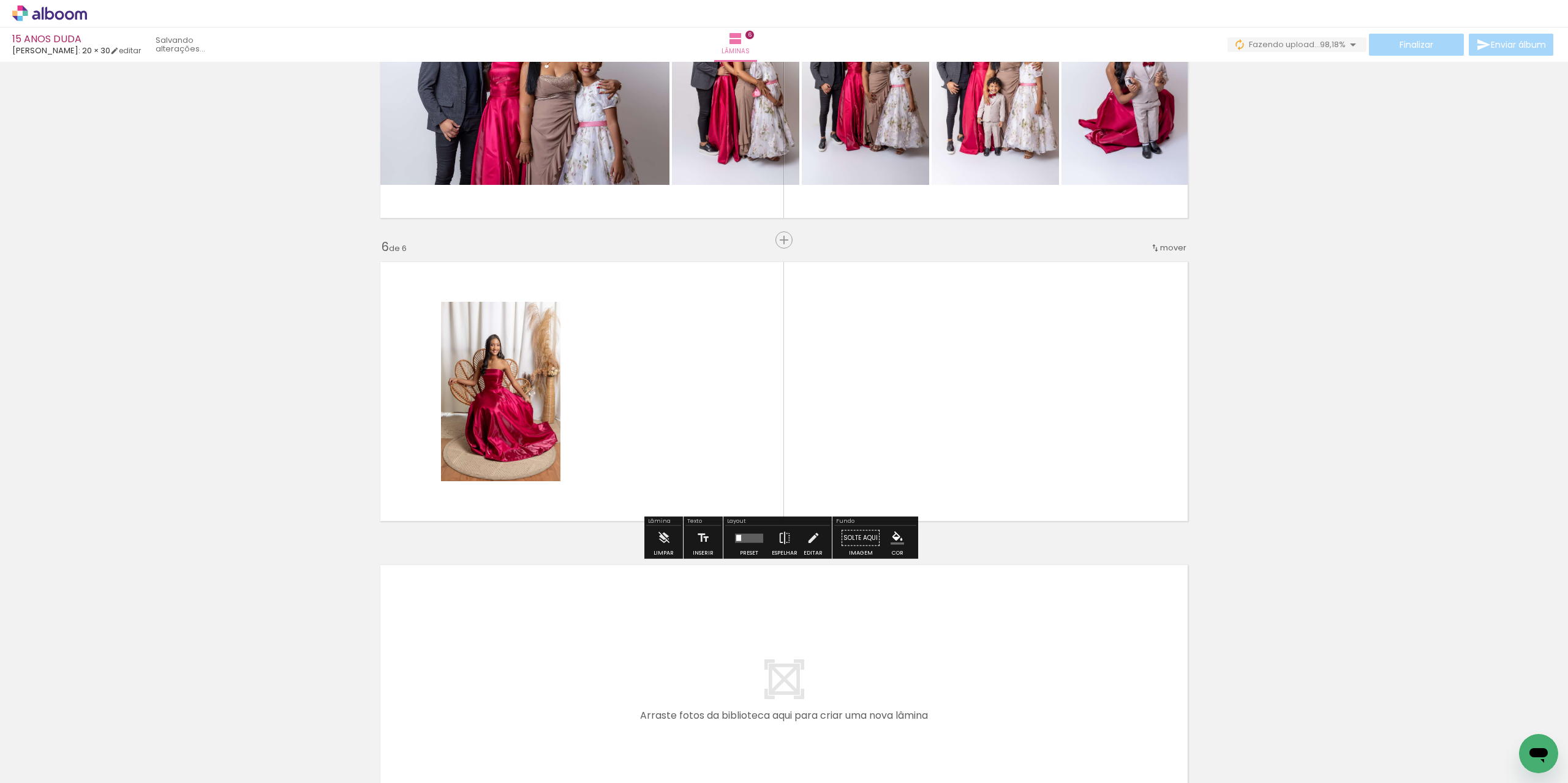
scroll to position [1365, 0]
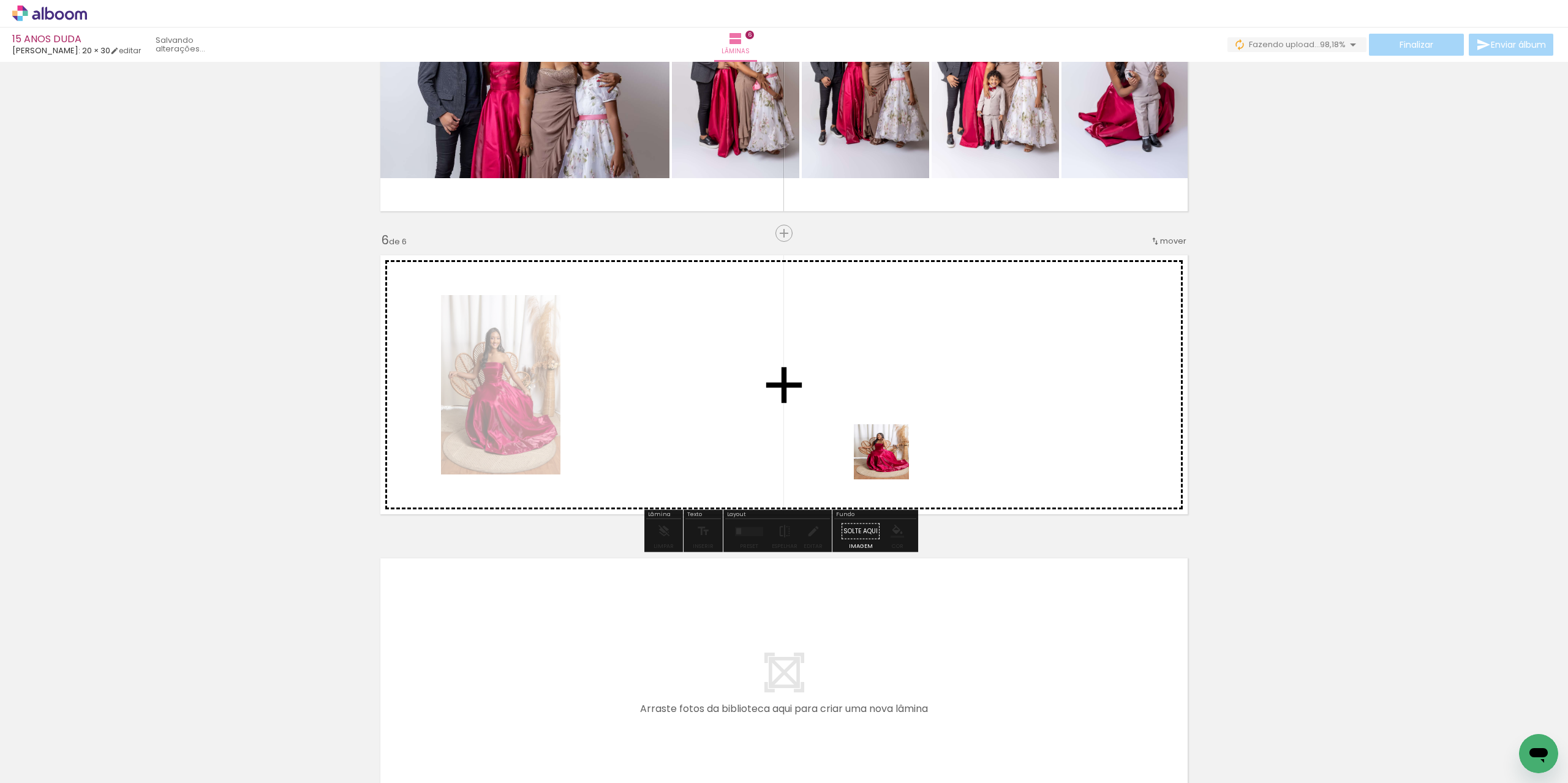
drag, startPoint x: 954, startPoint y: 747, endPoint x: 944, endPoint y: 540, distance: 207.2
click at [867, 412] on quentale-workspace at bounding box center [784, 391] width 1568 height 783
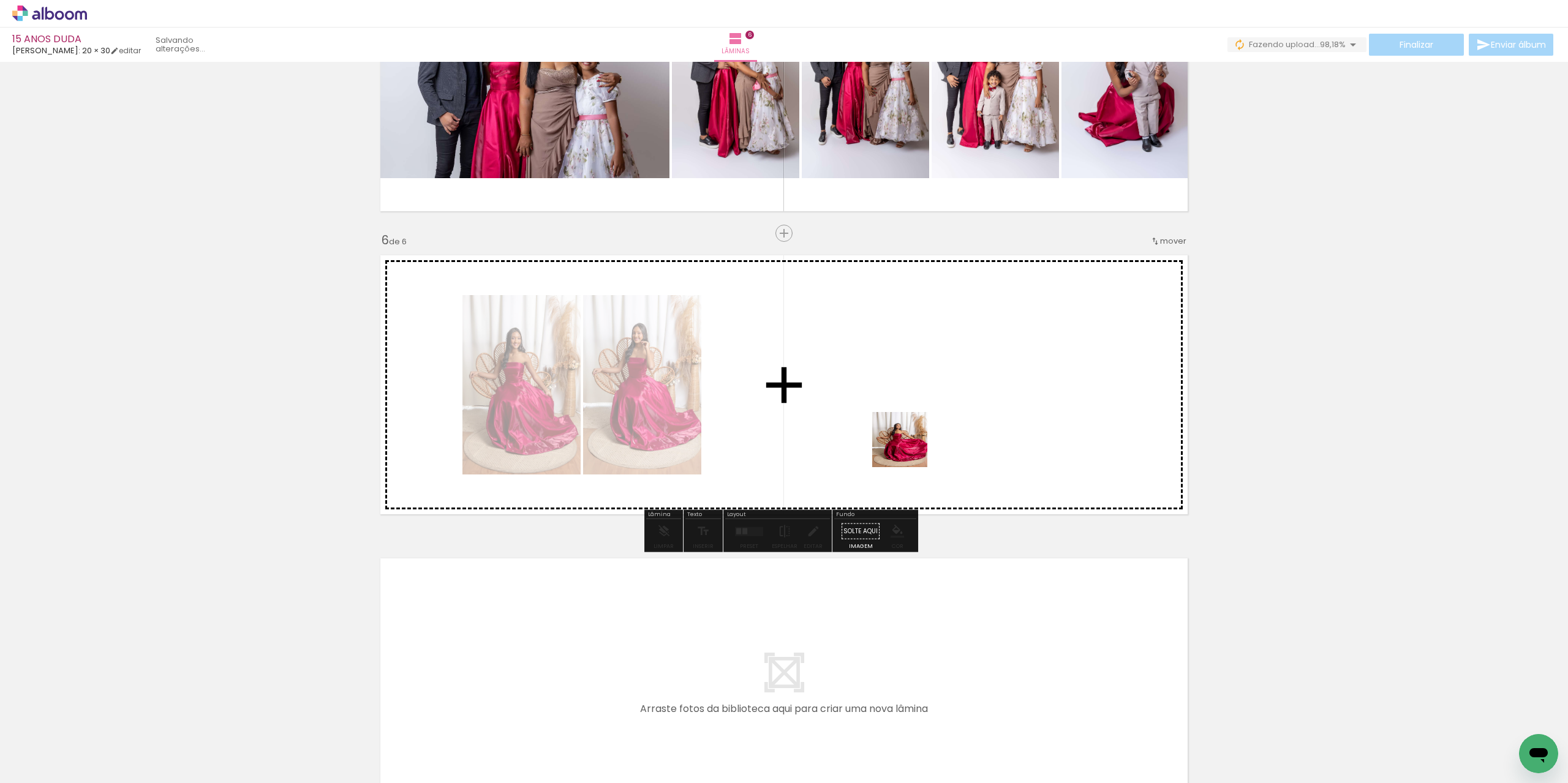
drag, startPoint x: 1022, startPoint y: 749, endPoint x: 972, endPoint y: 574, distance: 182.0
click at [870, 399] on quentale-workspace at bounding box center [784, 391] width 1568 height 783
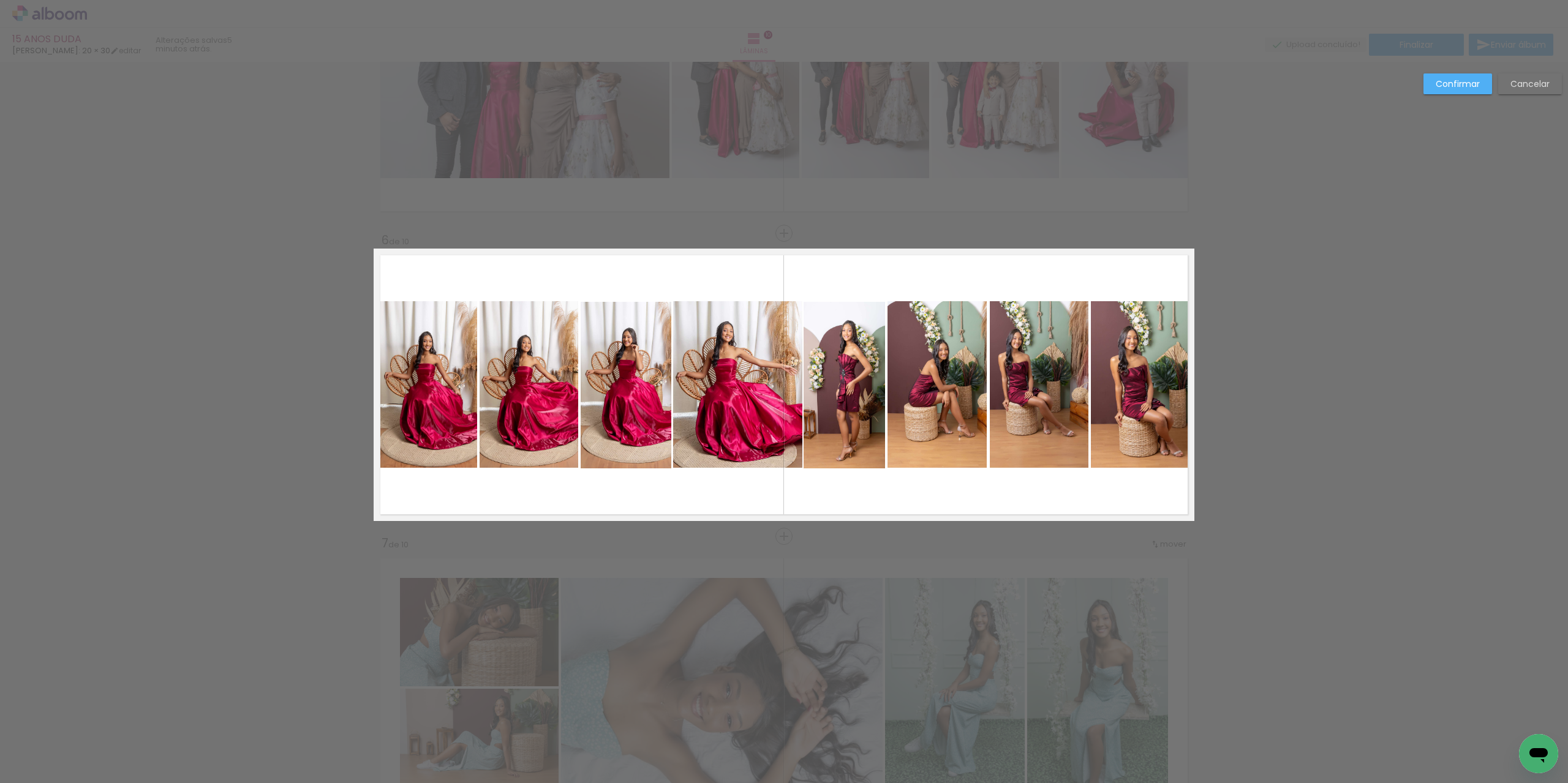
scroll to position [0, 1615]
click at [0, 0] on slot "Confirmar" at bounding box center [0, 0] width 0 height 0
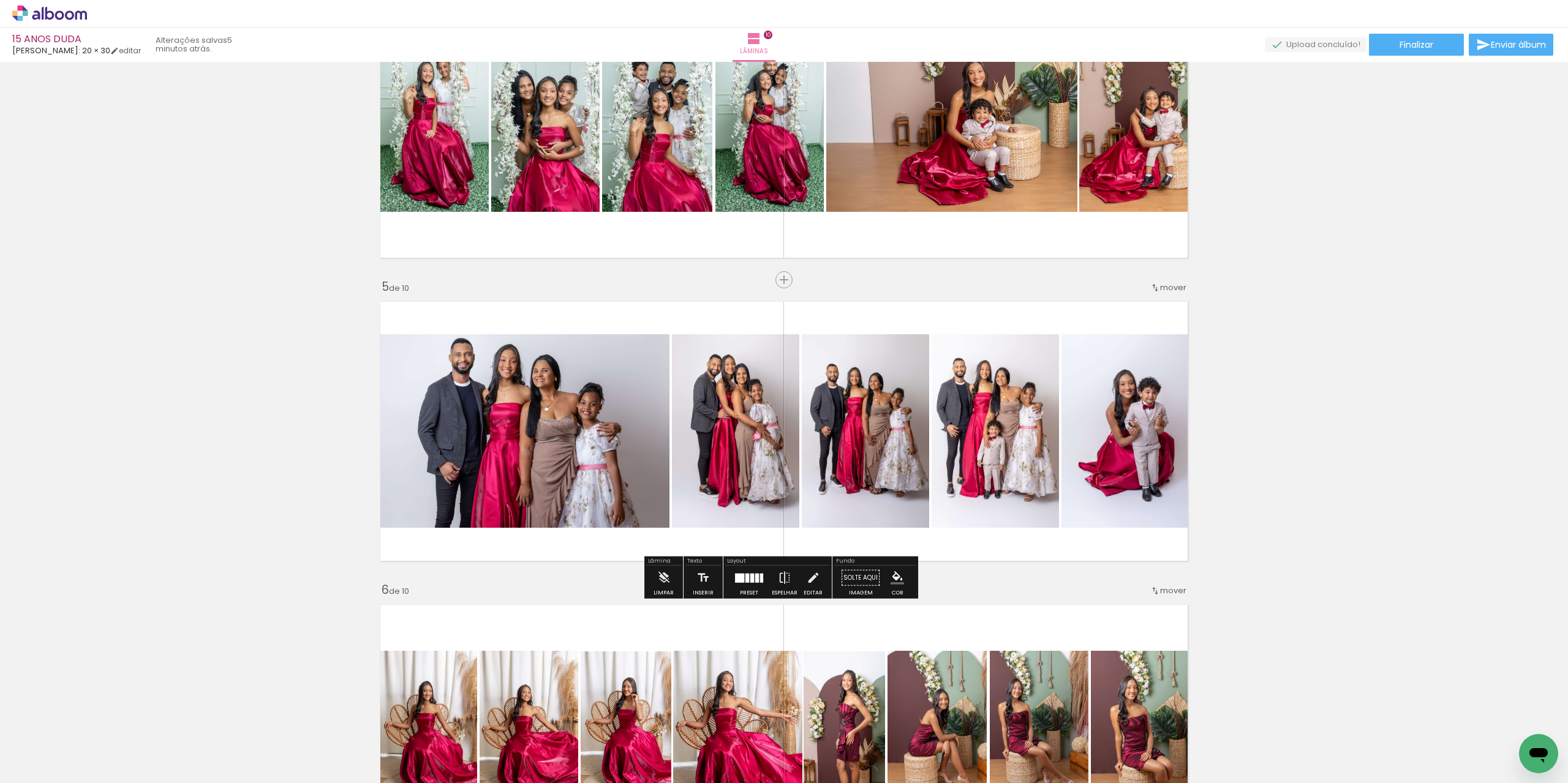
scroll to position [814, 0]
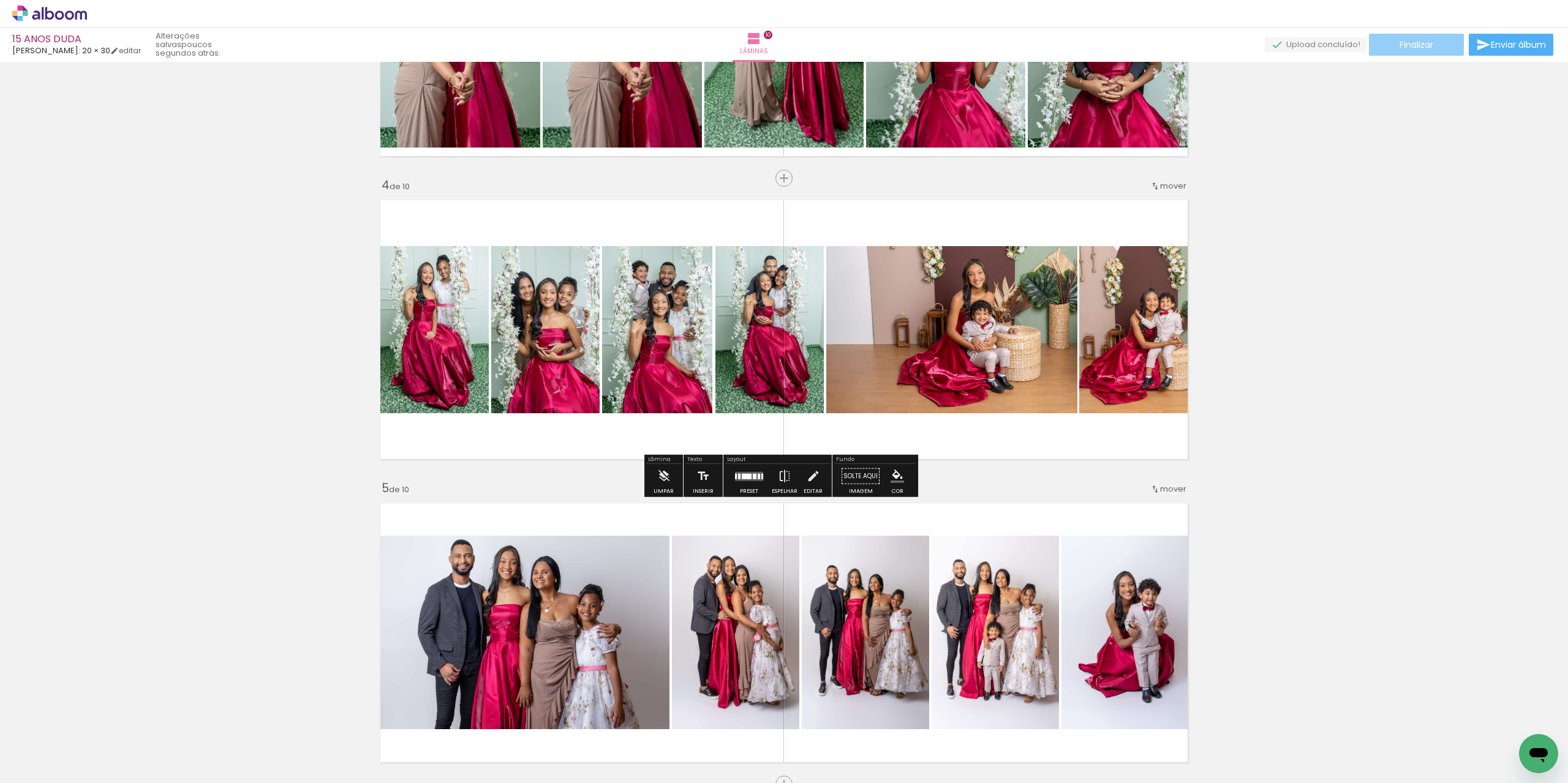
click at [1407, 44] on span "Finalizar" at bounding box center [1416, 44] width 33 height 8
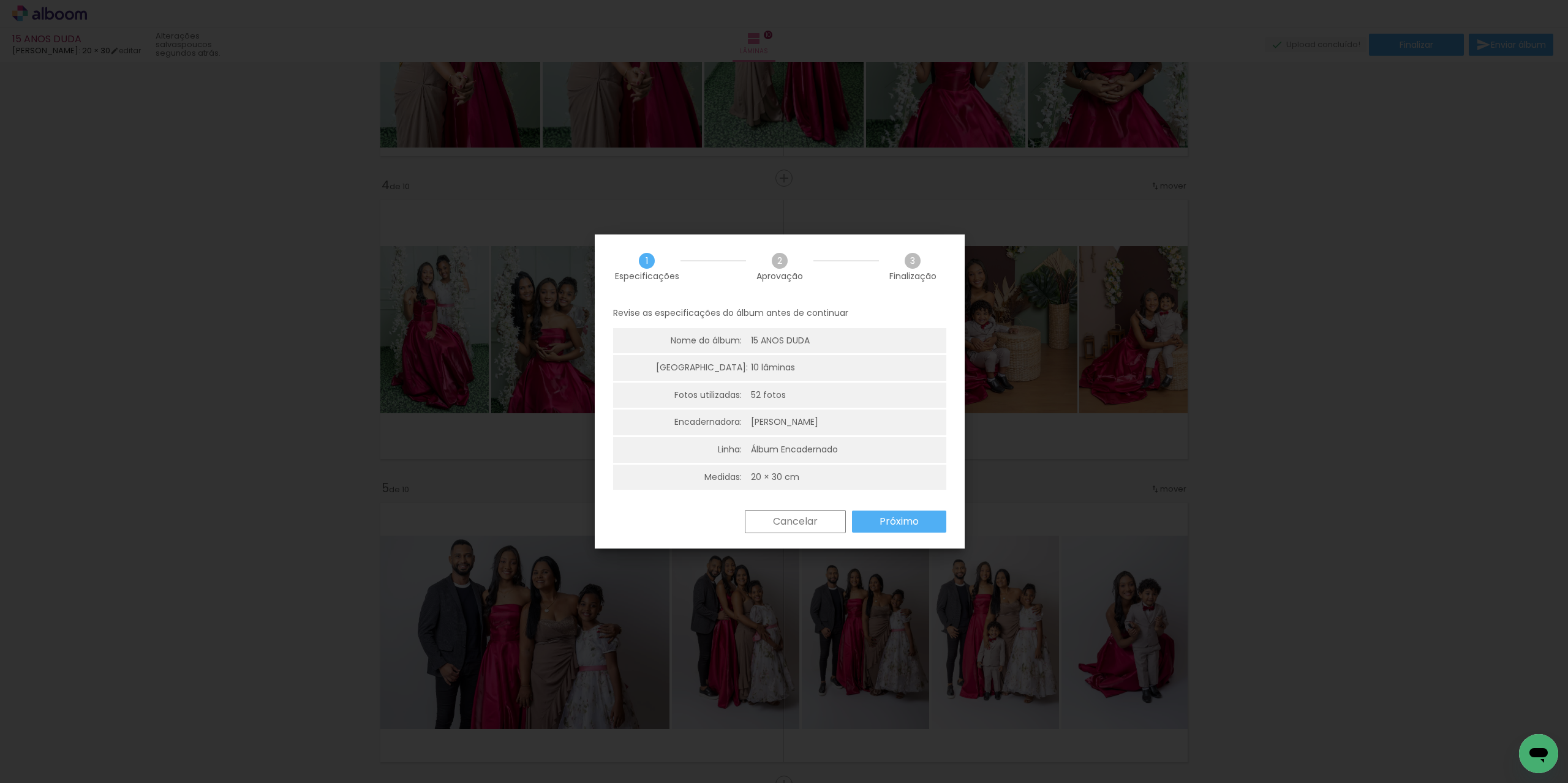
click at [0, 0] on slot "Próximo" at bounding box center [0, 0] width 0 height 0
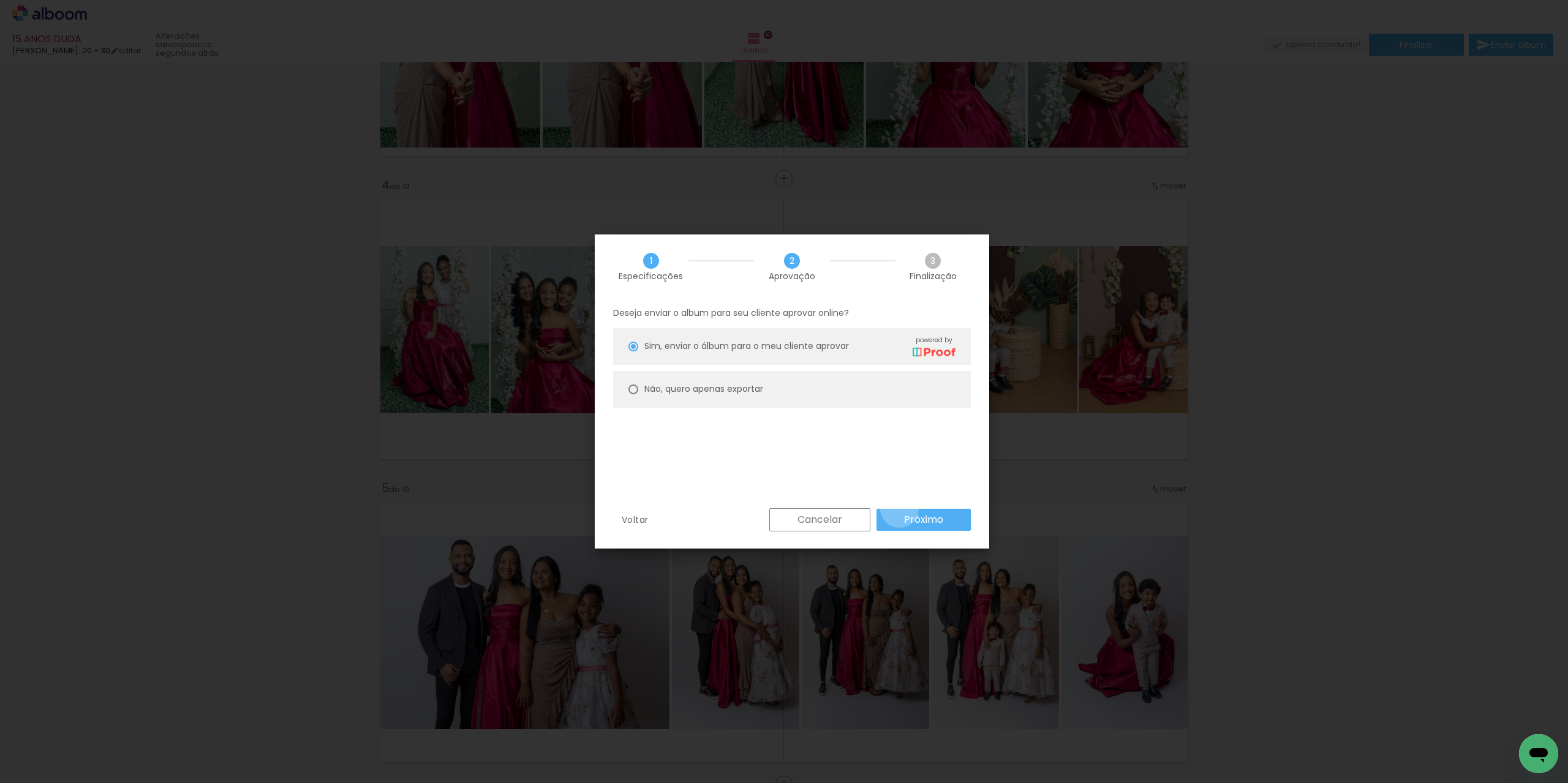
click at [900, 509] on paper-button "Próximo" at bounding box center [923, 520] width 94 height 22
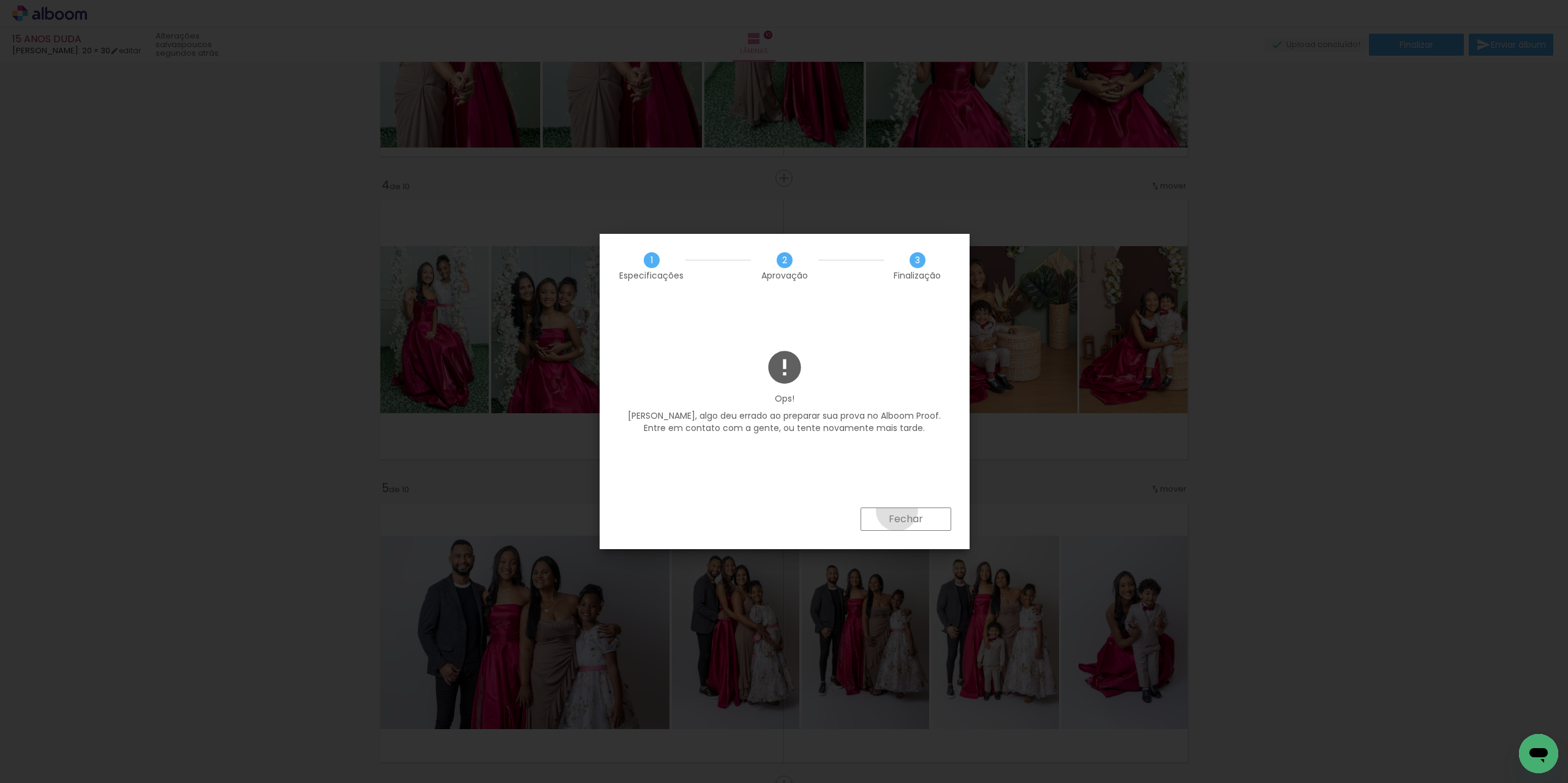
click at [897, 510] on paper-button "Fechar" at bounding box center [906, 519] width 90 height 23
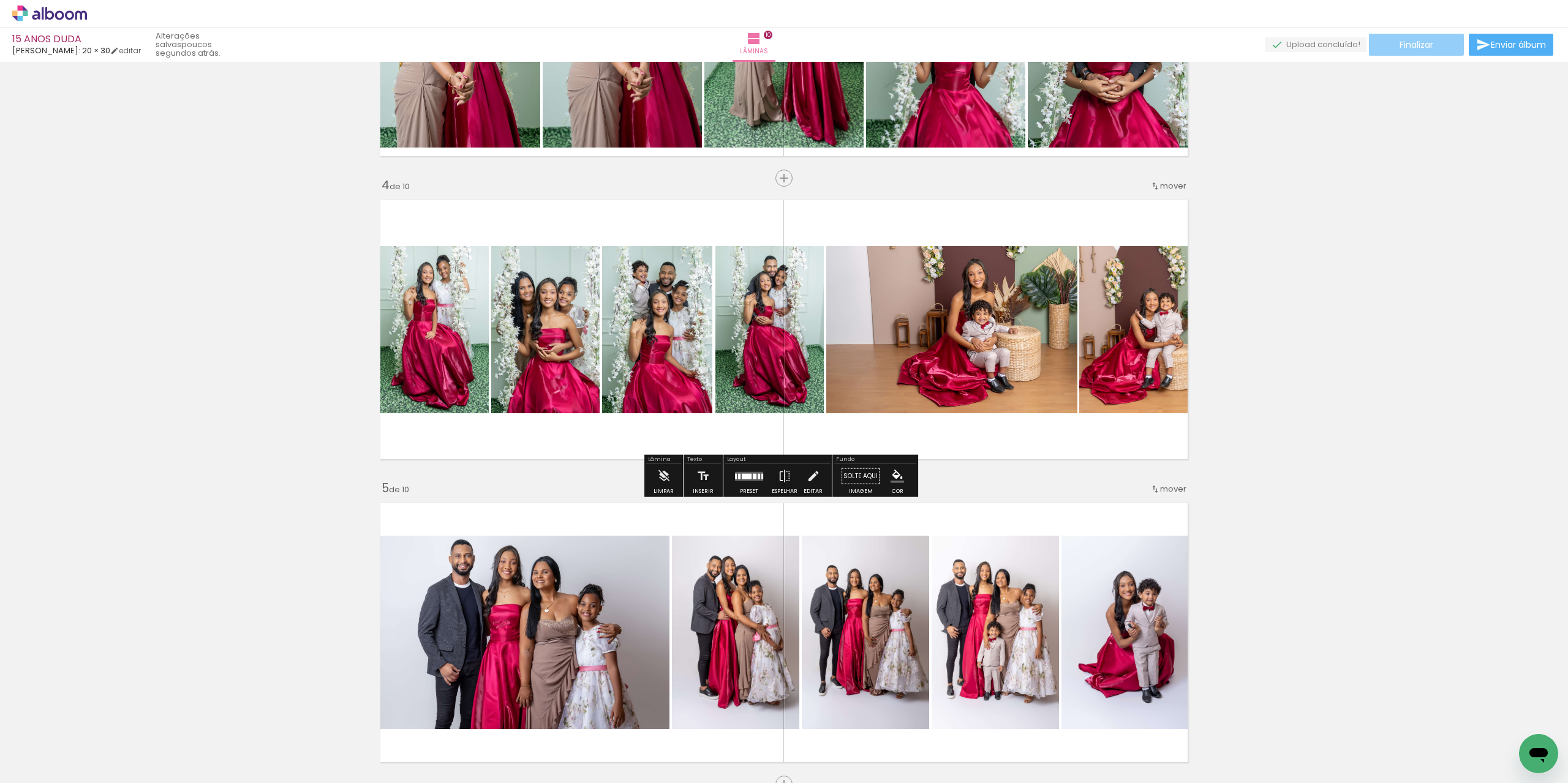
click at [1408, 46] on span "Finalizar" at bounding box center [1416, 44] width 33 height 8
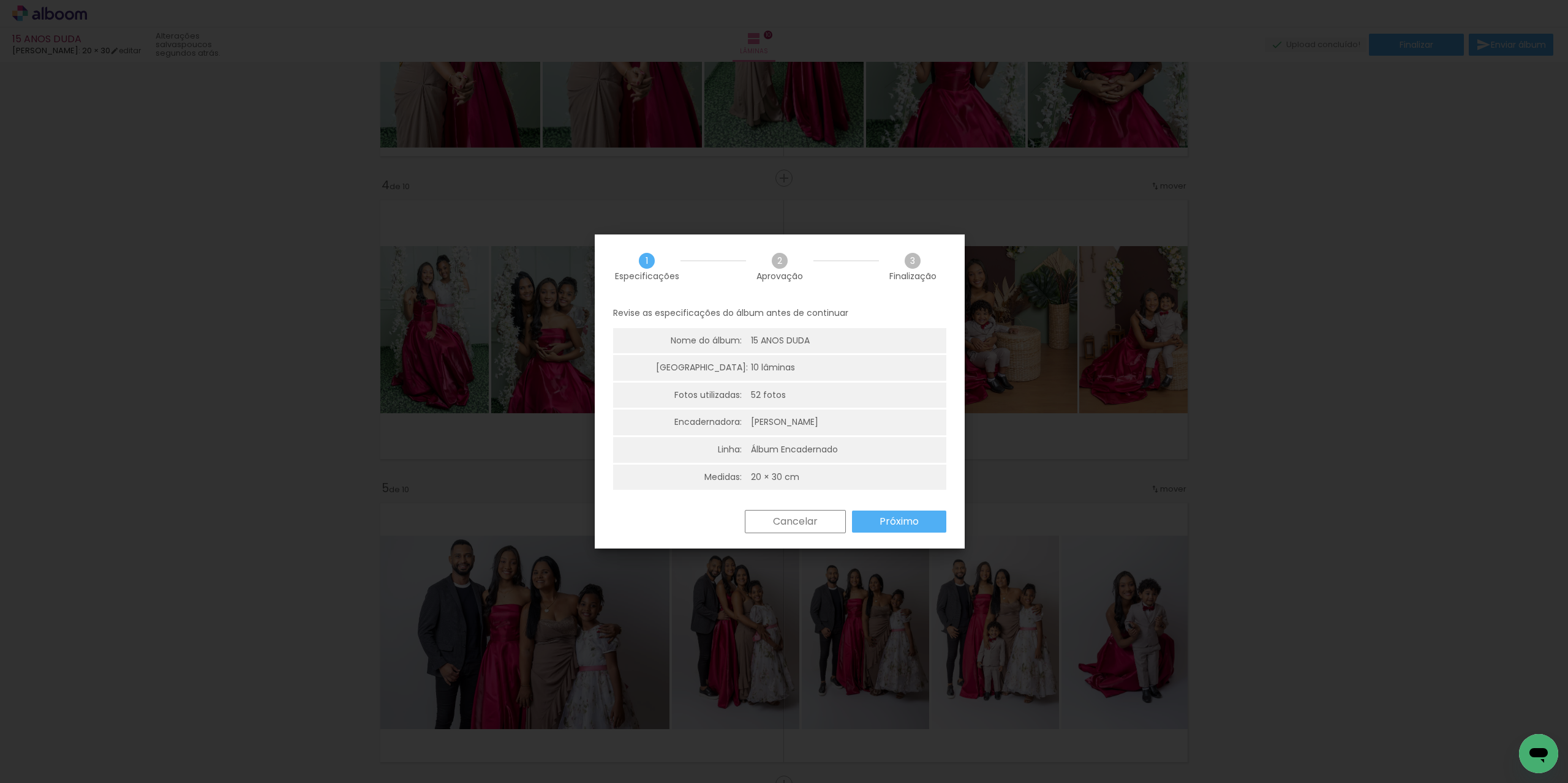
click at [914, 531] on paper-button "Próximo" at bounding box center [899, 522] width 94 height 22
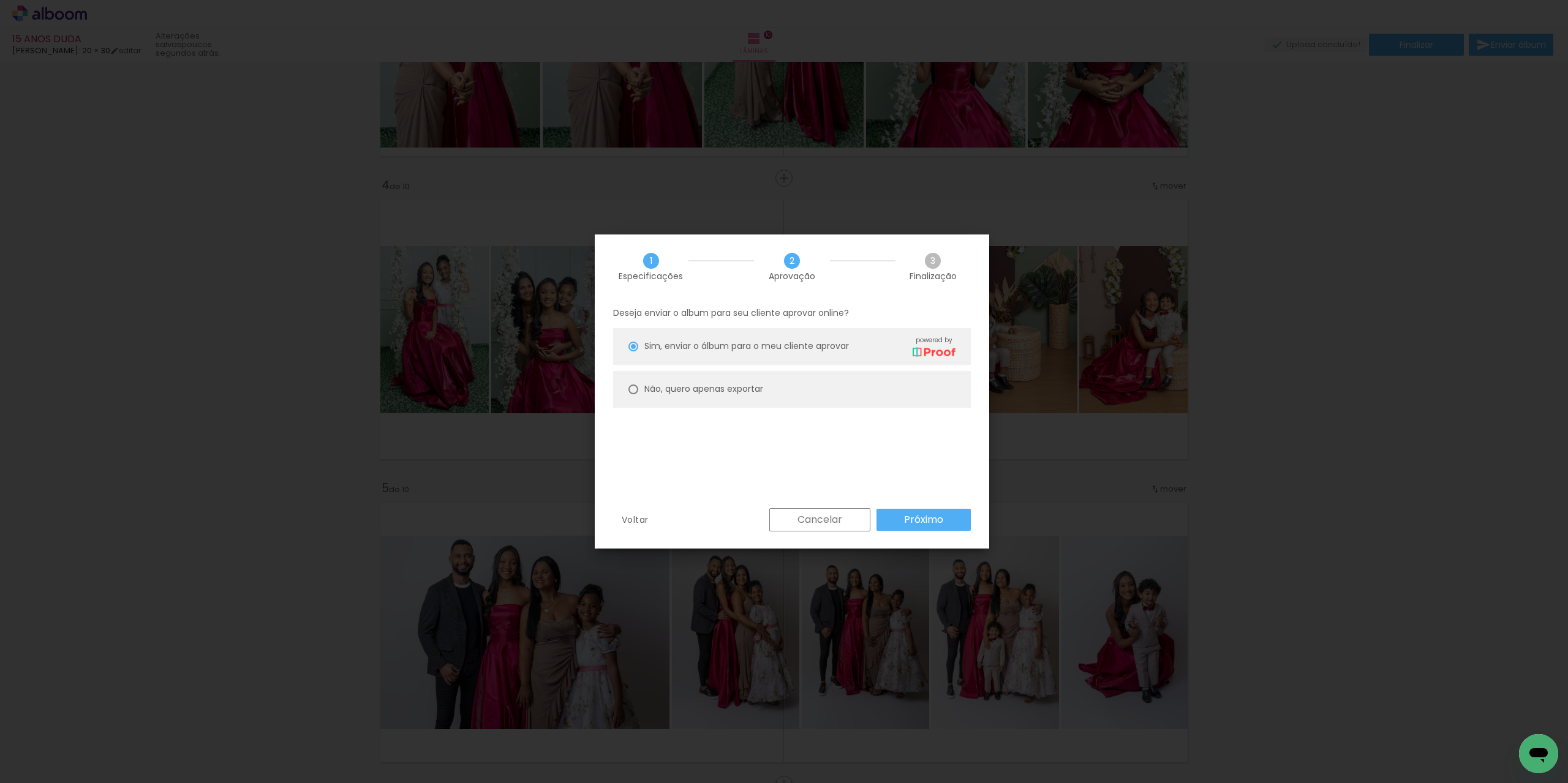
click at [0, 0] on slot "Próximo" at bounding box center [0, 0] width 0 height 0
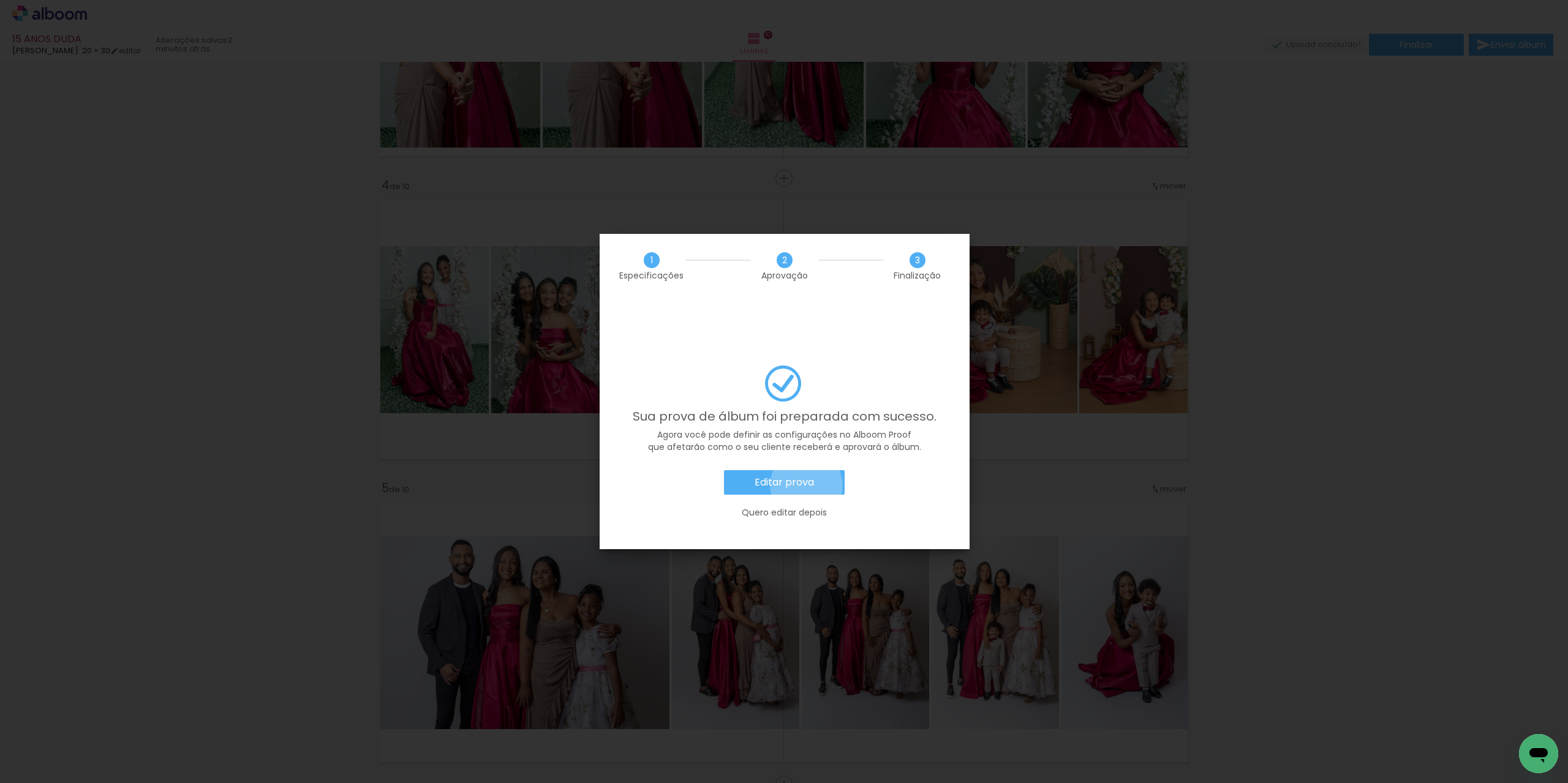
click at [0, 0] on slot "Editar prova" at bounding box center [0, 0] width 0 height 0
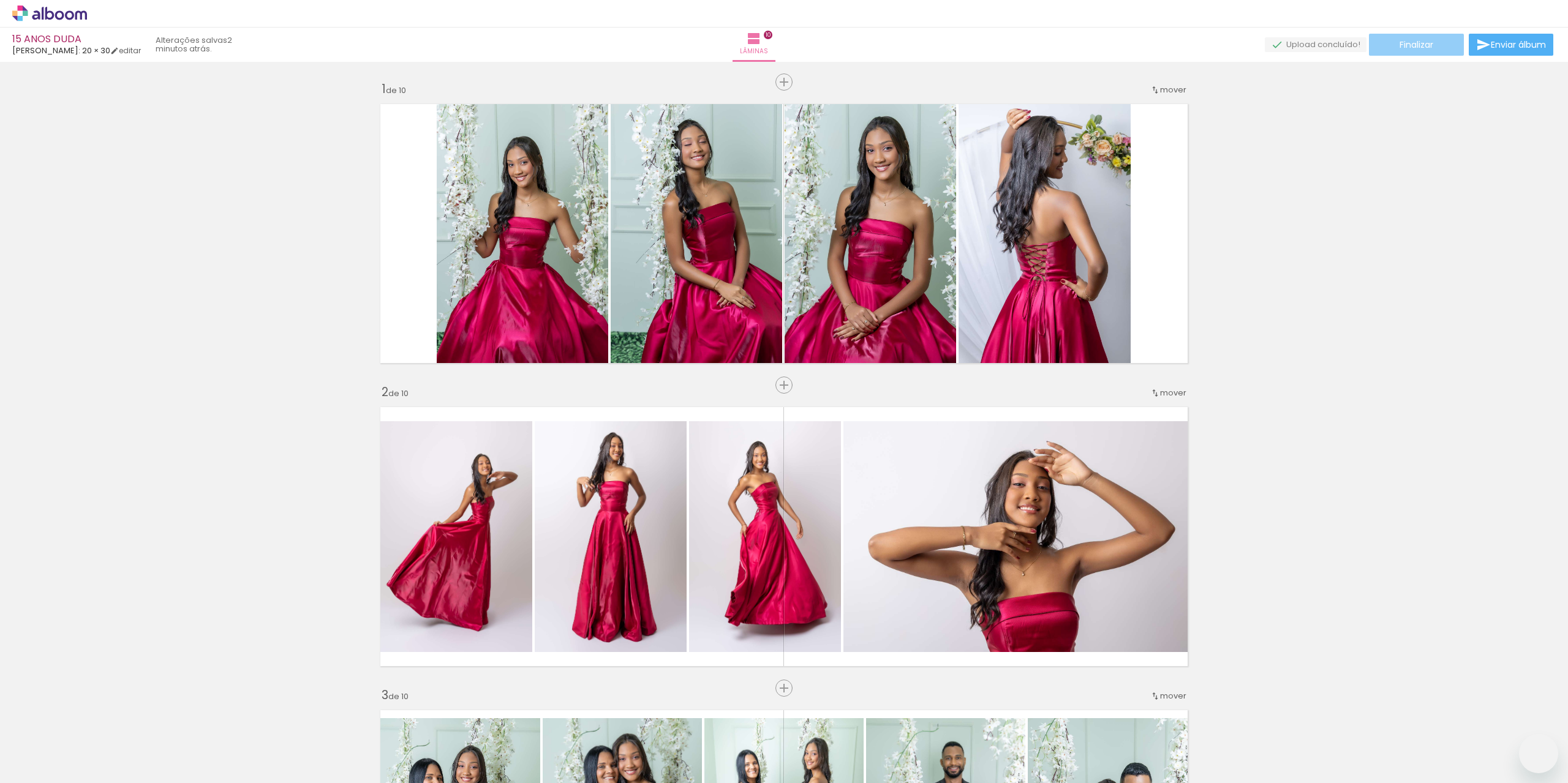
click at [1401, 38] on paper-button "Finalizar" at bounding box center [1416, 44] width 95 height 22
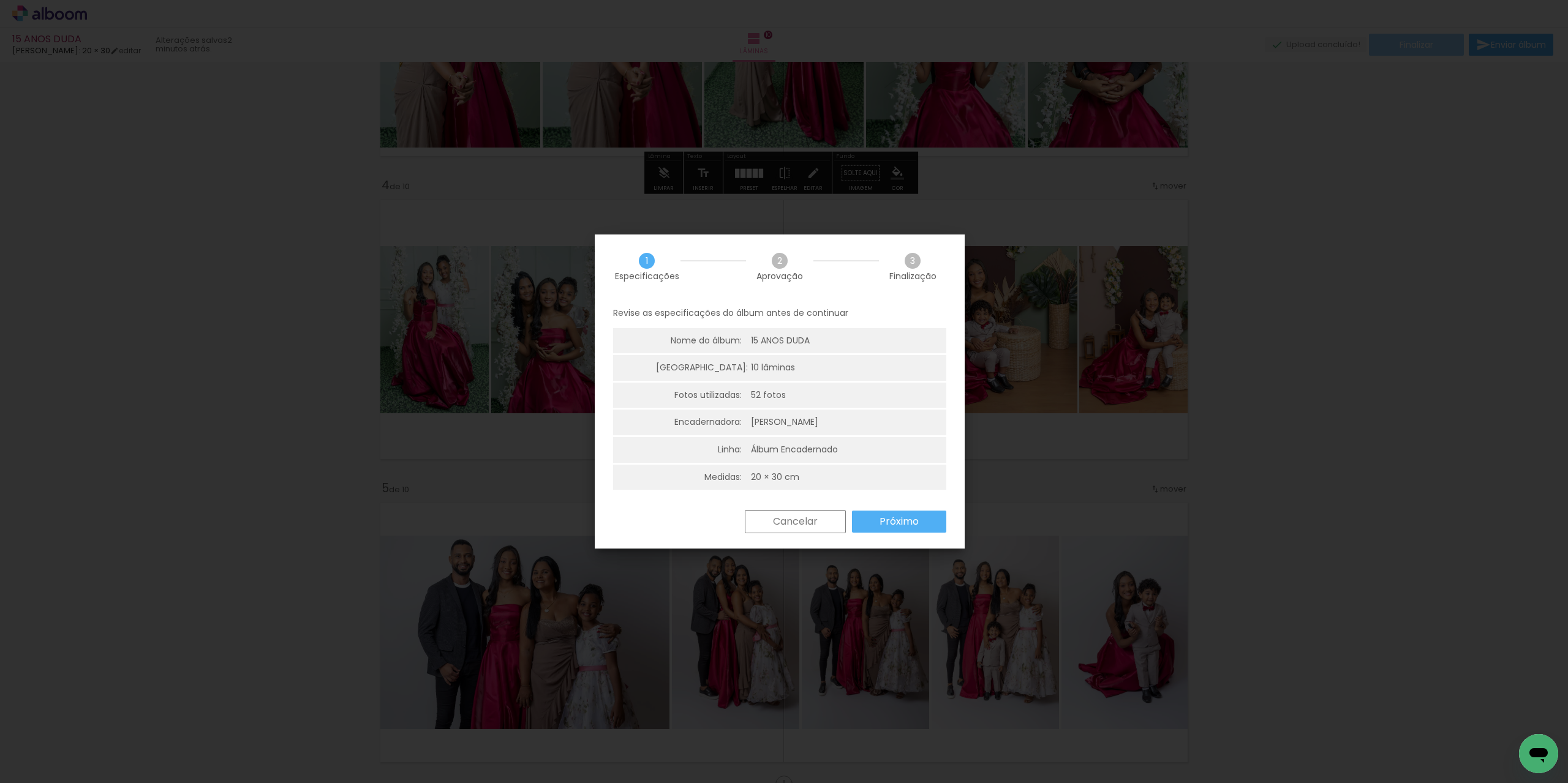
scroll to position [0, 1615]
click at [0, 0] on slot "Próximo" at bounding box center [0, 0] width 0 height 0
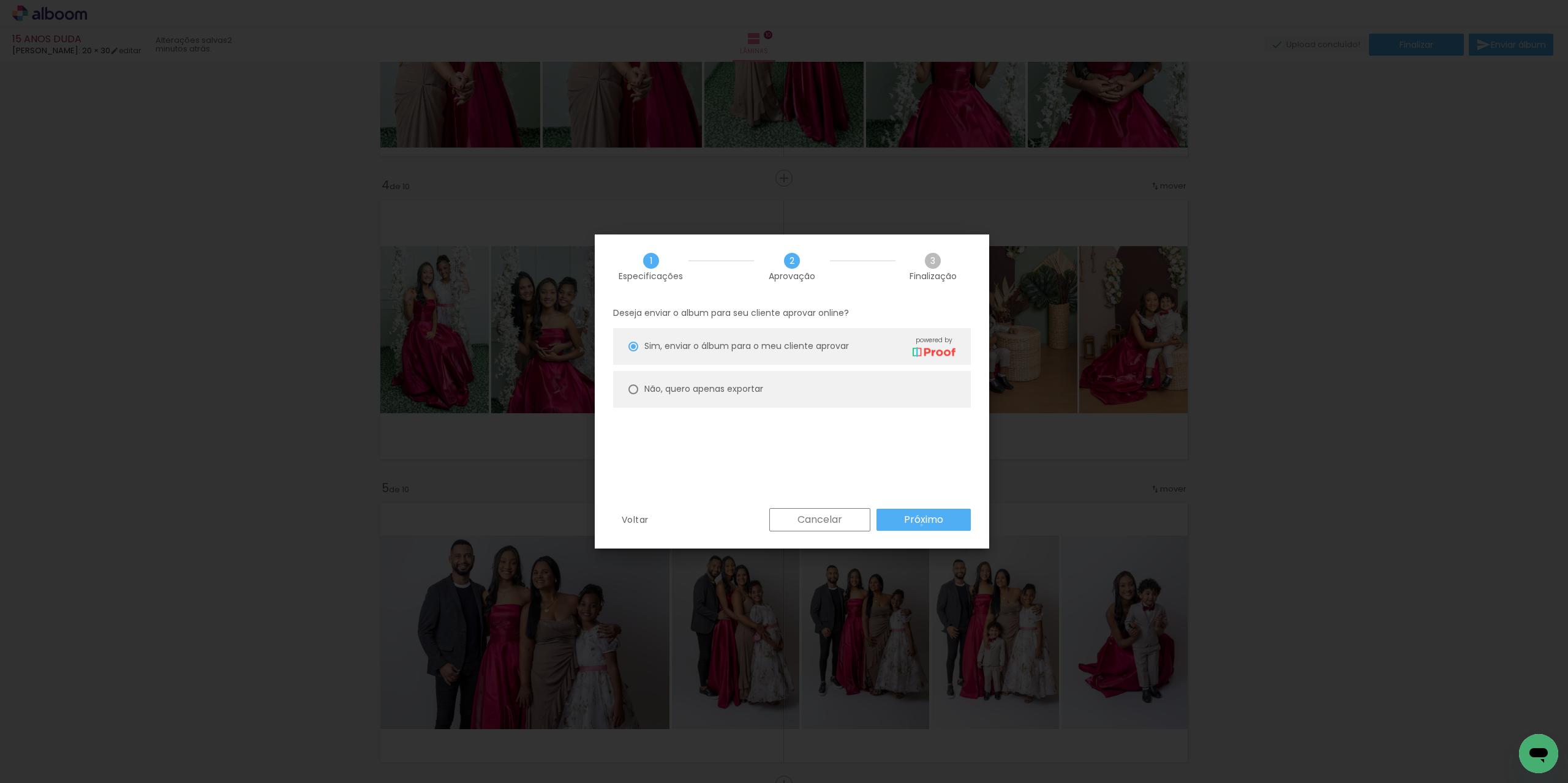
click at [0, 0] on slot "Próximo" at bounding box center [0, 0] width 0 height 0
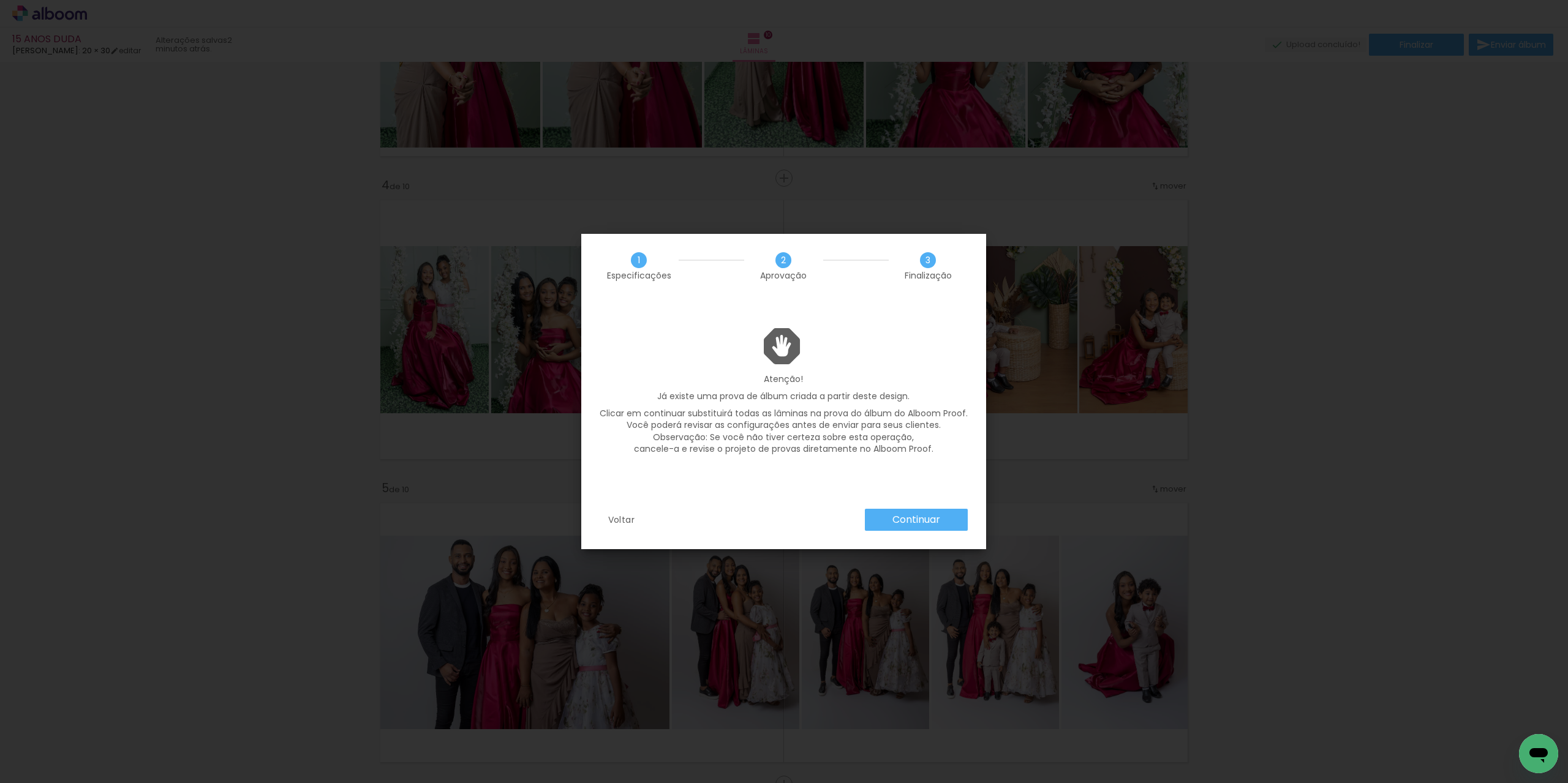
click at [0, 0] on slot "Continuar" at bounding box center [0, 0] width 0 height 0
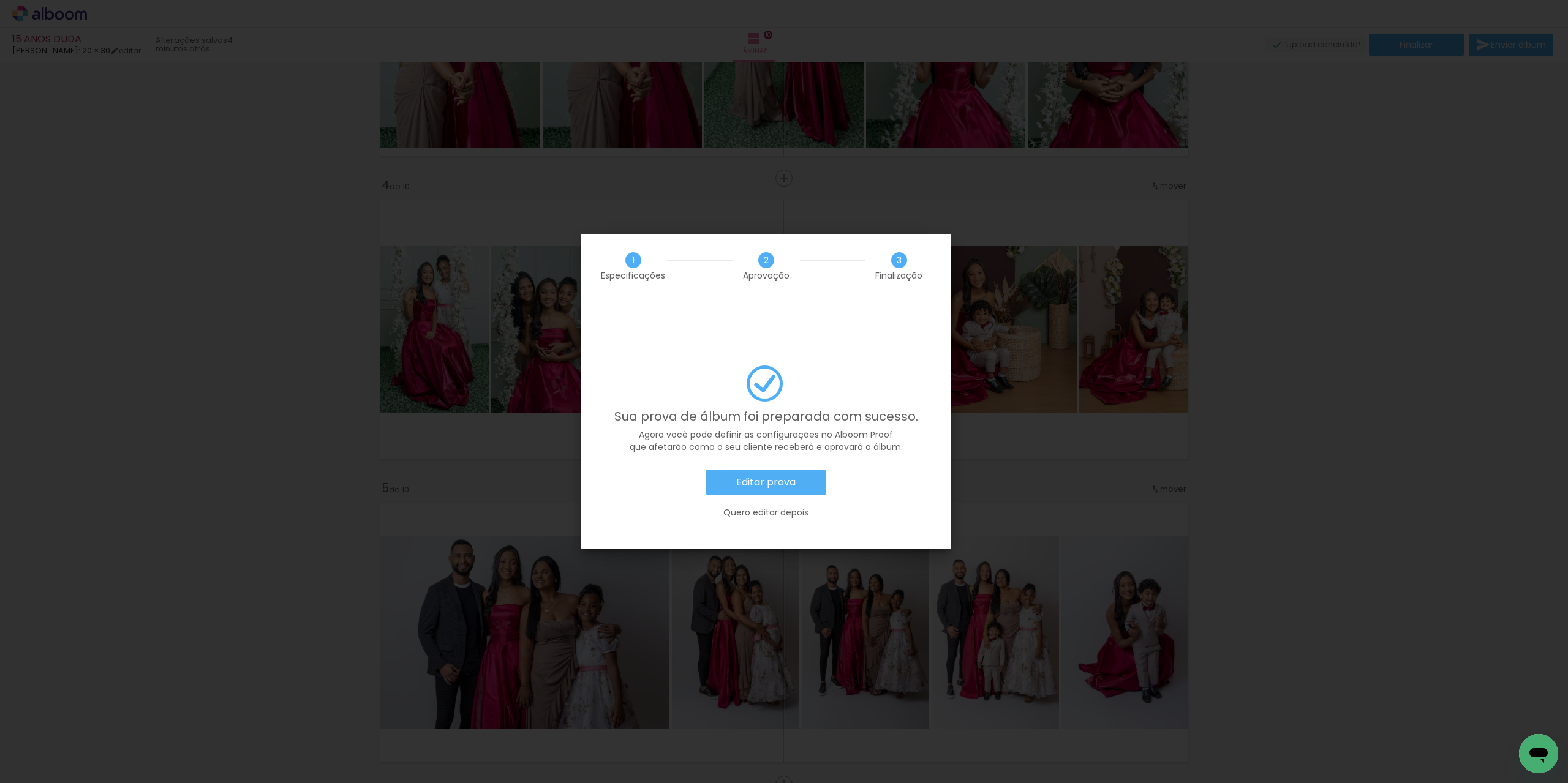
scroll to position [0, 1615]
click at [0, 0] on slot "Editar prova" at bounding box center [0, 0] width 0 height 0
